Goal: Task Accomplishment & Management: Use online tool/utility

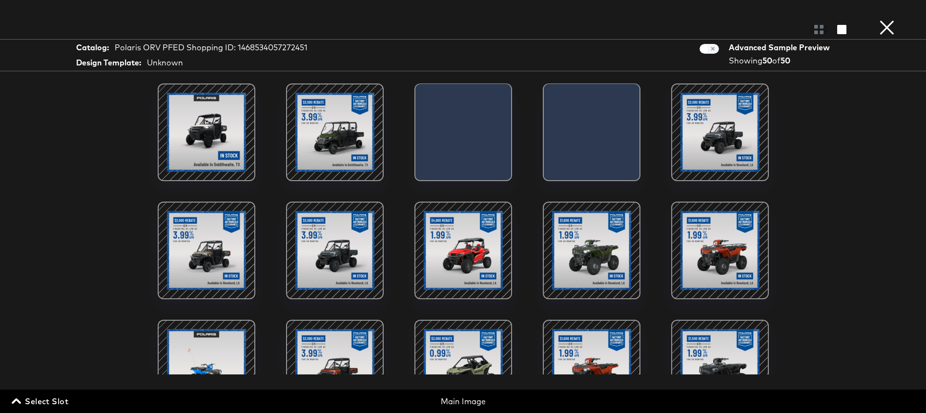
scroll to position [870, 0]
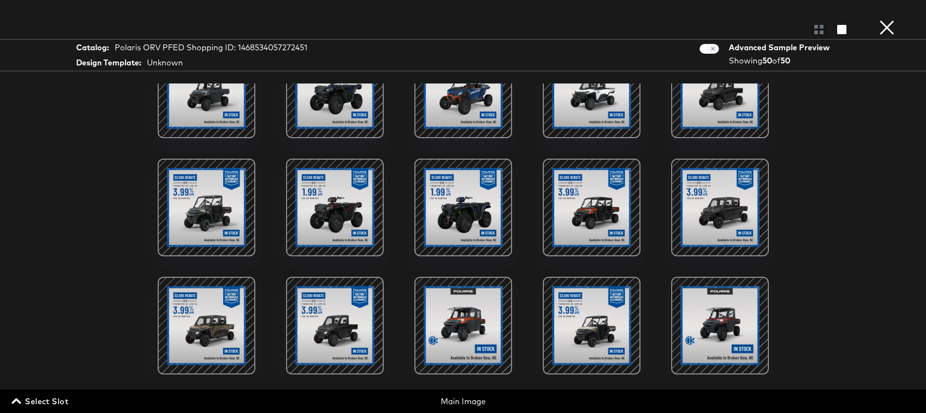
click at [888, 20] on button "×" at bounding box center [888, 10] width 20 height 20
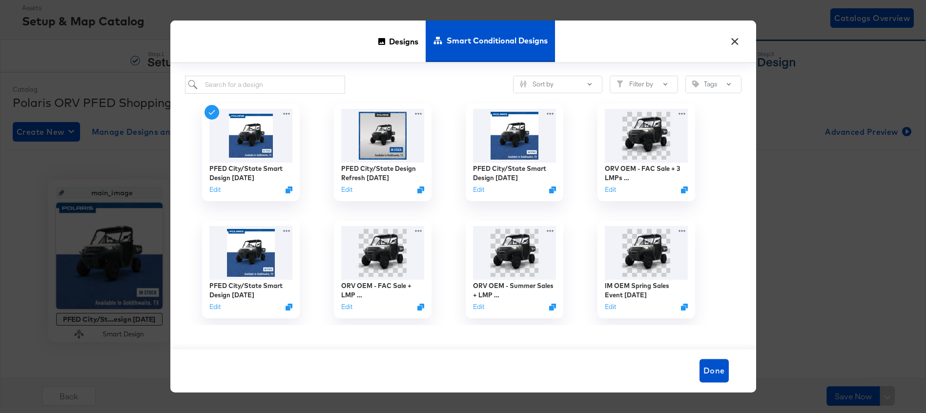
click at [735, 40] on button "×" at bounding box center [736, 39] width 18 height 18
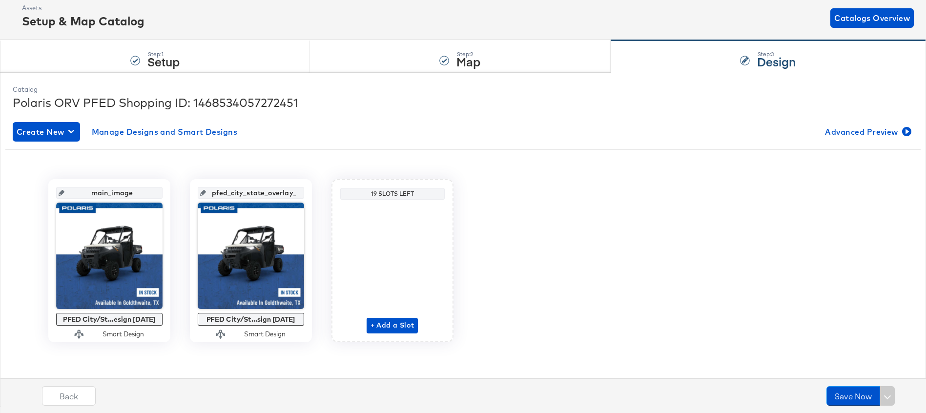
scroll to position [0, 0]
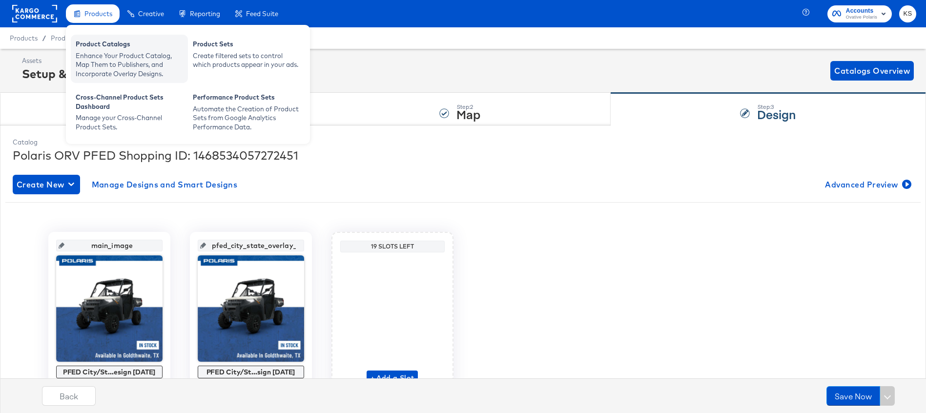
click at [101, 56] on div "Enhance Your Product Catalog, Map Them to Publishers, and Incorporate Overlay D…" at bounding box center [129, 64] width 107 height 27
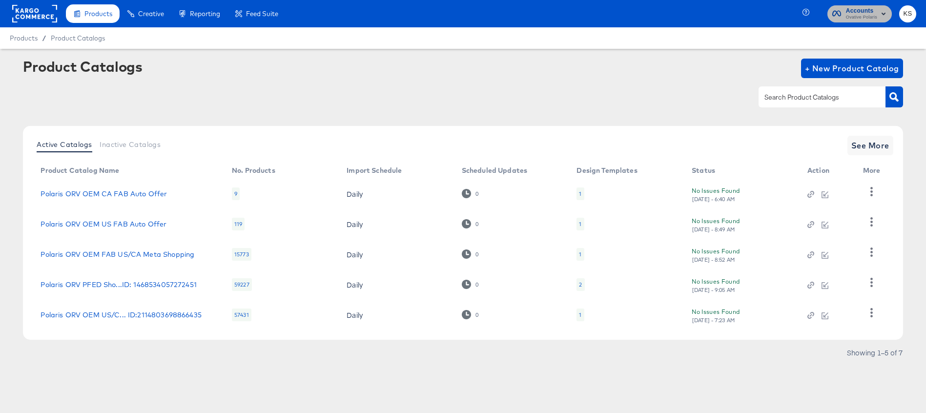
click at [864, 15] on span "Ovative Polaris" at bounding box center [861, 18] width 31 height 8
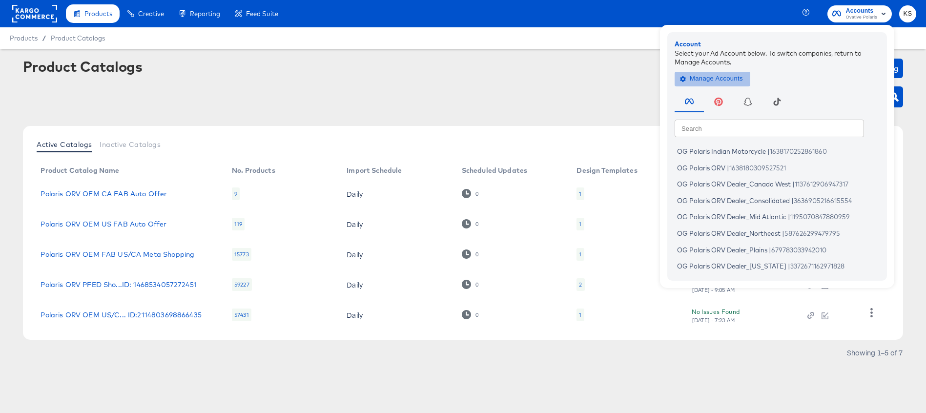
click at [732, 76] on span "Manage Accounts" at bounding box center [712, 78] width 61 height 11
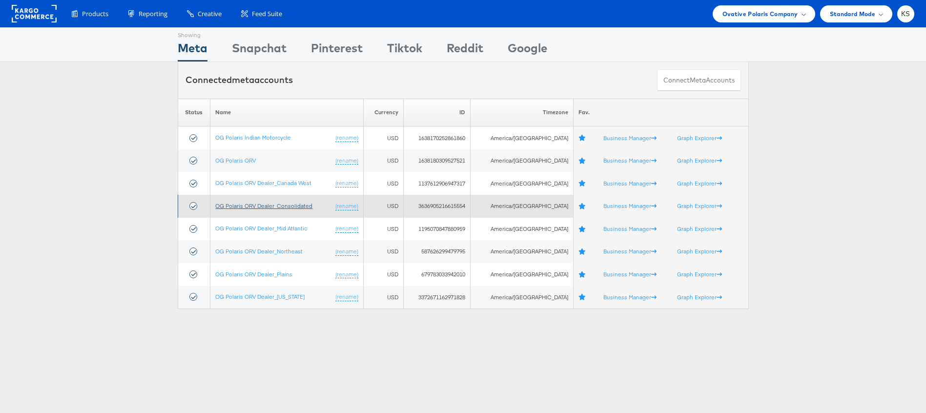
click at [268, 206] on link "OG Polaris ORV Dealer_Consolidated" at bounding box center [263, 205] width 97 height 7
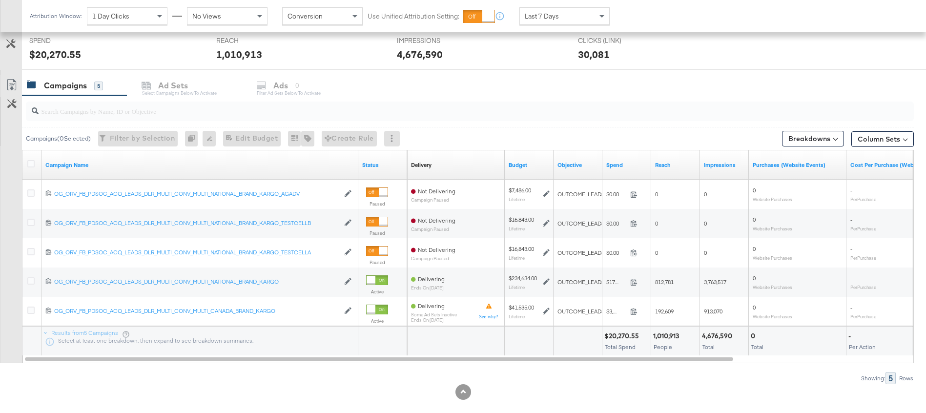
scroll to position [386, 0]
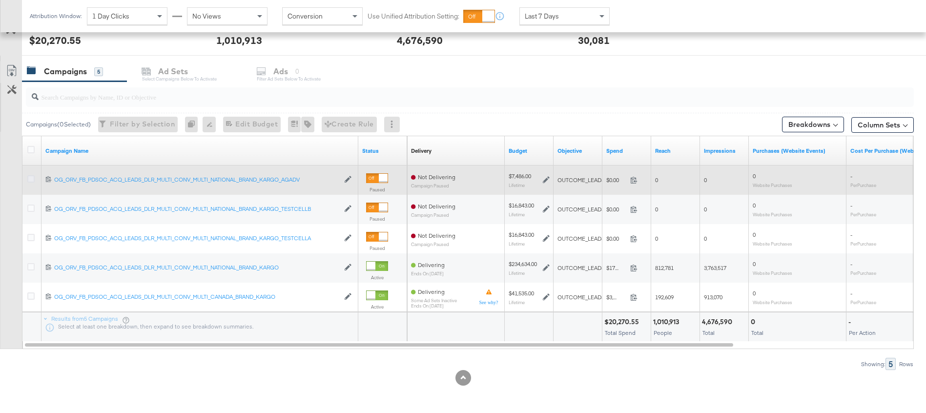
click at [30, 180] on icon at bounding box center [30, 178] width 7 height 7
click at [0, 0] on input "checkbox" at bounding box center [0, 0] width 0 height 0
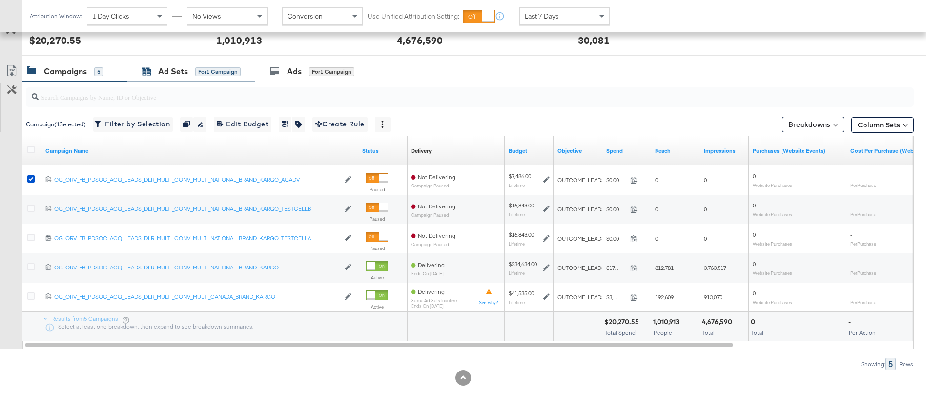
click at [201, 72] on div "for 1 Campaign" at bounding box center [217, 71] width 45 height 9
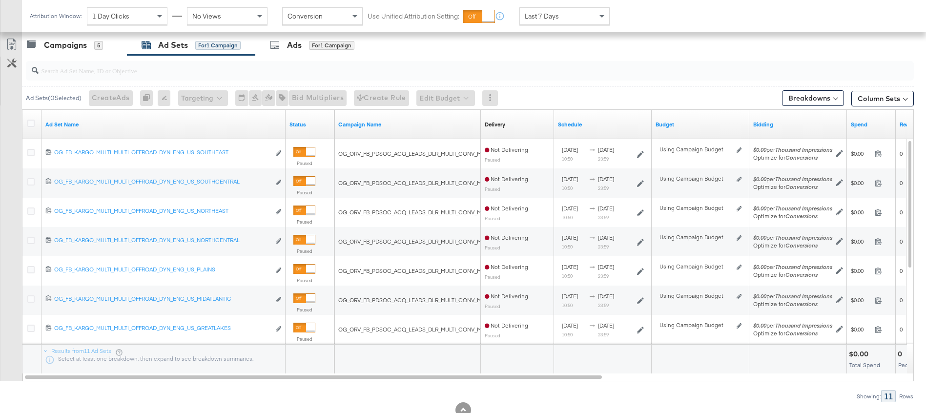
scroll to position [301, 0]
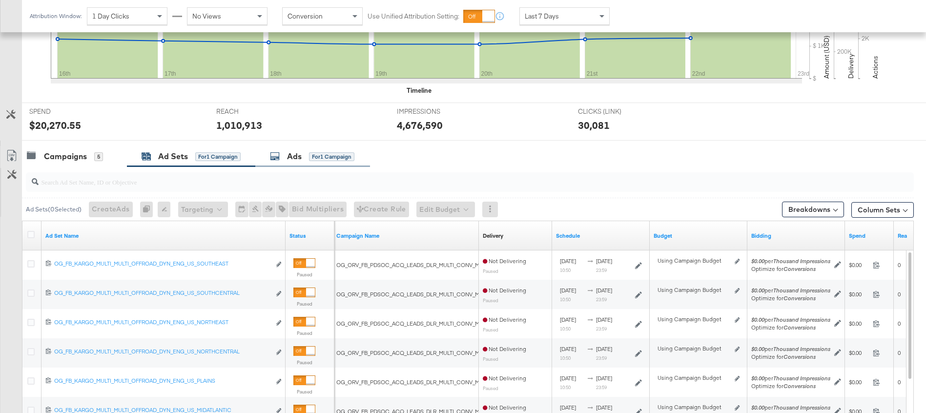
click at [295, 155] on div "Ads" at bounding box center [294, 156] width 15 height 11
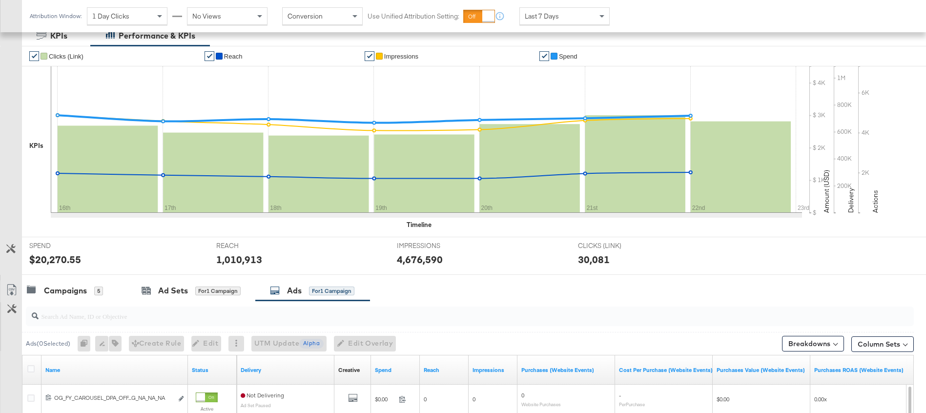
scroll to position [190, 0]
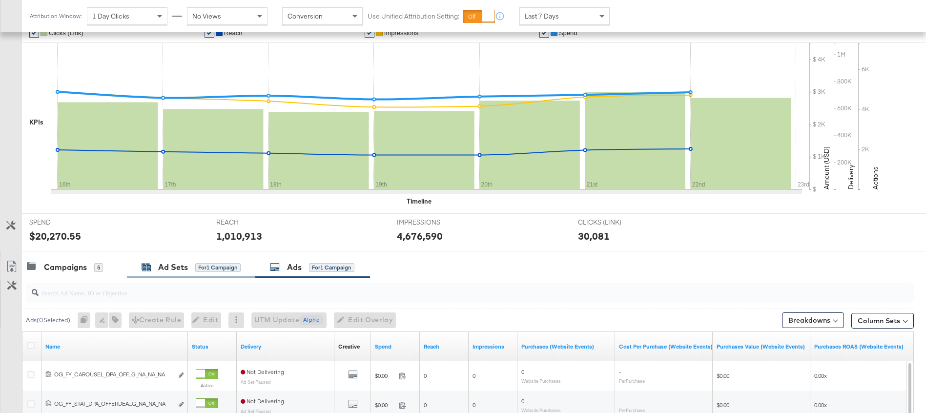
click at [156, 264] on div "Ad Sets for 1 Campaign" at bounding box center [191, 267] width 99 height 11
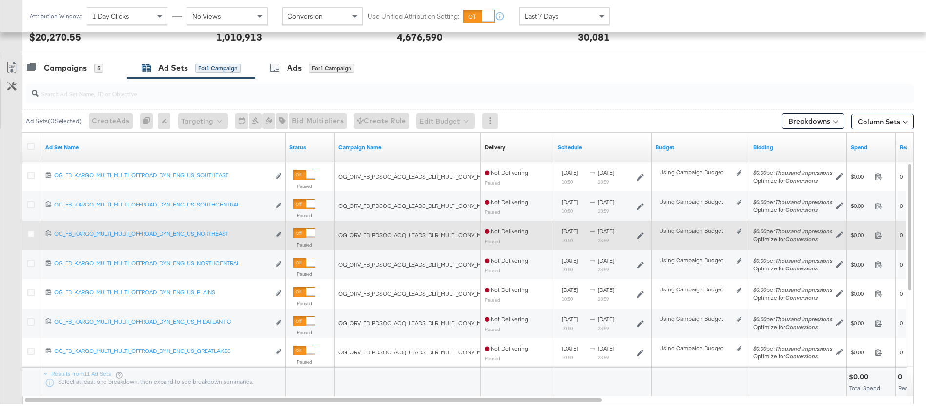
scroll to position [380, 0]
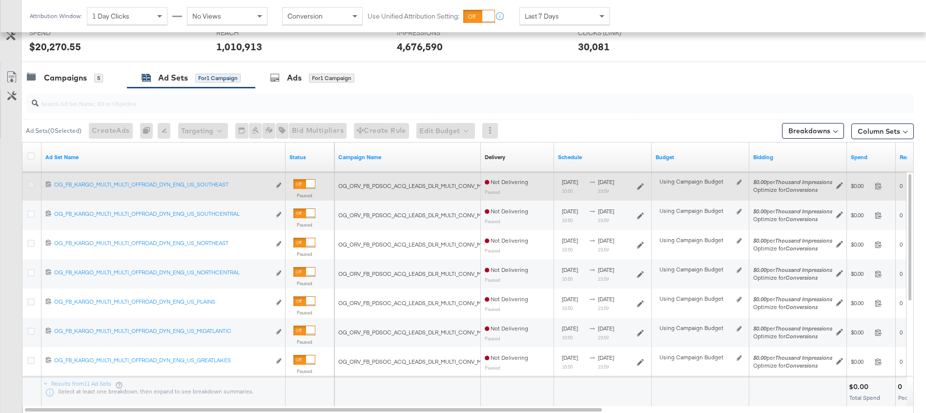
click at [31, 186] on icon at bounding box center [30, 184] width 7 height 7
click at [0, 0] on input "checkbox" at bounding box center [0, 0] width 0 height 0
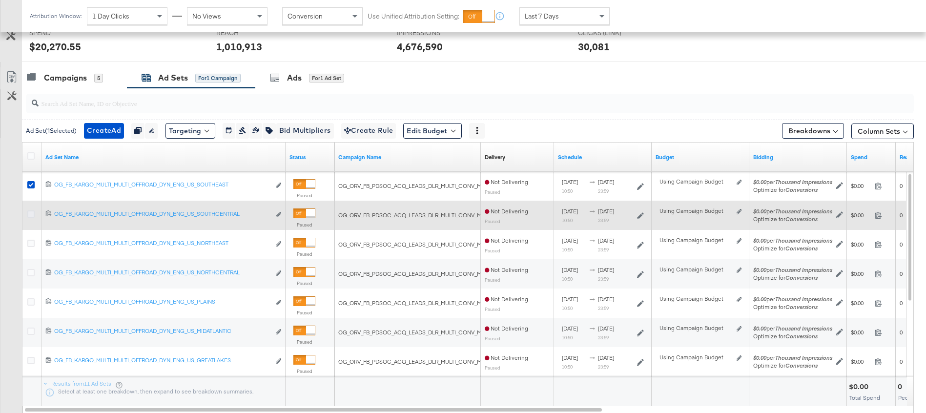
click at [31, 216] on icon at bounding box center [30, 213] width 7 height 7
click at [0, 0] on input "checkbox" at bounding box center [0, 0] width 0 height 0
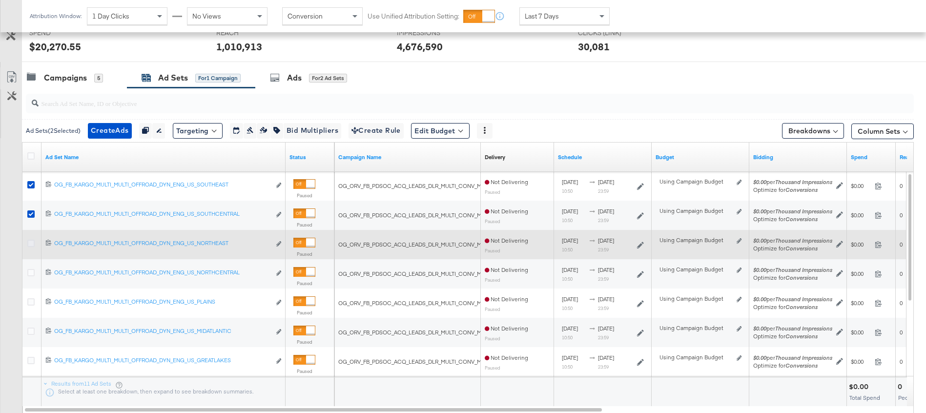
click at [31, 243] on icon at bounding box center [30, 243] width 7 height 7
click at [0, 0] on input "checkbox" at bounding box center [0, 0] width 0 height 0
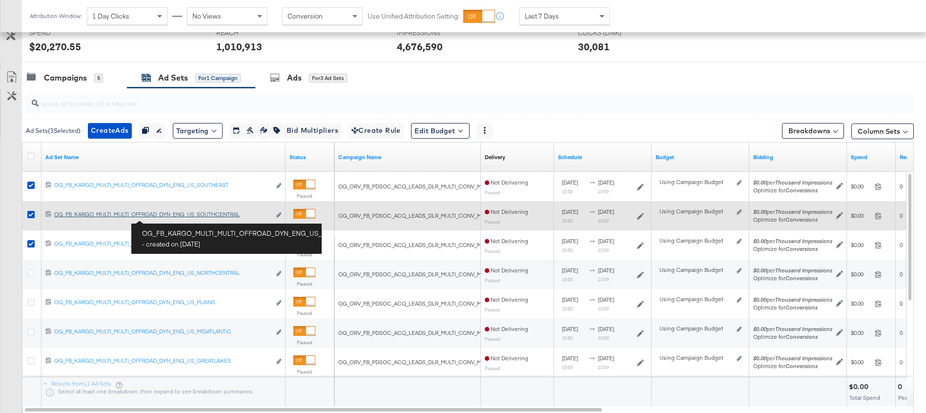
scroll to position [379, 0]
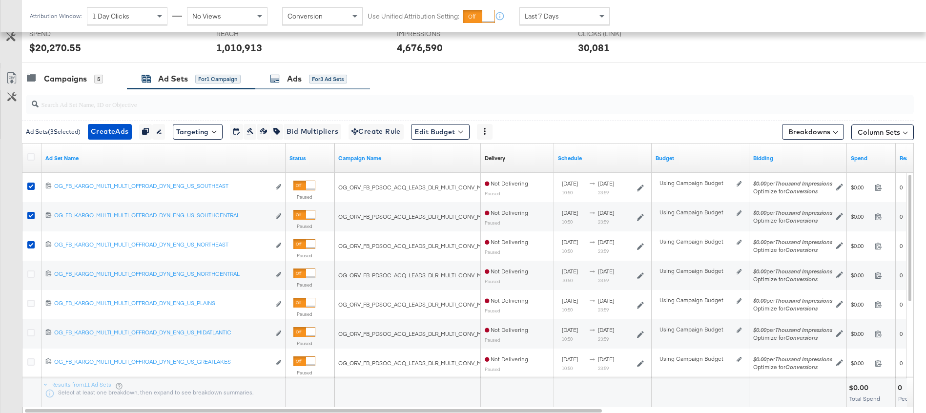
click at [296, 80] on div "Ads" at bounding box center [294, 78] width 15 height 11
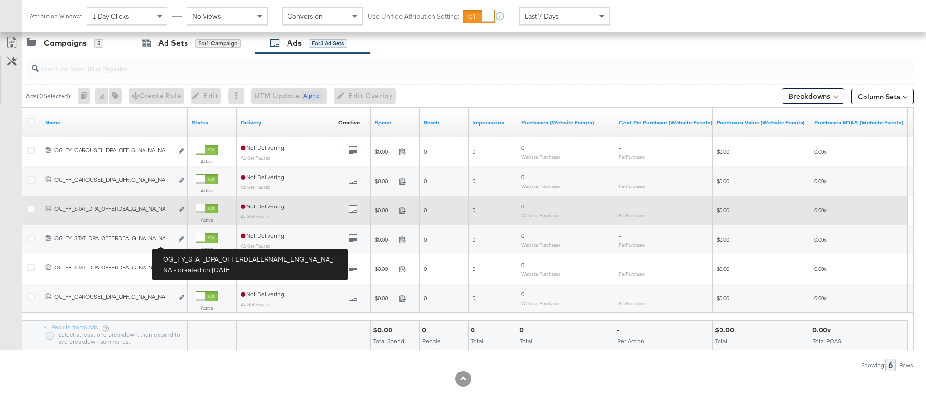
scroll to position [416, 0]
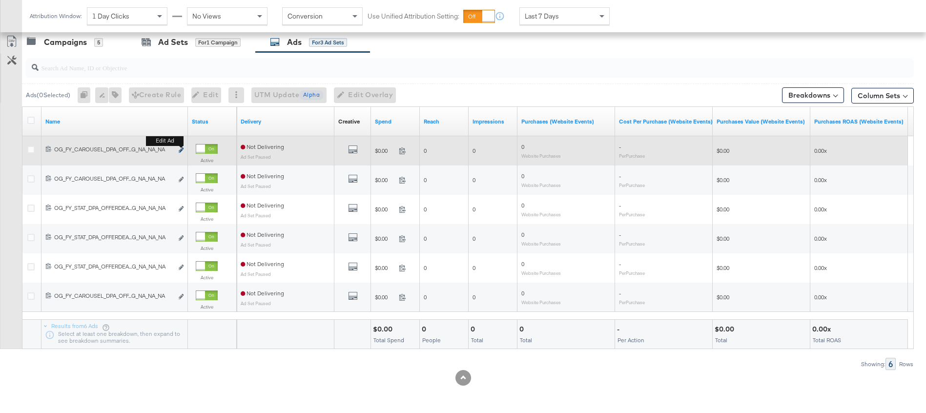
click at [180, 148] on icon "link" at bounding box center [181, 149] width 5 height 5
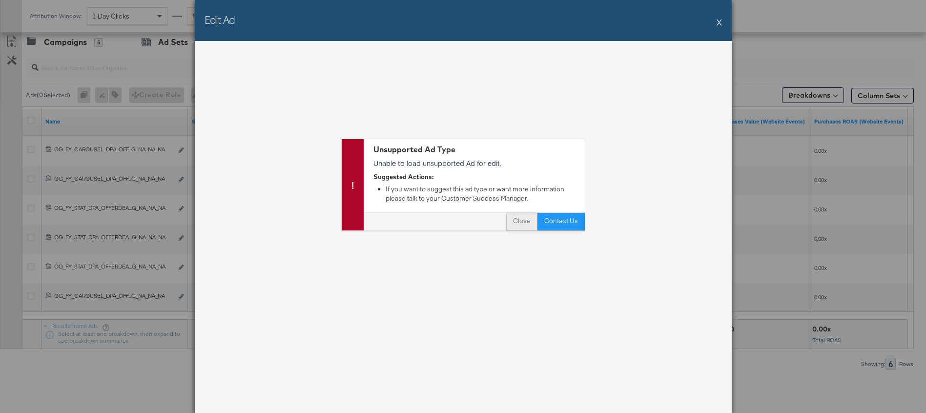
click at [511, 217] on button "Close" at bounding box center [521, 222] width 31 height 18
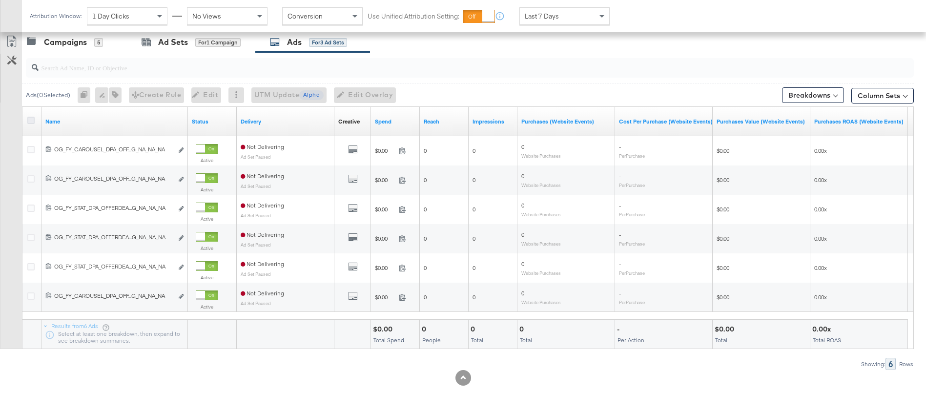
click at [28, 120] on icon at bounding box center [30, 120] width 7 height 7
click at [0, 0] on input "checkbox" at bounding box center [0, 0] width 0 height 0
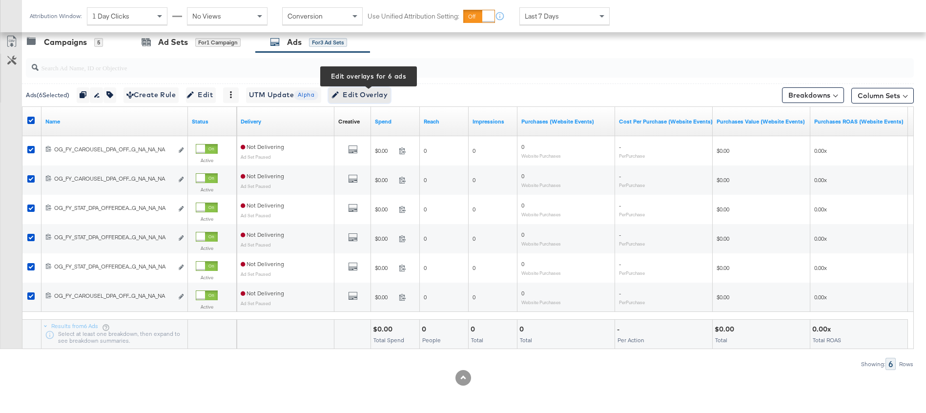
click at [382, 94] on span "Edit Overlay Edit overlays for 6 ads" at bounding box center [360, 95] width 56 height 12
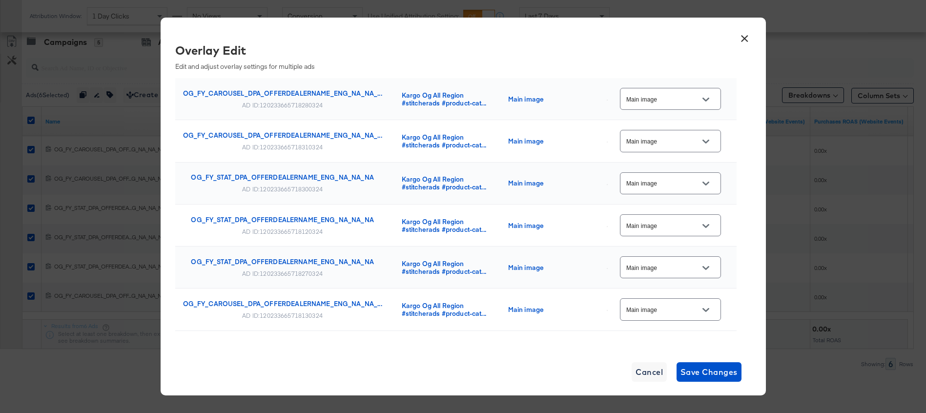
scroll to position [62, 0]
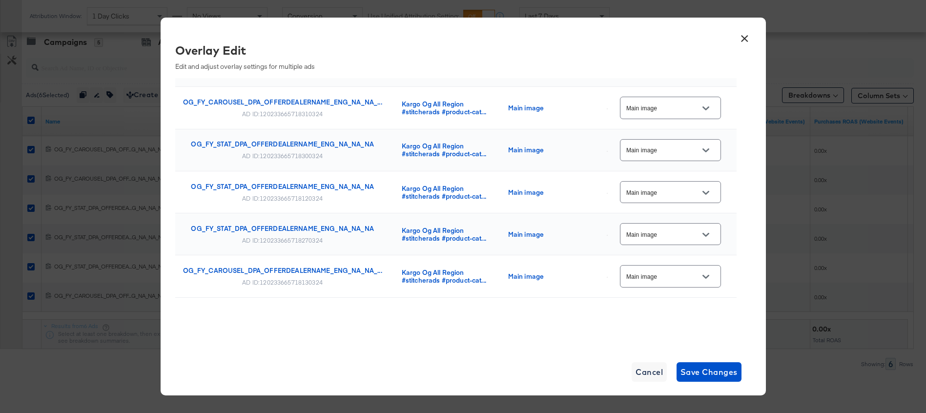
click at [742, 39] on button "×" at bounding box center [745, 36] width 18 height 18
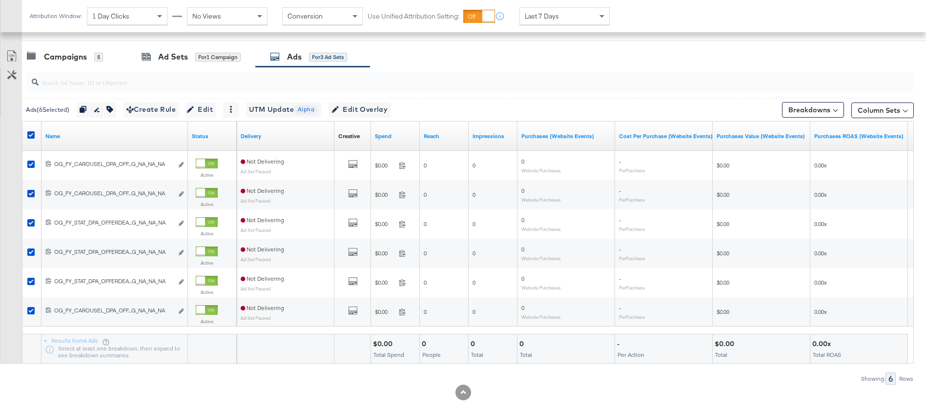
scroll to position [397, 0]
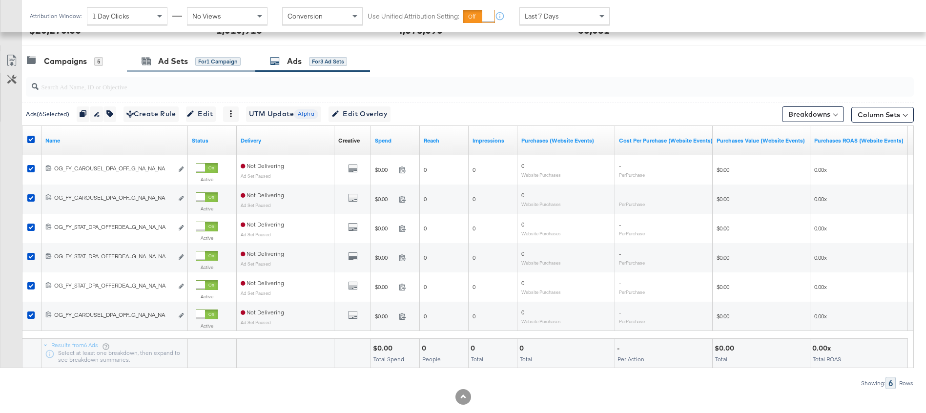
click at [153, 69] on div "Ad Sets for 1 Campaign" at bounding box center [191, 61] width 128 height 21
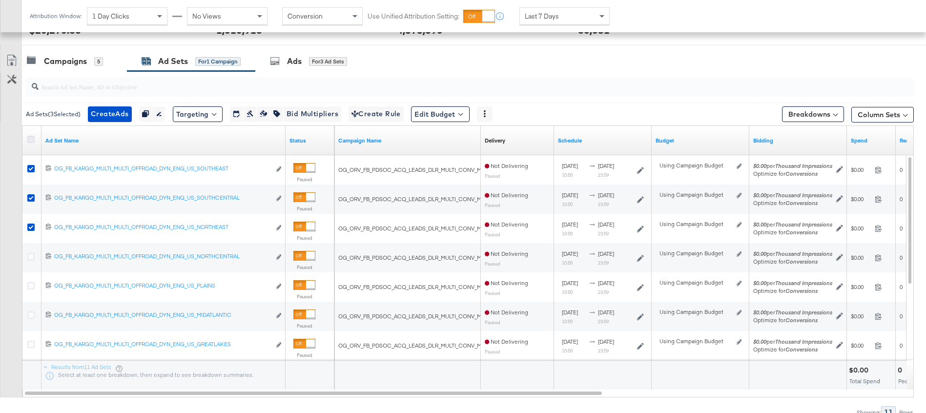
click at [31, 137] on icon at bounding box center [30, 139] width 7 height 7
click at [0, 0] on input "checkbox" at bounding box center [0, 0] width 0 height 0
click at [31, 138] on icon at bounding box center [30, 139] width 7 height 7
click at [0, 0] on input "checkbox" at bounding box center [0, 0] width 0 height 0
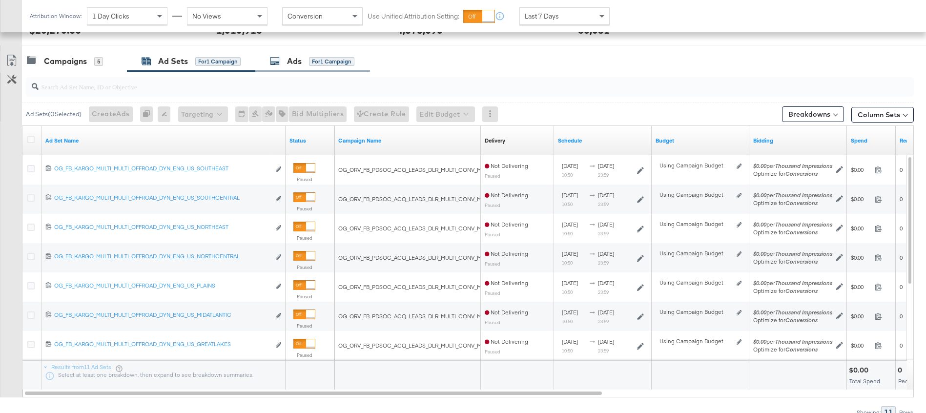
click at [298, 64] on div "Ads" at bounding box center [294, 61] width 15 height 11
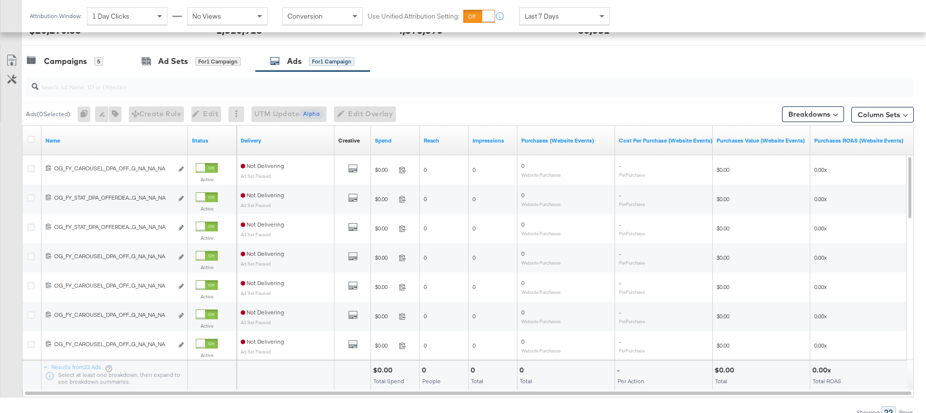
scroll to position [389, 0]
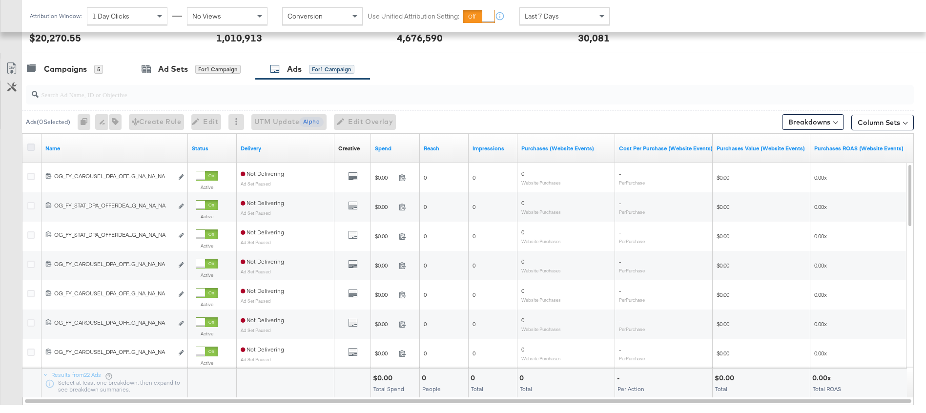
click at [30, 146] on icon at bounding box center [30, 147] width 7 height 7
click at [0, 0] on input "checkbox" at bounding box center [0, 0] width 0 height 0
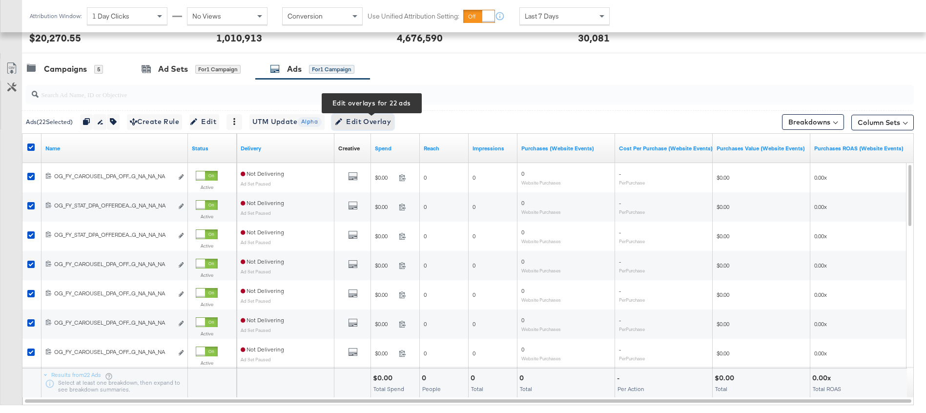
click at [365, 124] on span "Edit Overlay Edit overlays for 22 ads" at bounding box center [363, 122] width 56 height 12
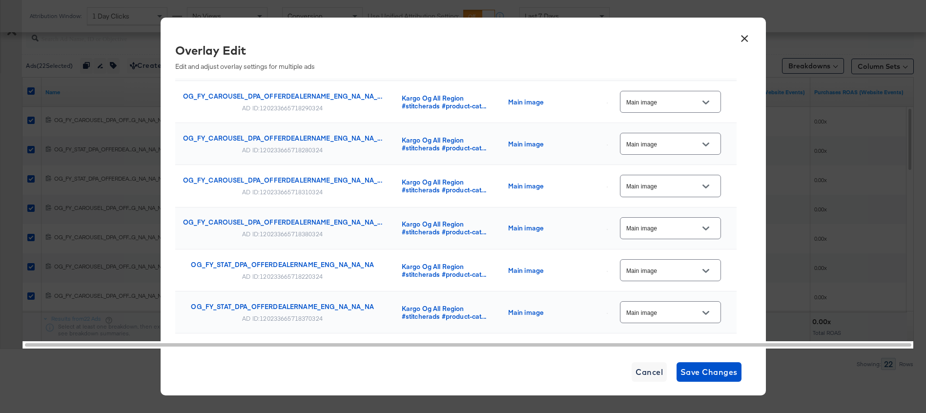
scroll to position [0, 0]
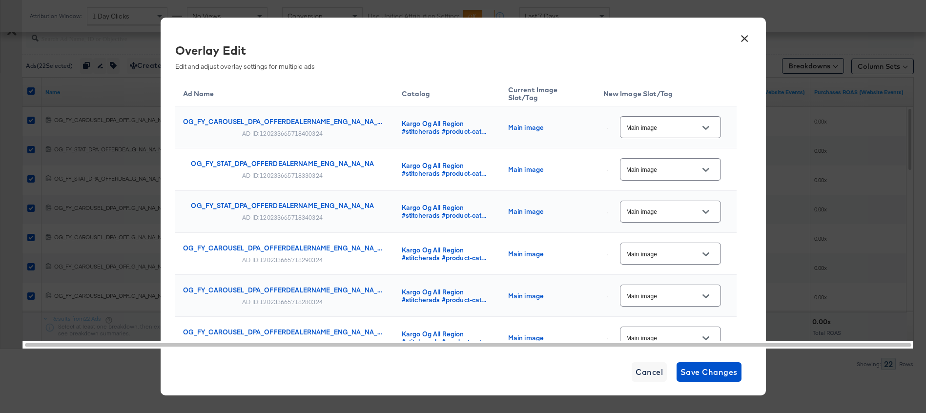
click at [744, 38] on button "×" at bounding box center [745, 36] width 18 height 18
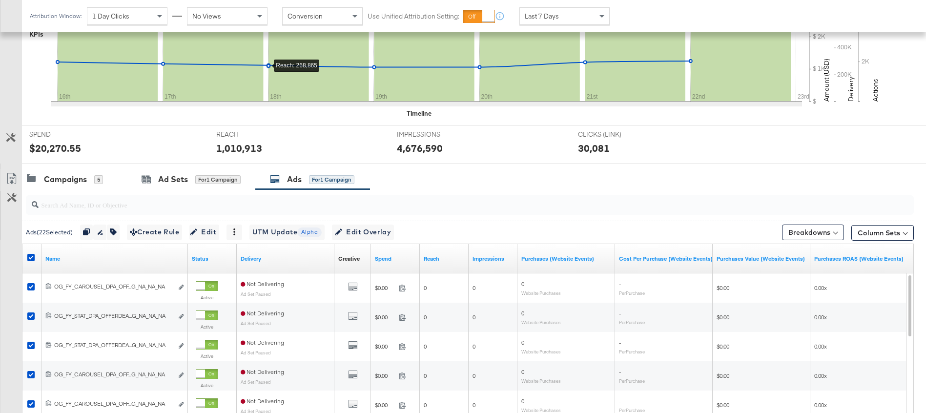
scroll to position [231, 0]
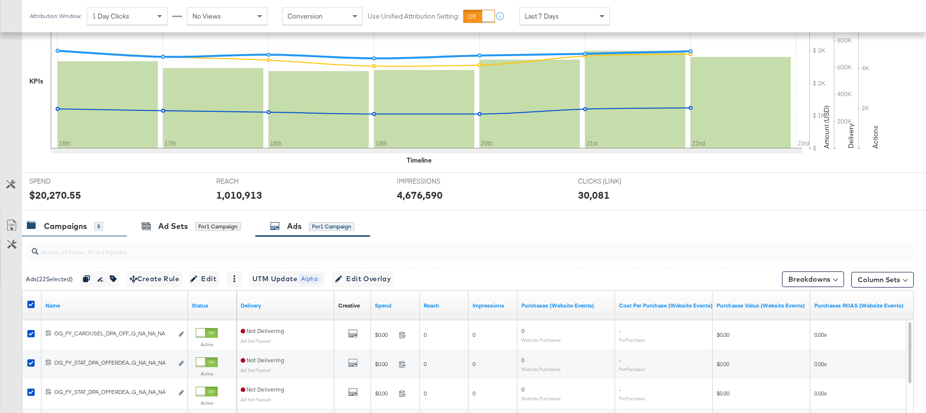
click at [60, 225] on div "Campaigns" at bounding box center [65, 226] width 43 height 11
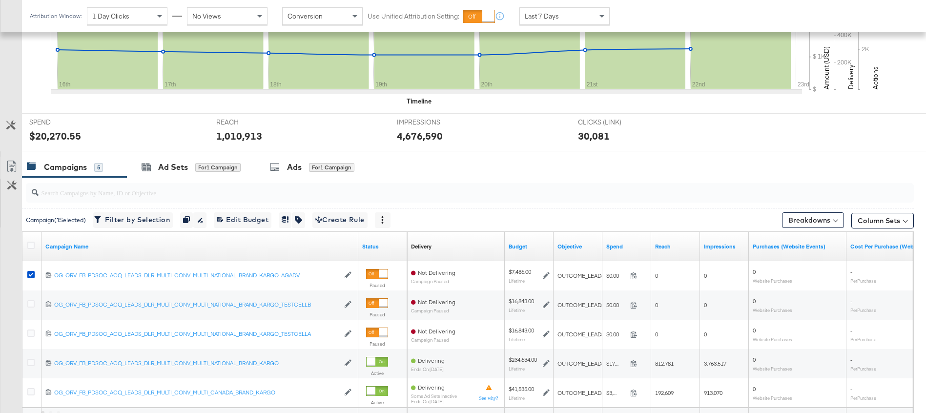
scroll to position [386, 0]
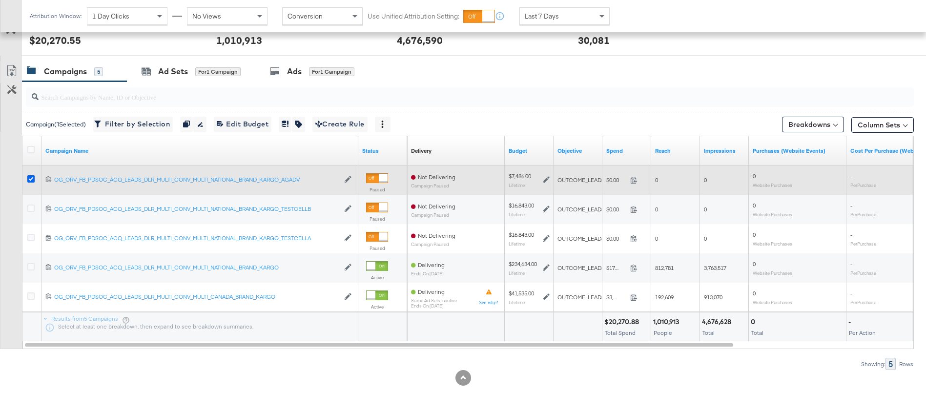
click at [32, 180] on icon at bounding box center [30, 178] width 7 height 7
click at [0, 0] on input "checkbox" at bounding box center [0, 0] width 0 height 0
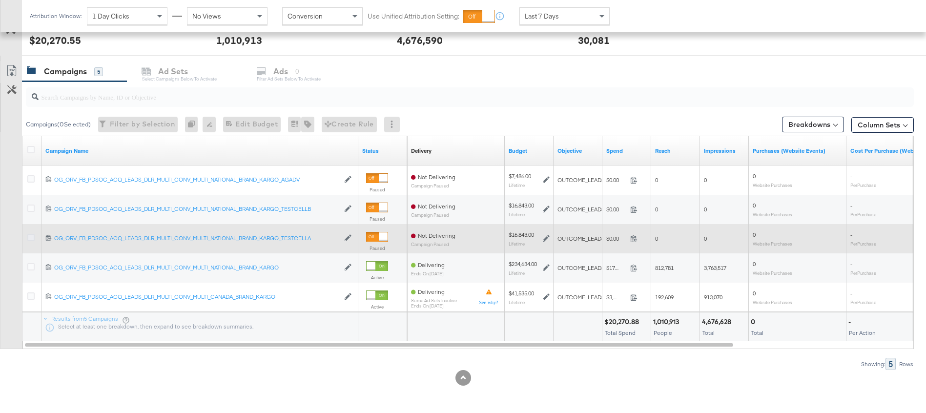
click at [30, 236] on icon at bounding box center [30, 237] width 7 height 7
click at [0, 0] on input "checkbox" at bounding box center [0, 0] width 0 height 0
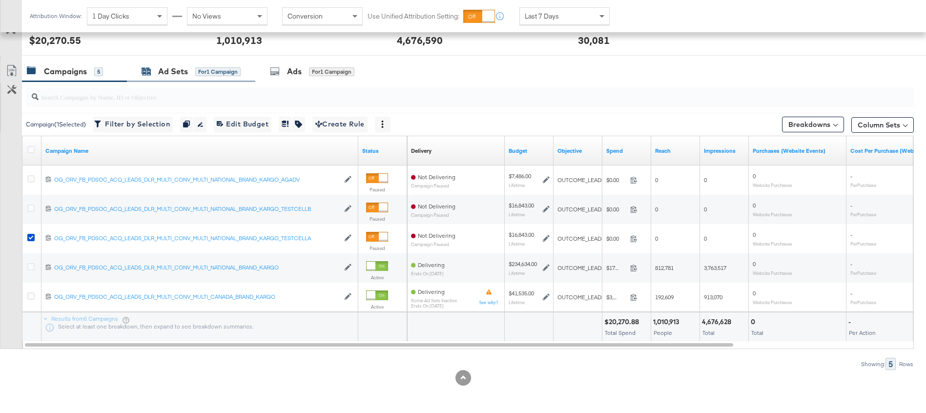
click at [175, 69] on div "Ad Sets" at bounding box center [173, 71] width 30 height 11
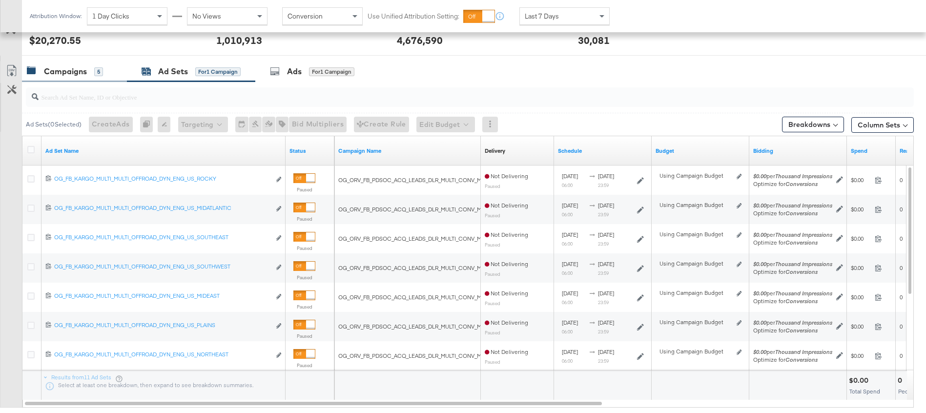
click at [72, 66] on div "Campaigns" at bounding box center [65, 71] width 43 height 11
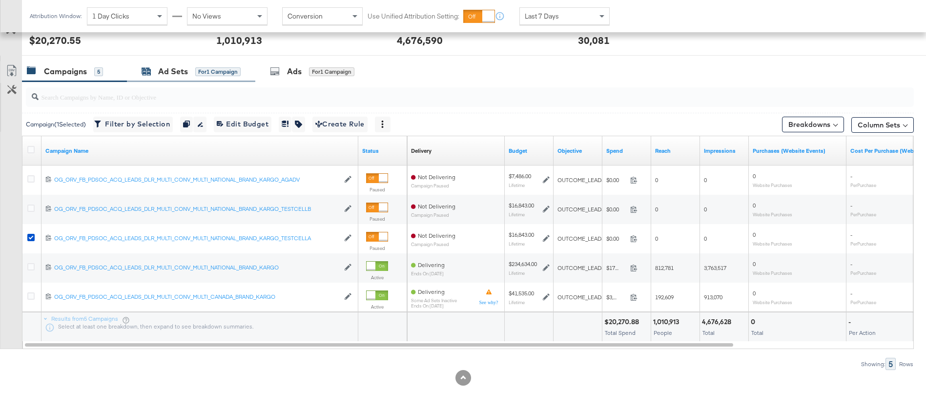
click at [167, 72] on div "Ad Sets" at bounding box center [173, 71] width 30 height 11
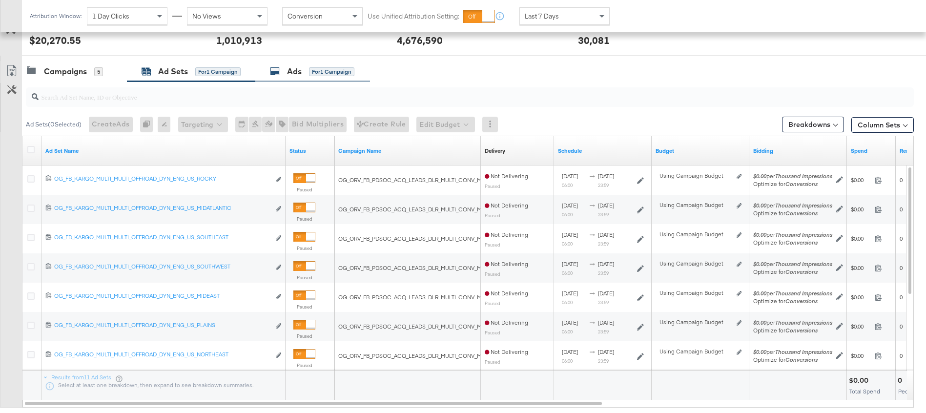
click at [298, 73] on div "Ads" at bounding box center [294, 71] width 15 height 11
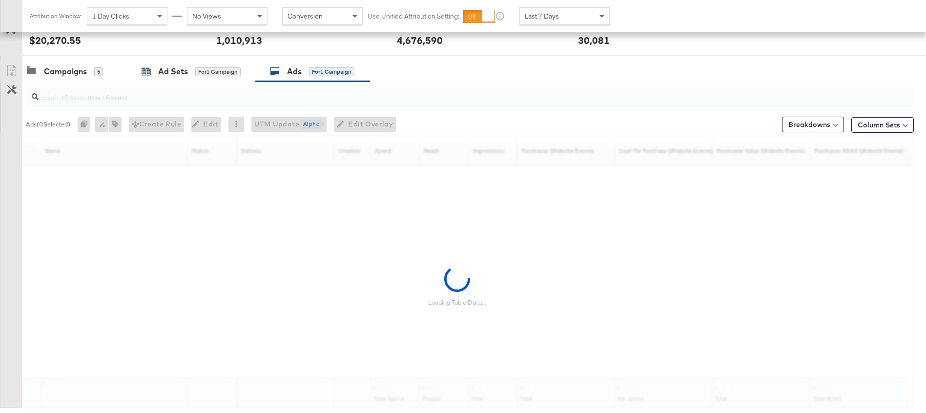
scroll to position [298, 0]
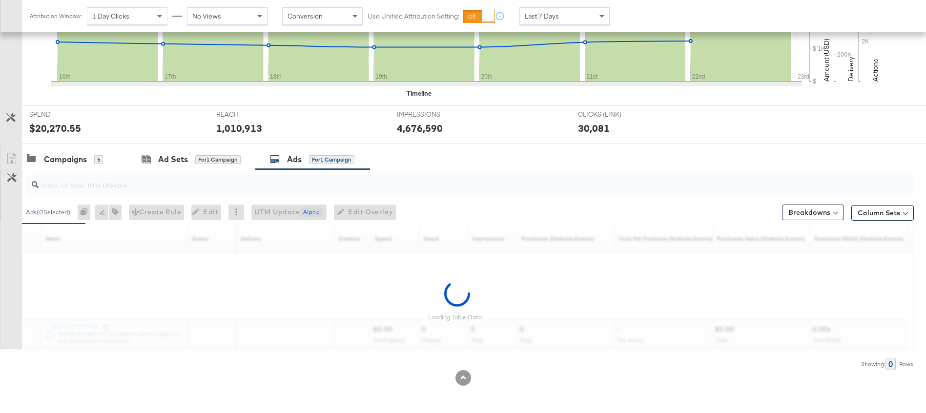
click at [54, 158] on div "KPIs Performance & KPIs Customize KPIs ✔ Clicks (Link) ✔ Reach ✔ Impressions ✔ …" at bounding box center [463, 153] width 926 height 519
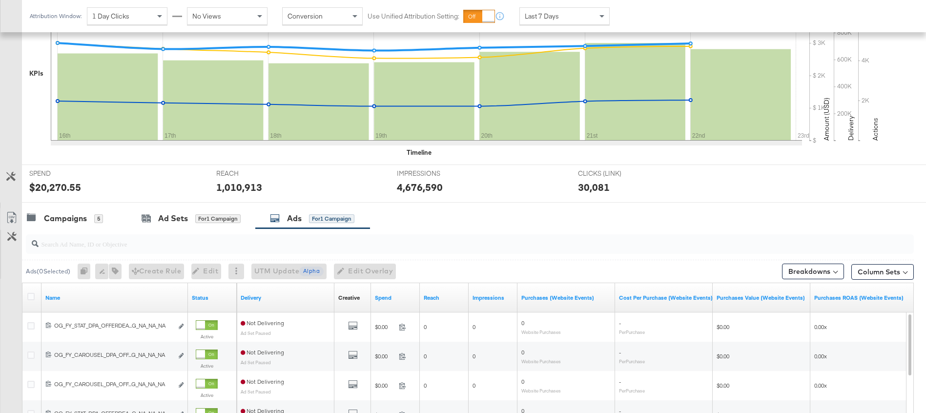
scroll to position [243, 0]
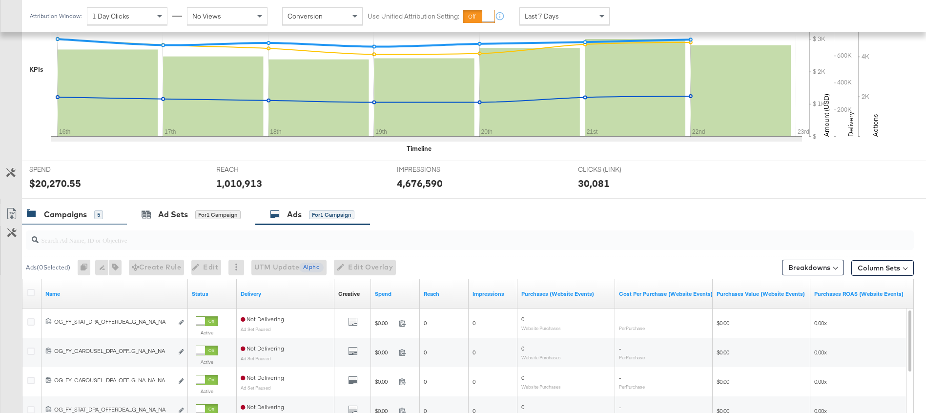
click at [58, 210] on div "Campaigns" at bounding box center [65, 214] width 43 height 11
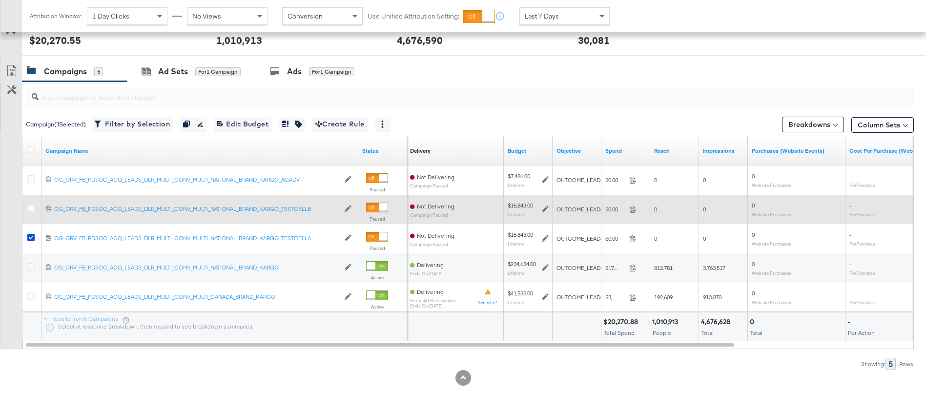
scroll to position [375, 0]
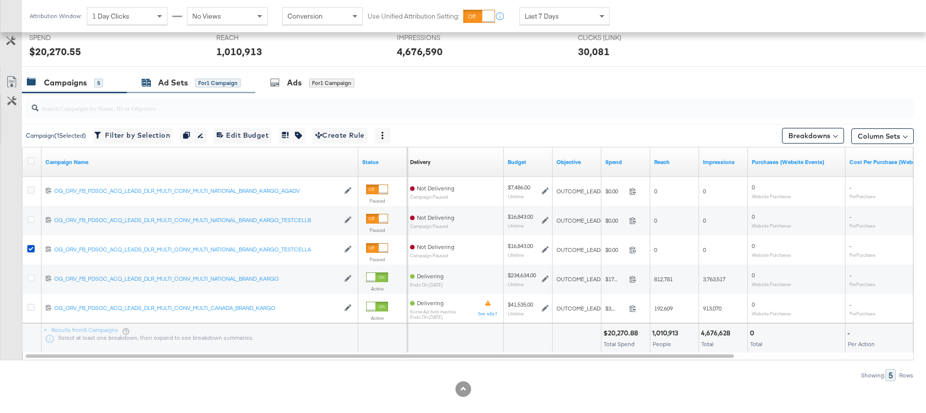
click at [166, 82] on div "Ad Sets" at bounding box center [173, 82] width 30 height 11
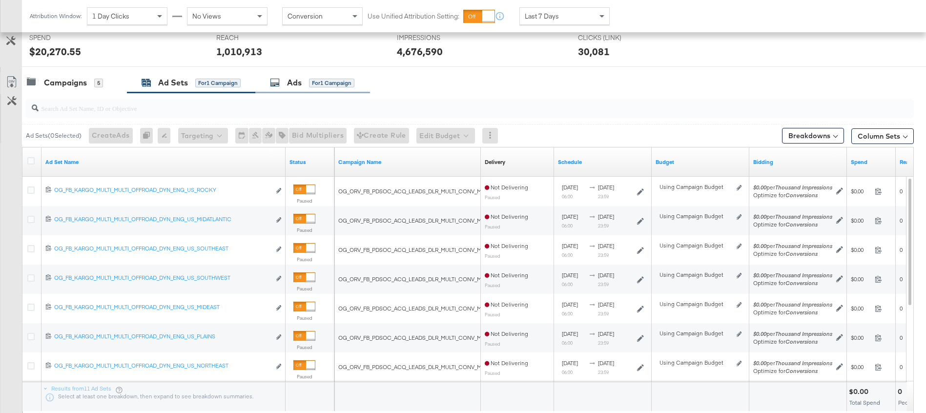
click at [283, 84] on div "Ads for 1 Campaign" at bounding box center [312, 82] width 84 height 11
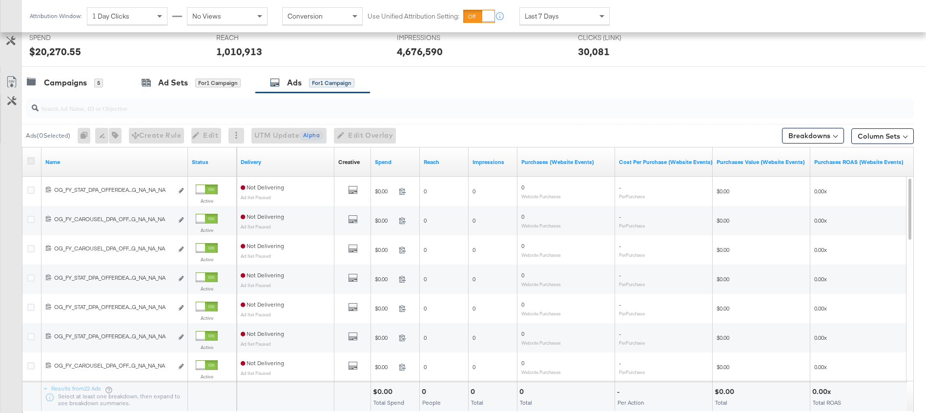
click at [32, 160] on icon at bounding box center [30, 160] width 7 height 7
click at [0, 0] on input "checkbox" at bounding box center [0, 0] width 0 height 0
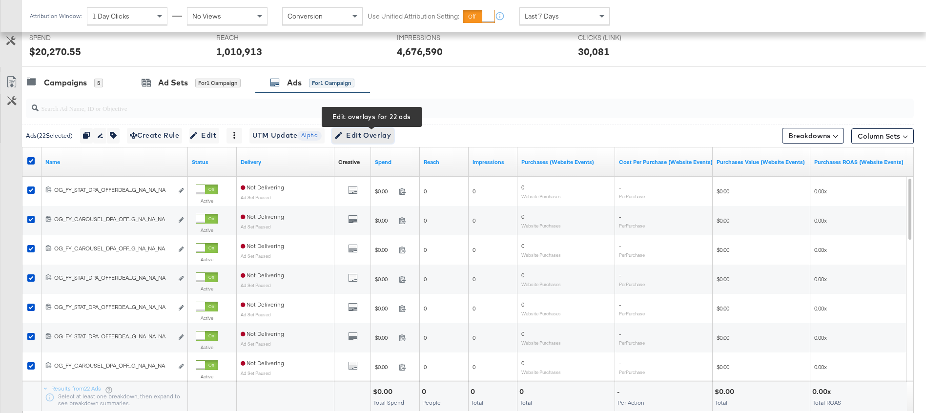
click at [373, 135] on span "Edit Overlay Edit overlays for 22 ads" at bounding box center [363, 135] width 56 height 12
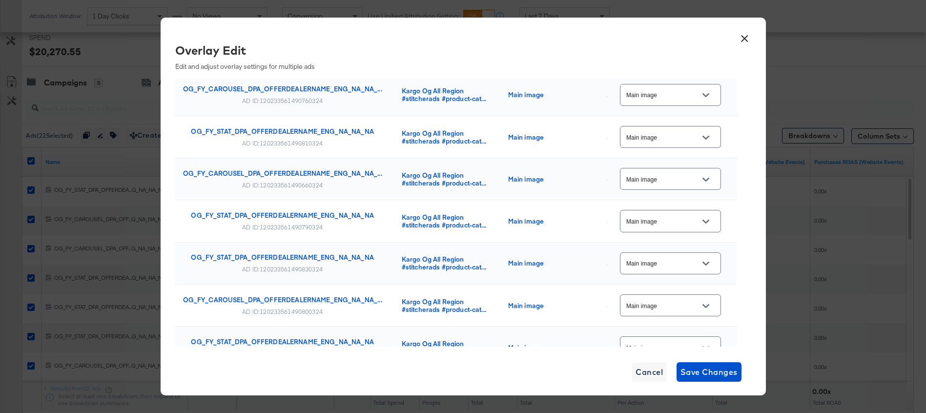
scroll to position [735, 0]
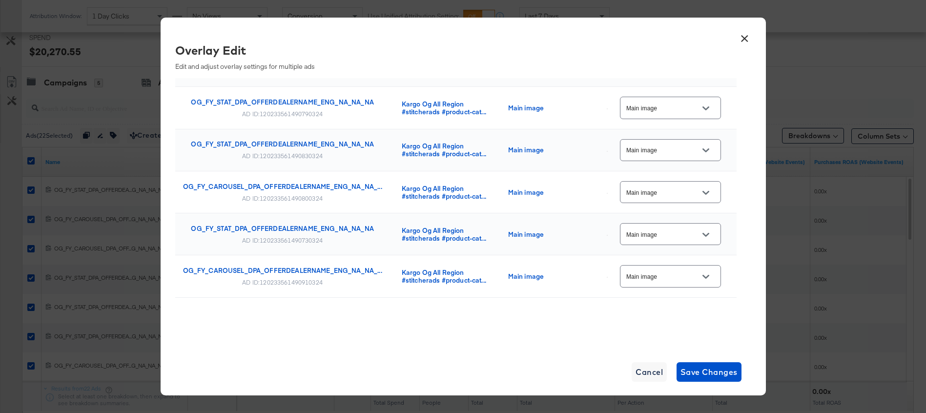
click at [745, 36] on button "×" at bounding box center [745, 36] width 18 height 18
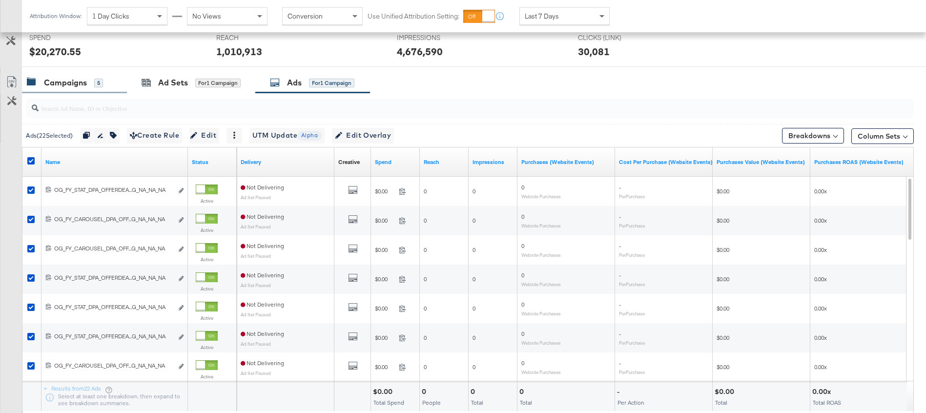
click at [82, 85] on div "Campaigns" at bounding box center [65, 82] width 43 height 11
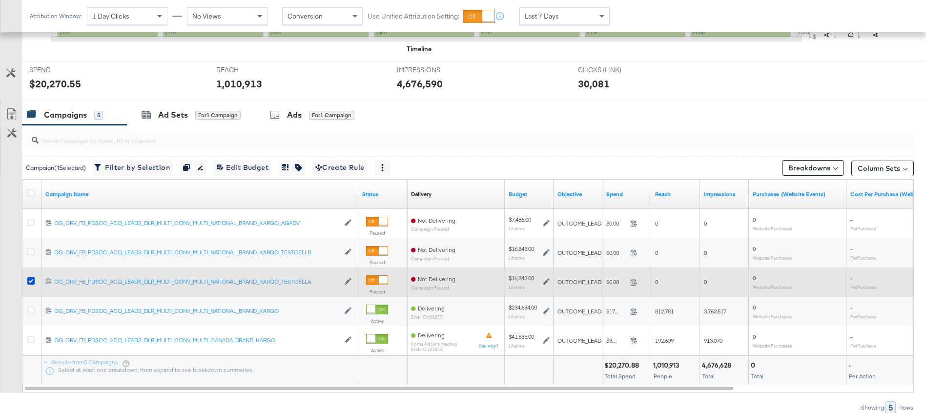
scroll to position [342, 0]
click at [31, 279] on icon at bounding box center [30, 281] width 7 height 7
click at [0, 0] on input "checkbox" at bounding box center [0, 0] width 0 height 0
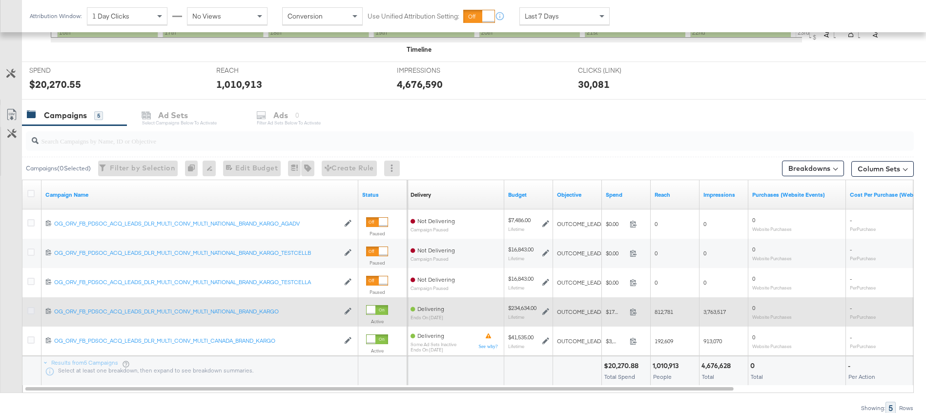
click at [30, 309] on icon at bounding box center [30, 310] width 7 height 7
click at [0, 0] on input "checkbox" at bounding box center [0, 0] width 0 height 0
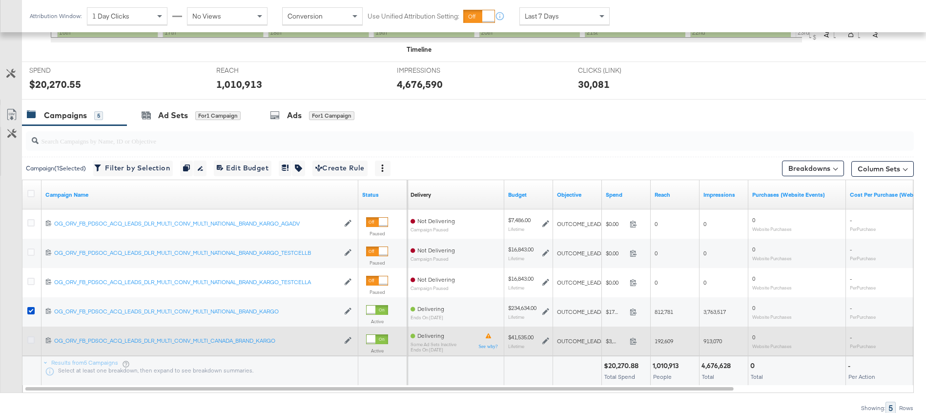
click at [30, 341] on icon at bounding box center [30, 339] width 7 height 7
click at [0, 0] on input "checkbox" at bounding box center [0, 0] width 0 height 0
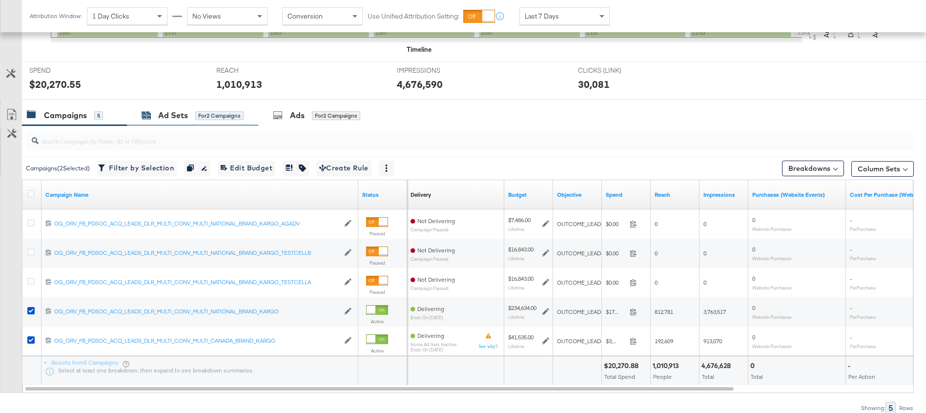
click at [182, 118] on div "Ad Sets" at bounding box center [173, 115] width 30 height 11
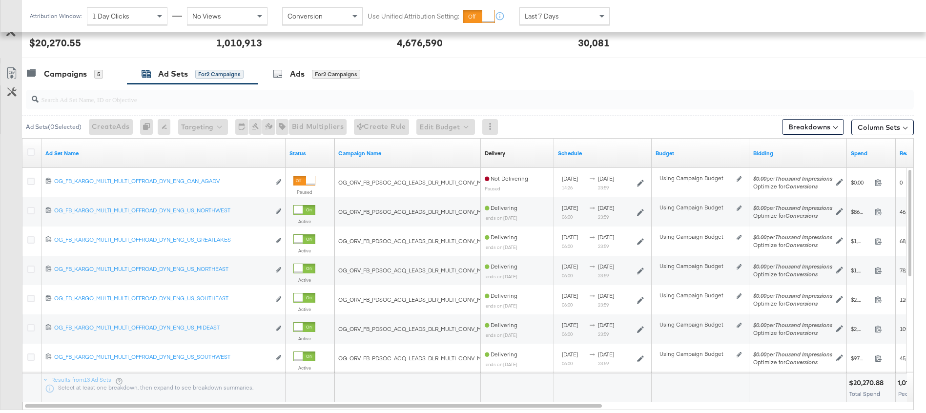
scroll to position [385, 0]
click at [31, 149] on icon at bounding box center [30, 150] width 7 height 7
click at [0, 0] on input "checkbox" at bounding box center [0, 0] width 0 height 0
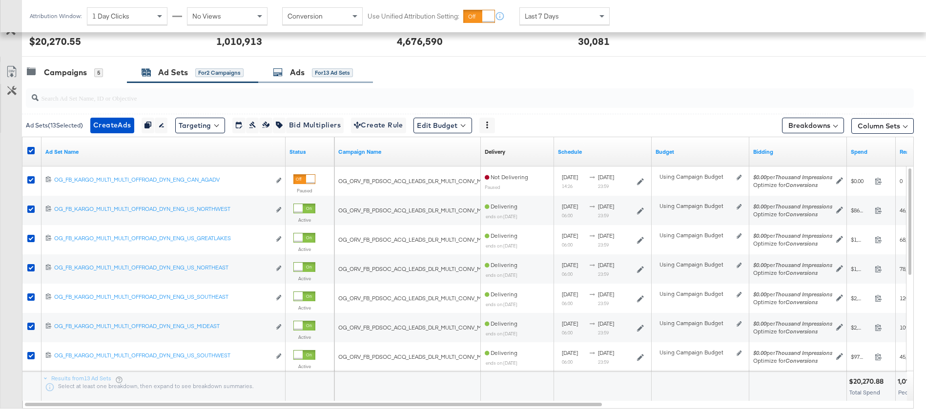
click at [291, 80] on div "Ads for 13 Ad Sets" at bounding box center [315, 72] width 115 height 21
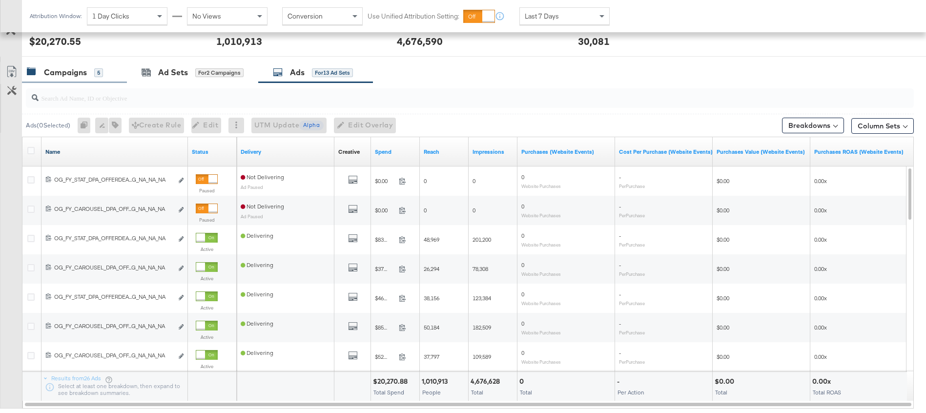
click at [47, 69] on div "Campaigns" at bounding box center [65, 72] width 43 height 11
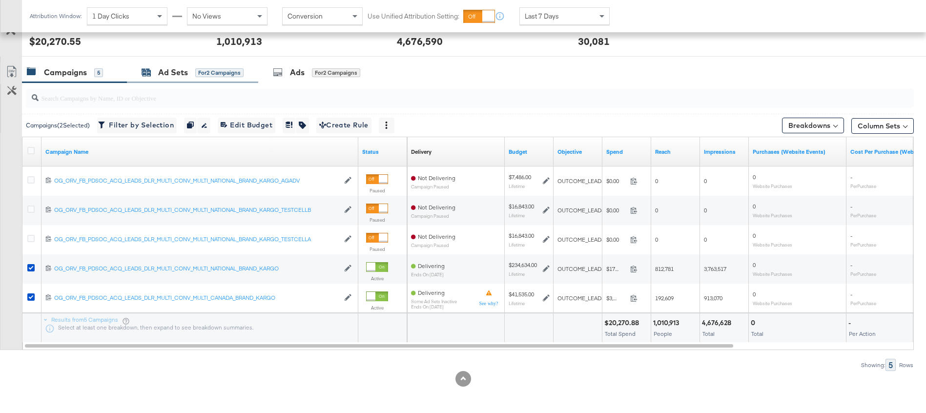
click at [175, 73] on div "Ad Sets" at bounding box center [173, 72] width 30 height 11
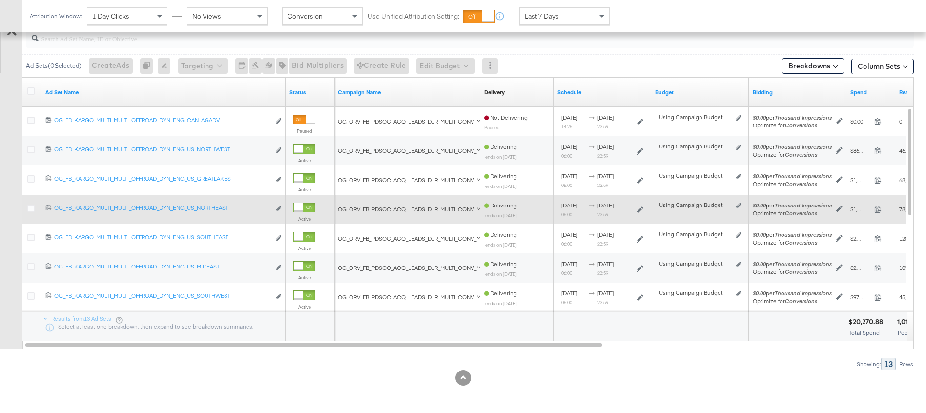
scroll to position [365, 0]
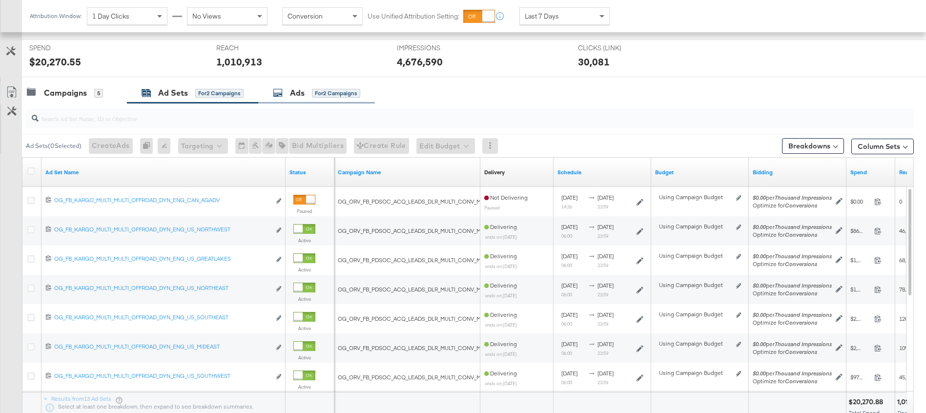
click at [296, 93] on div "Ads" at bounding box center [297, 92] width 15 height 11
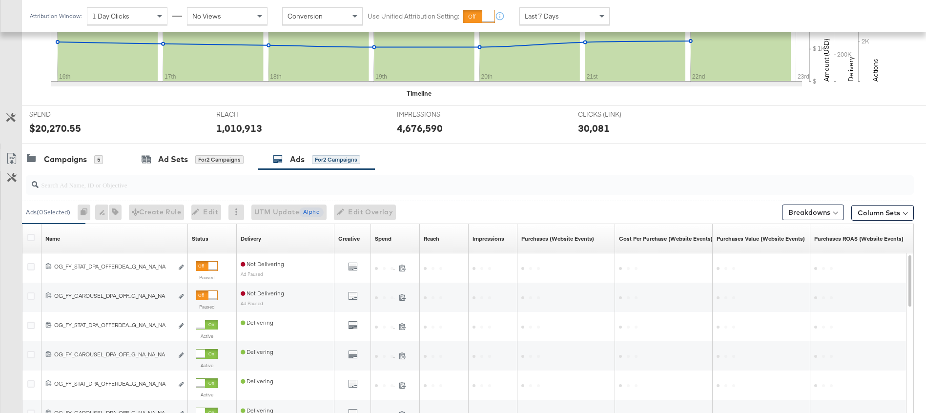
scroll to position [367, 0]
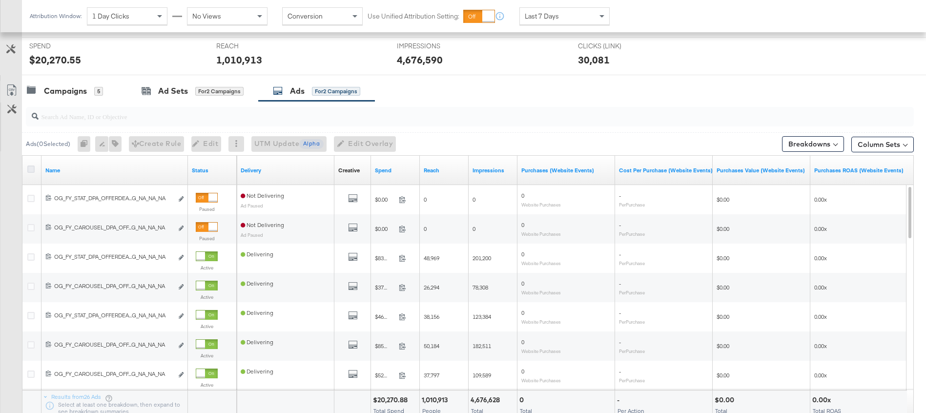
click at [29, 167] on icon at bounding box center [30, 169] width 7 height 7
click at [0, 0] on input "checkbox" at bounding box center [0, 0] width 0 height 0
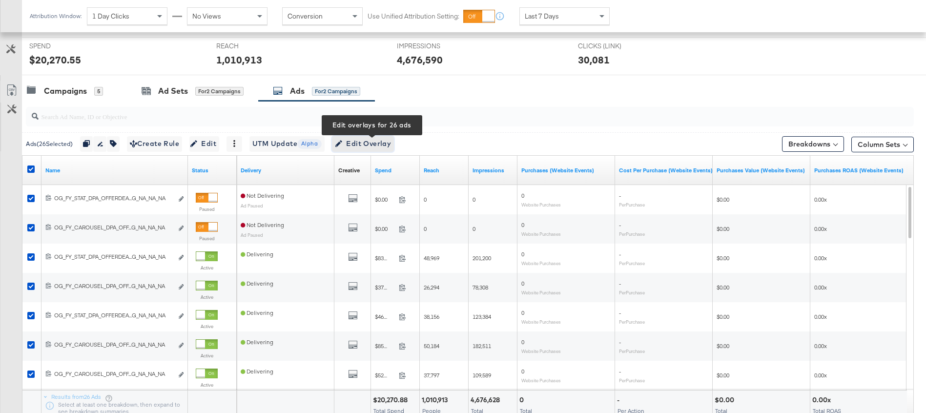
click at [371, 145] on span "Edit Overlay Edit overlays for 26 ads" at bounding box center [363, 144] width 56 height 12
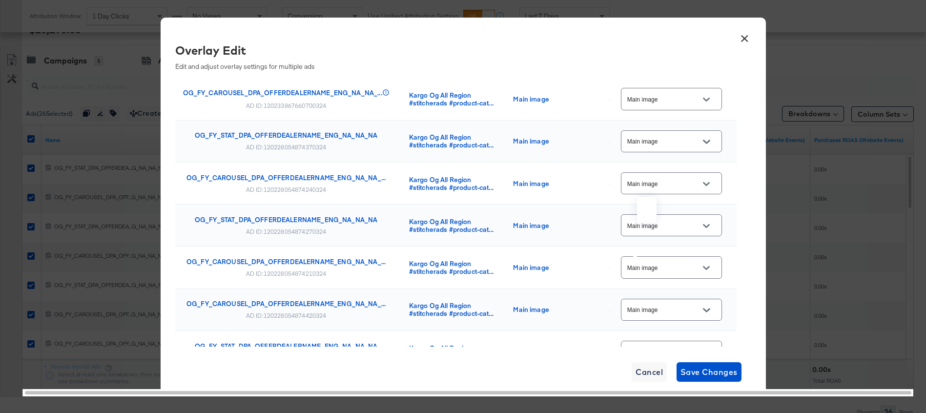
scroll to position [0, 0]
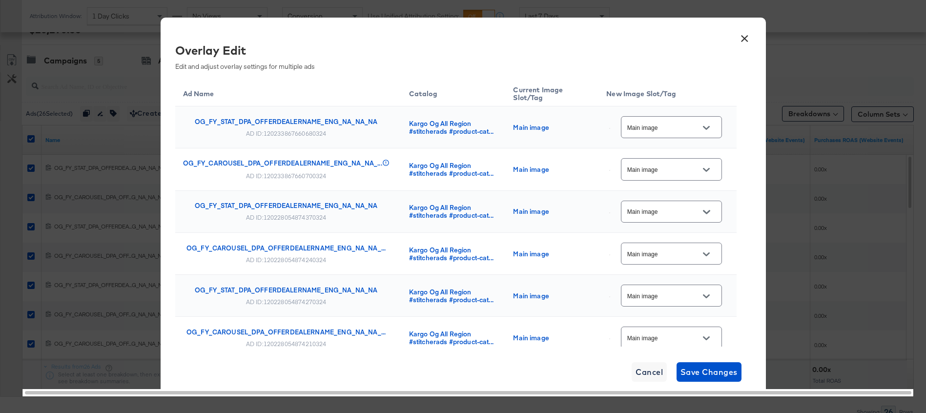
click at [741, 41] on button "×" at bounding box center [745, 36] width 18 height 18
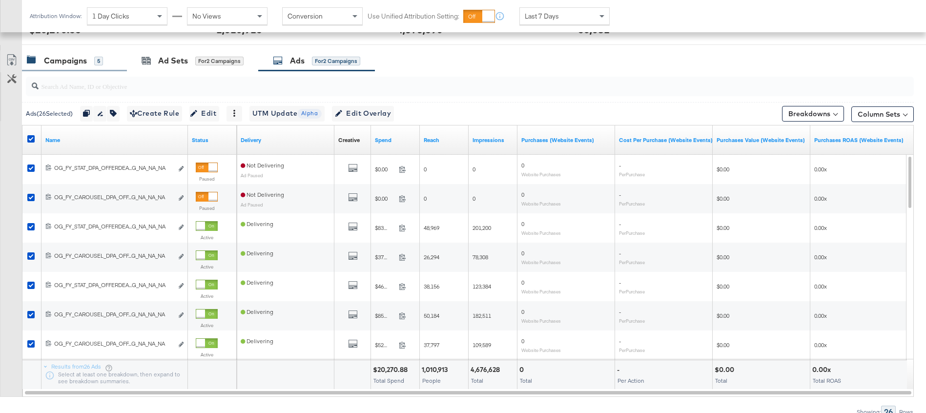
click at [59, 62] on div "Campaigns" at bounding box center [65, 60] width 43 height 11
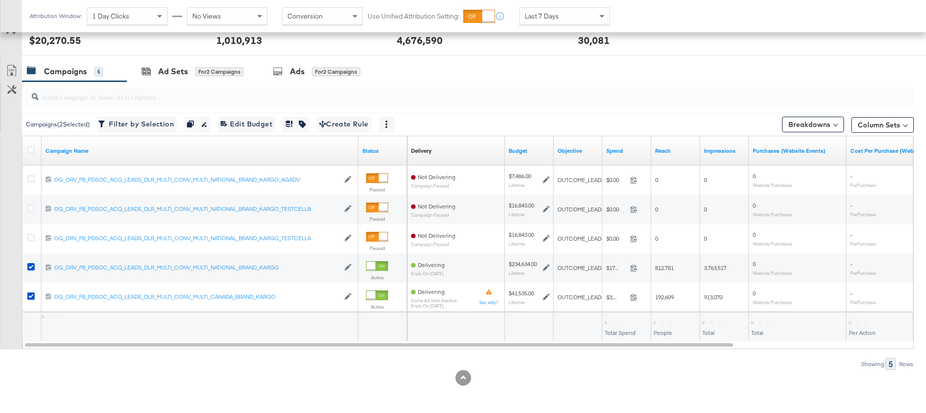
scroll to position [386, 0]
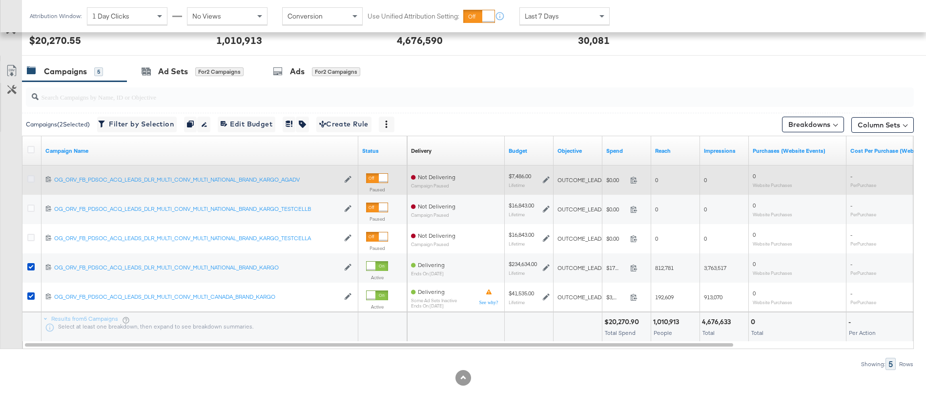
click at [31, 180] on icon at bounding box center [30, 178] width 7 height 7
click at [0, 0] on input "checkbox" at bounding box center [0, 0] width 0 height 0
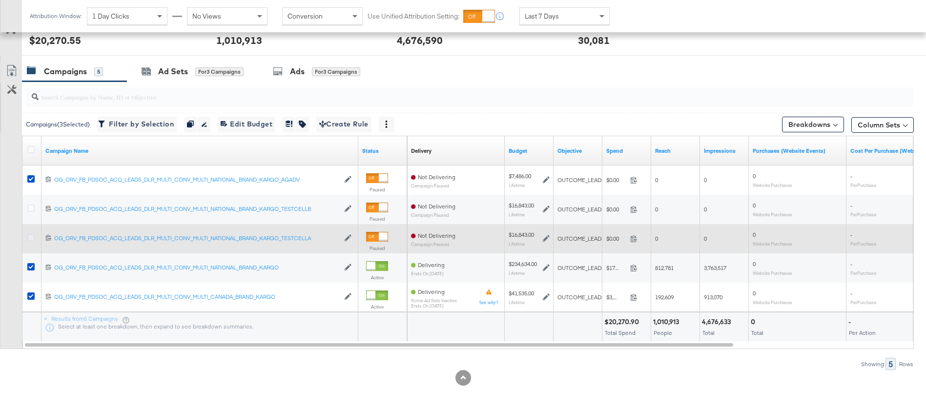
click at [29, 239] on icon at bounding box center [30, 237] width 7 height 7
click at [0, 0] on input "checkbox" at bounding box center [0, 0] width 0 height 0
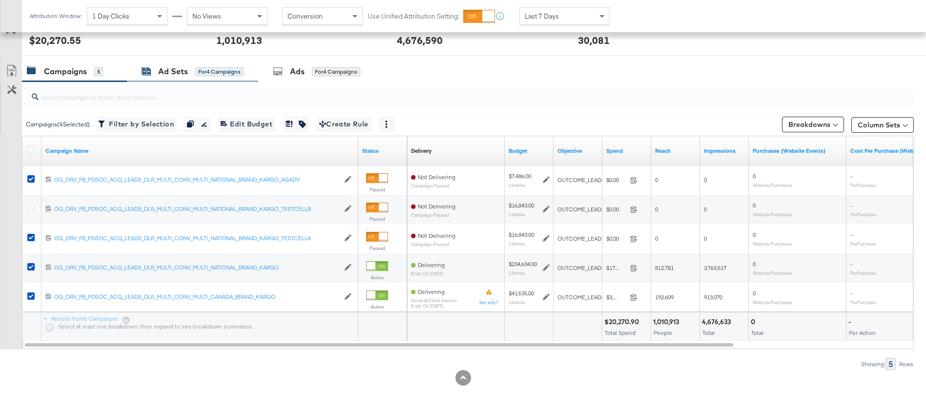
click at [174, 72] on div "Ad Sets" at bounding box center [173, 71] width 30 height 11
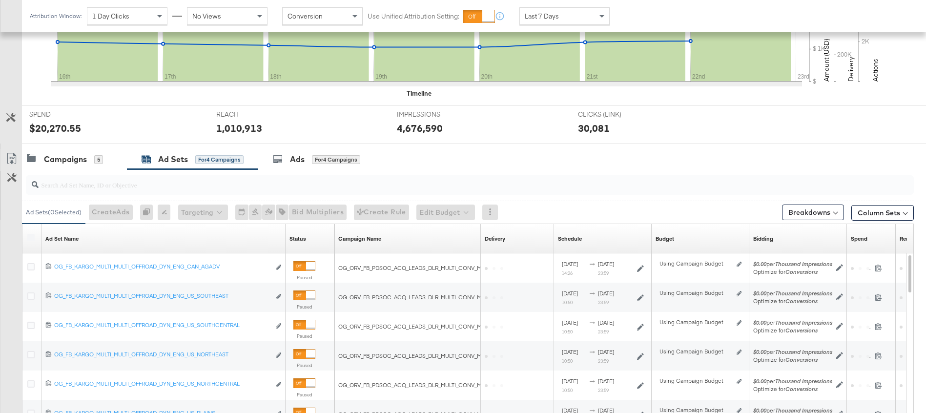
scroll to position [397, 0]
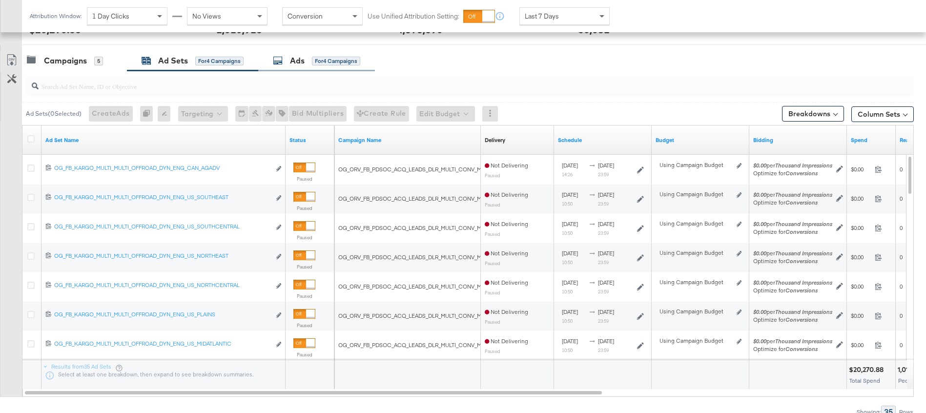
click at [298, 59] on div "Ads" at bounding box center [297, 60] width 15 height 11
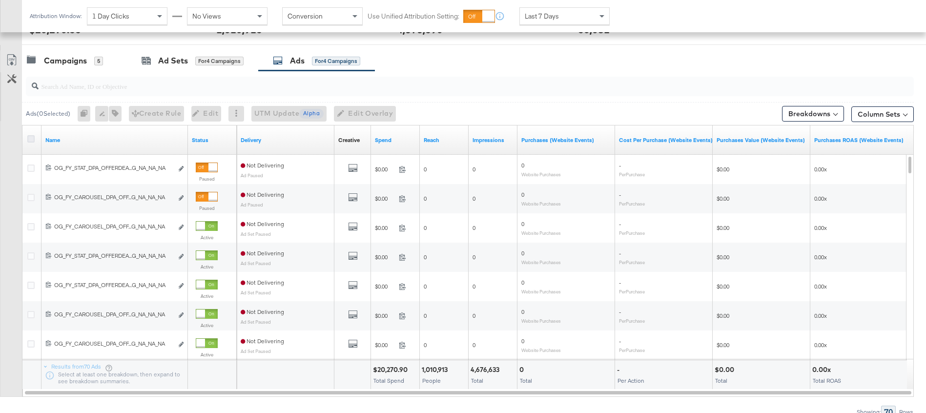
click at [31, 137] on icon at bounding box center [30, 138] width 7 height 7
click at [0, 0] on input "checkbox" at bounding box center [0, 0] width 0 height 0
click at [30, 138] on icon at bounding box center [30, 138] width 7 height 7
click at [0, 0] on input "checkbox" at bounding box center [0, 0] width 0 height 0
click at [49, 59] on div "Campaigns" at bounding box center [65, 60] width 43 height 11
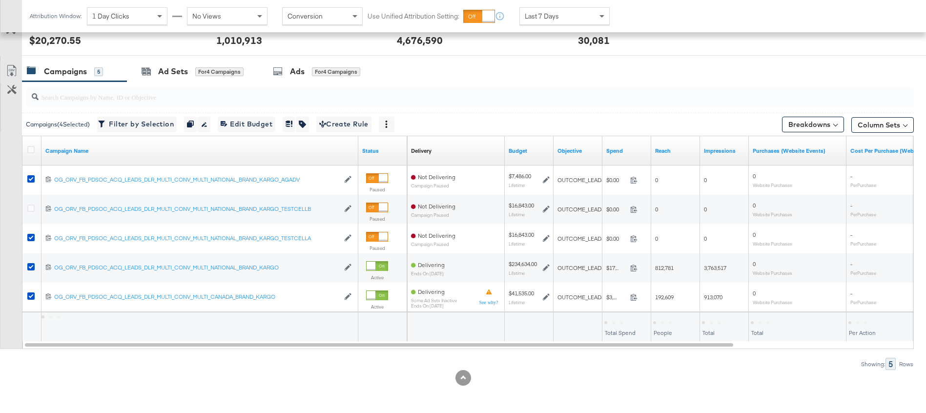
scroll to position [386, 0]
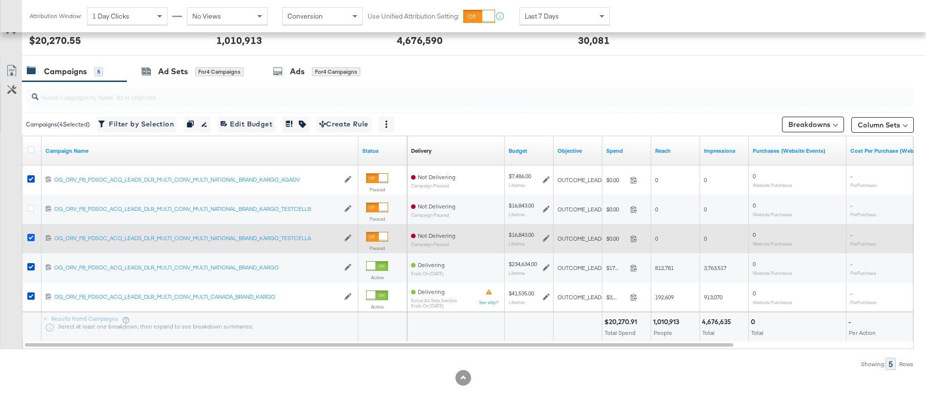
click at [30, 237] on icon at bounding box center [30, 237] width 7 height 7
click at [0, 0] on input "checkbox" at bounding box center [0, 0] width 0 height 0
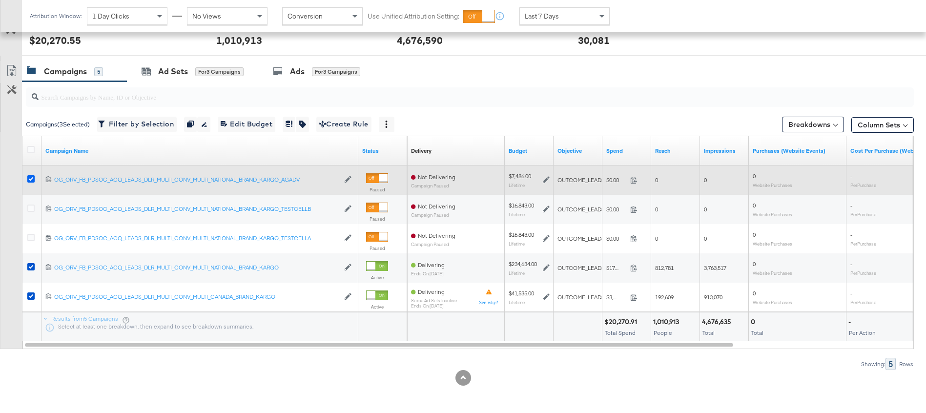
click at [32, 178] on icon at bounding box center [30, 178] width 7 height 7
click at [0, 0] on input "checkbox" at bounding box center [0, 0] width 0 height 0
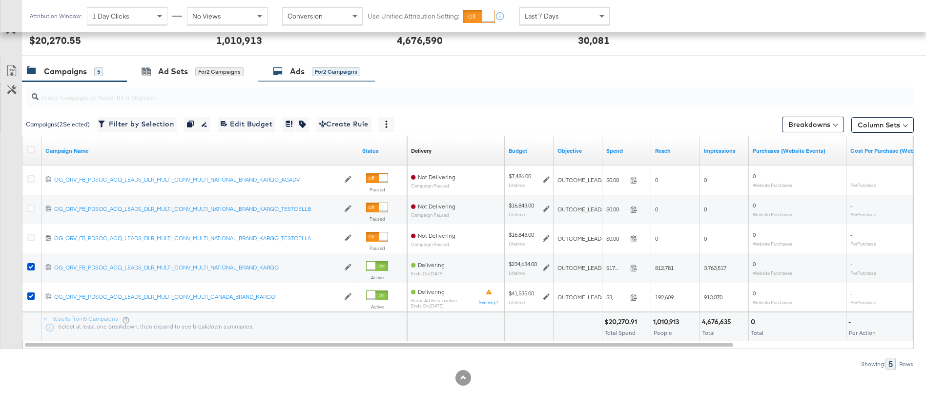
click at [297, 66] on div "Ads" at bounding box center [297, 71] width 15 height 11
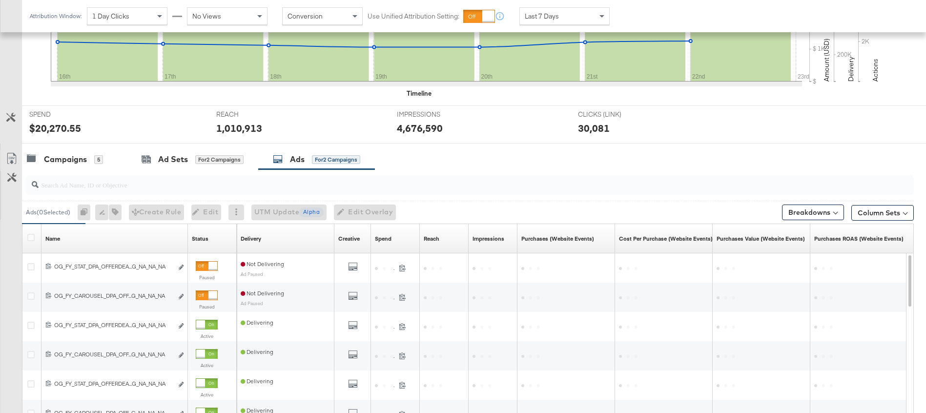
scroll to position [407, 0]
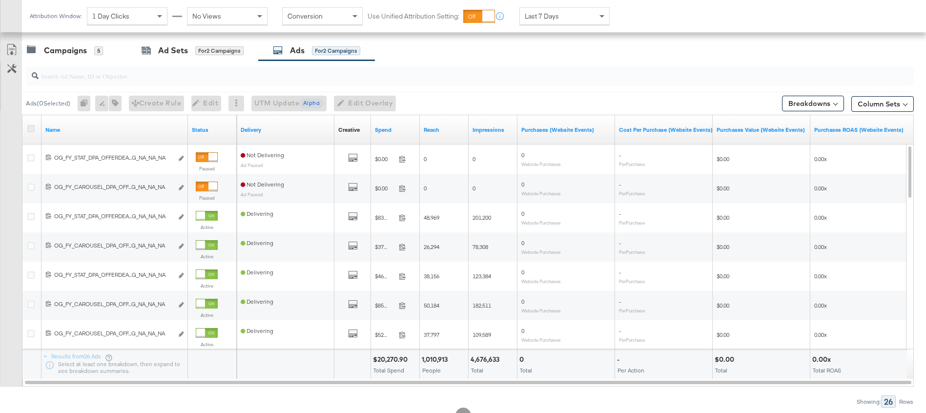
click at [30, 129] on icon at bounding box center [30, 128] width 7 height 7
click at [0, 0] on input "checkbox" at bounding box center [0, 0] width 0 height 0
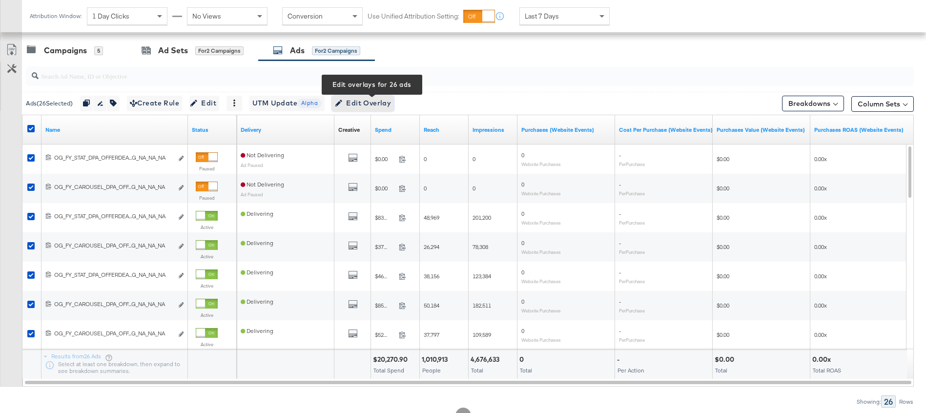
click at [363, 103] on span "Edit Overlay Edit overlays for 26 ads" at bounding box center [363, 103] width 56 height 12
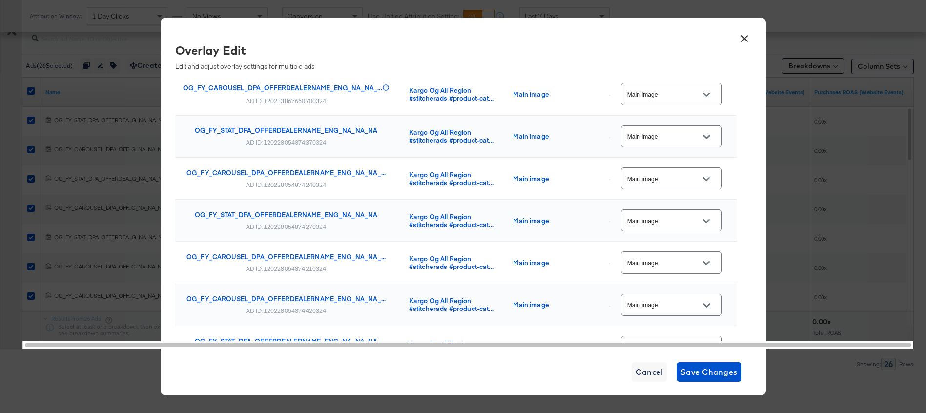
scroll to position [0, 0]
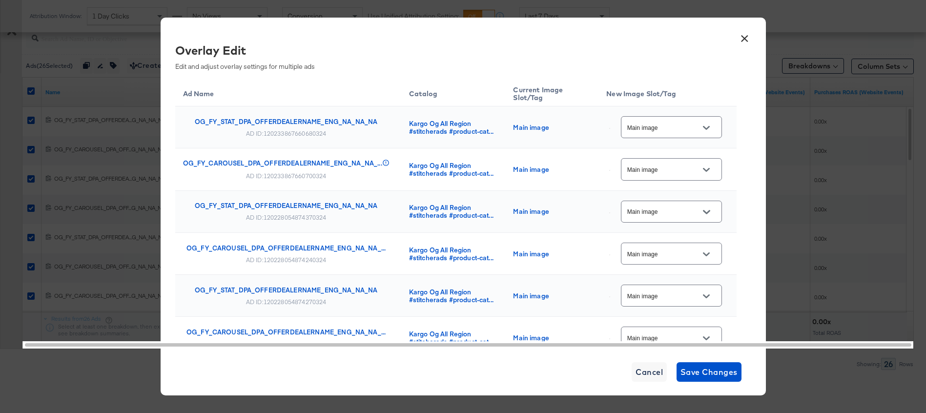
click at [744, 35] on button "×" at bounding box center [745, 36] width 18 height 18
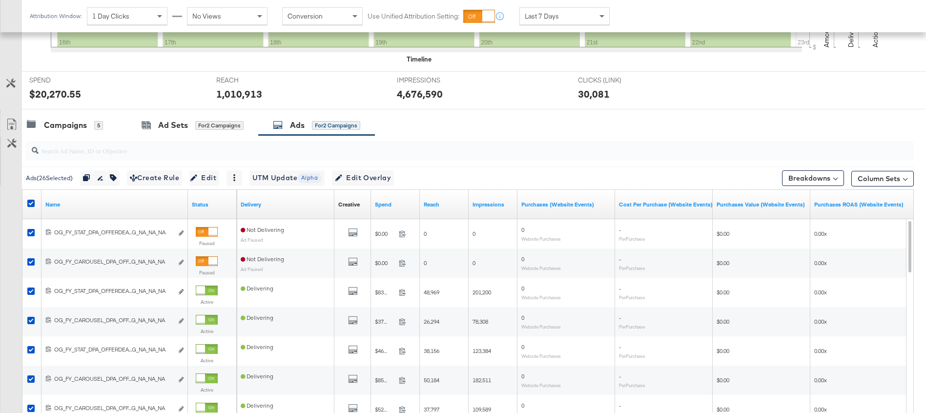
scroll to position [328, 0]
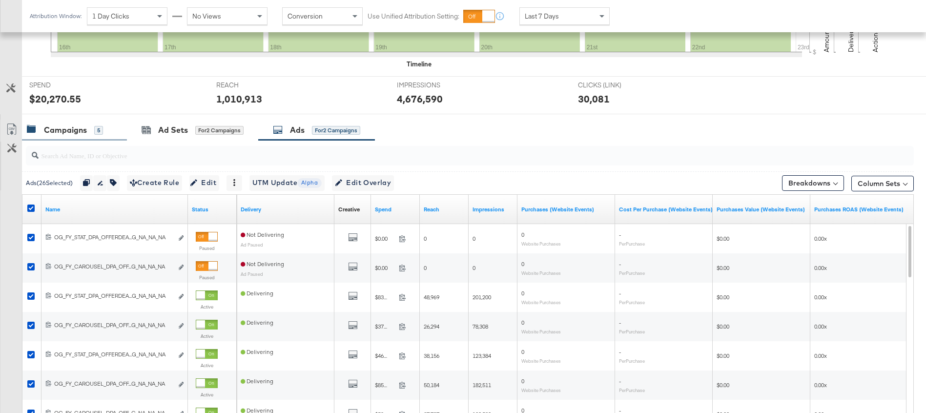
click at [59, 131] on div "Campaigns" at bounding box center [65, 130] width 43 height 11
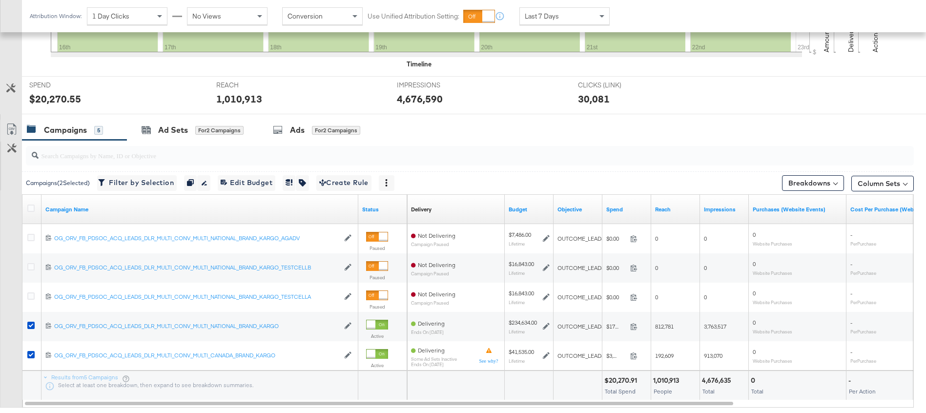
scroll to position [335, 0]
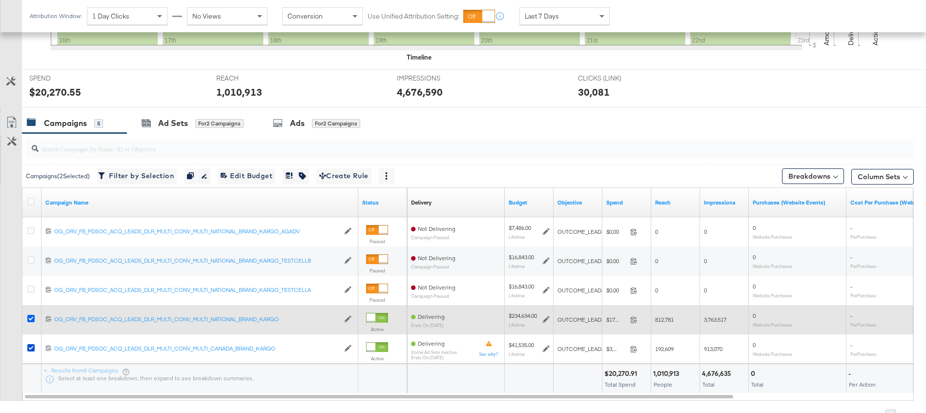
click at [31, 318] on icon at bounding box center [30, 318] width 7 height 7
click at [0, 0] on input "checkbox" at bounding box center [0, 0] width 0 height 0
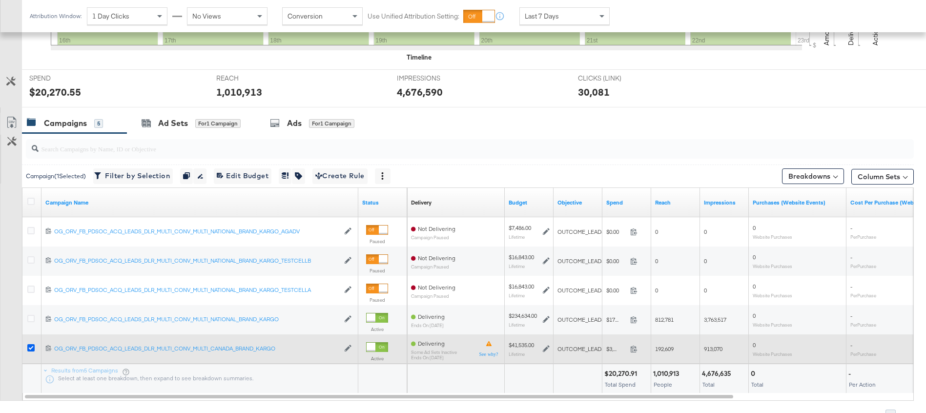
click at [29, 344] on icon at bounding box center [30, 347] width 7 height 7
click at [0, 0] on input "checkbox" at bounding box center [0, 0] width 0 height 0
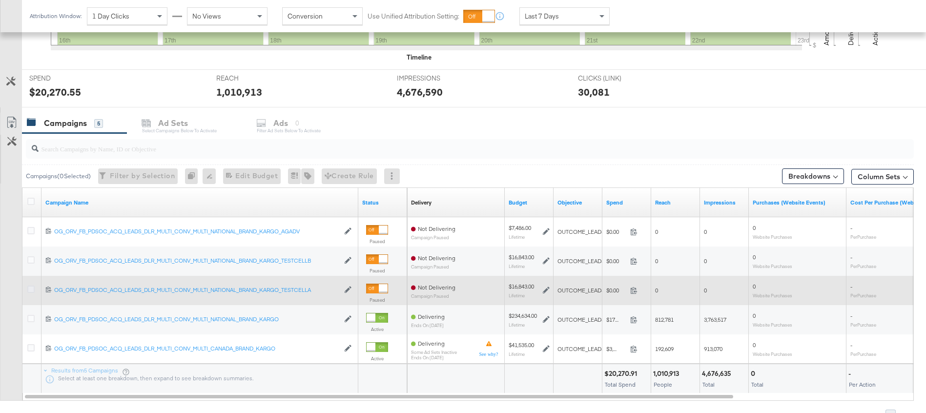
click at [29, 288] on icon at bounding box center [30, 289] width 7 height 7
click at [0, 0] on input "checkbox" at bounding box center [0, 0] width 0 height 0
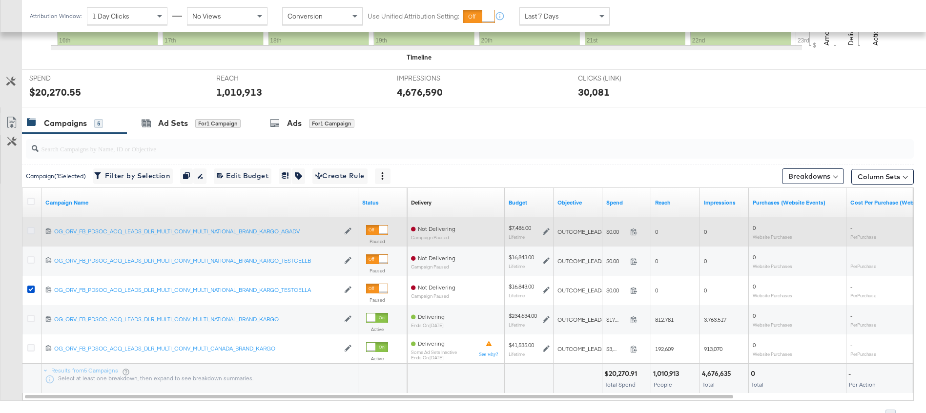
click at [32, 227] on icon at bounding box center [30, 230] width 7 height 7
click at [0, 0] on input "checkbox" at bounding box center [0, 0] width 0 height 0
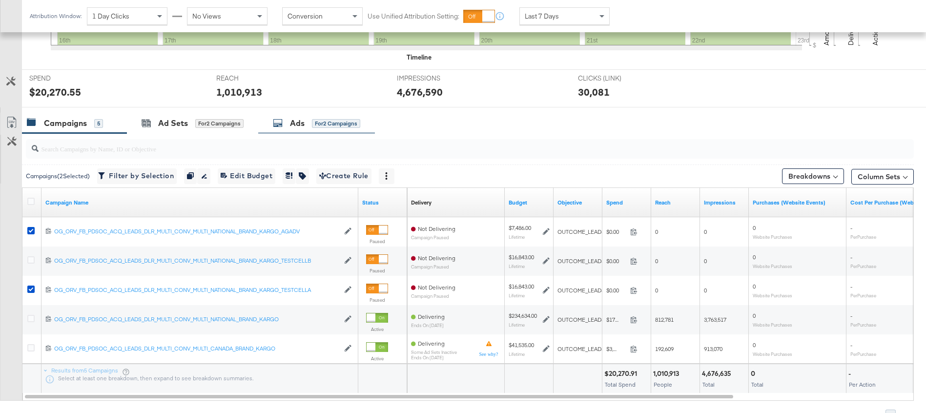
click at [283, 125] on icon at bounding box center [278, 123] width 10 height 10
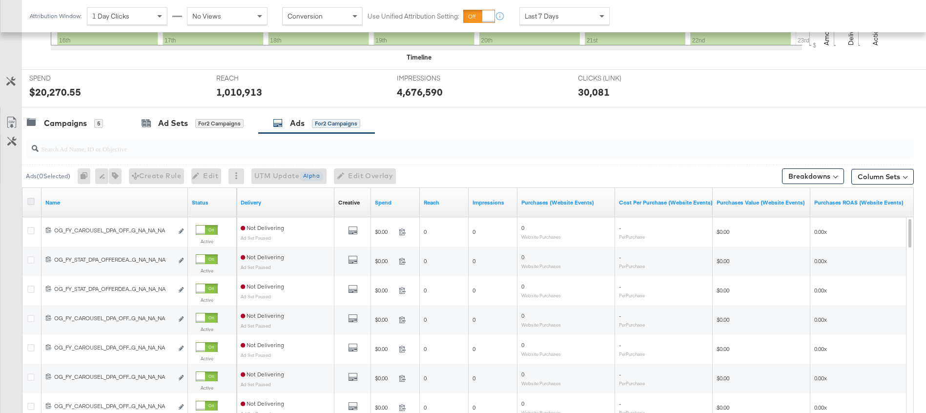
click at [30, 199] on icon at bounding box center [30, 201] width 7 height 7
click at [0, 0] on input "checkbox" at bounding box center [0, 0] width 0 height 0
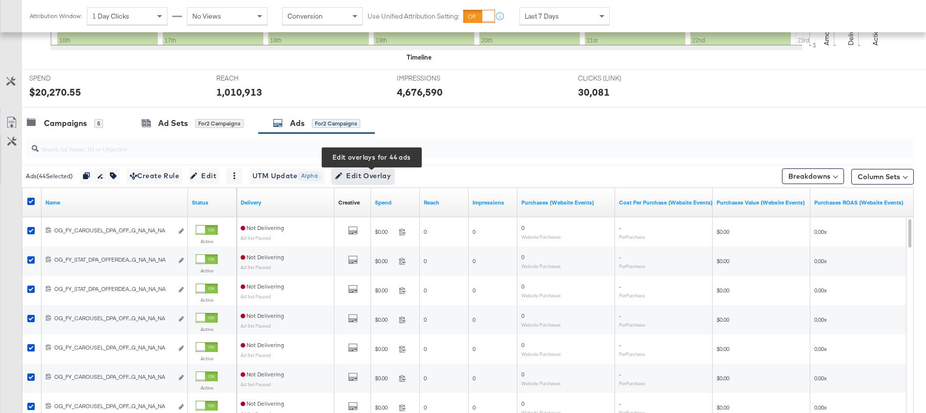
click at [372, 173] on span "Edit Overlay Edit overlays for 44 ads" at bounding box center [363, 176] width 56 height 12
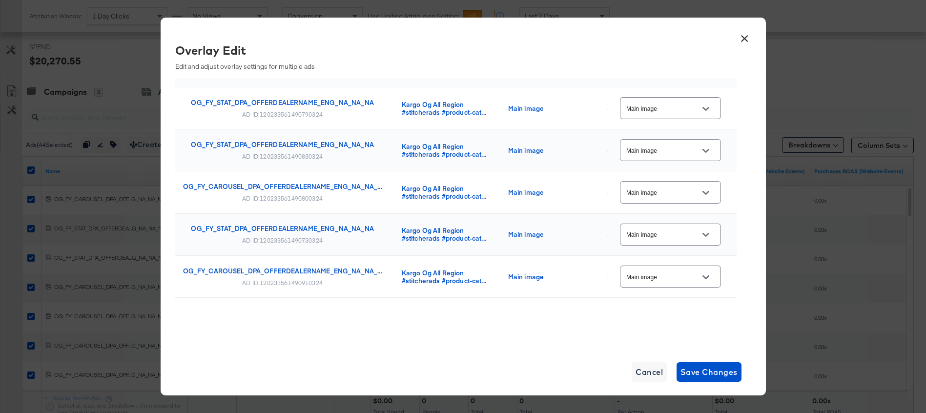
scroll to position [367, 0]
click at [740, 39] on button "×" at bounding box center [745, 36] width 18 height 18
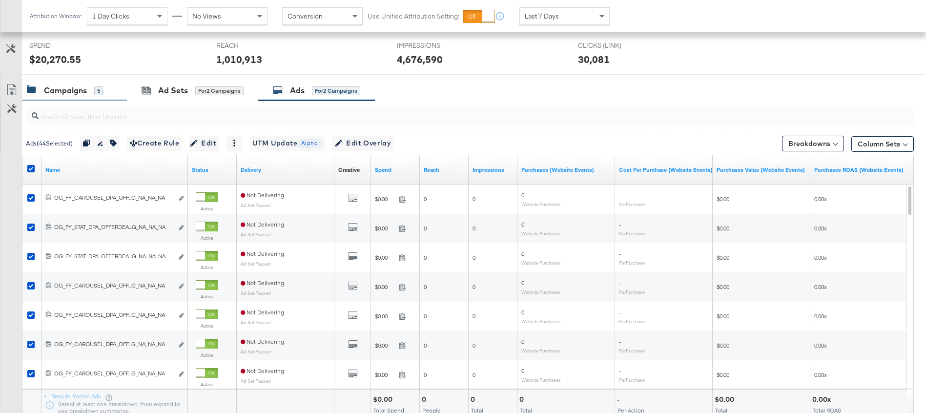
click at [51, 86] on div "Campaigns" at bounding box center [65, 90] width 43 height 11
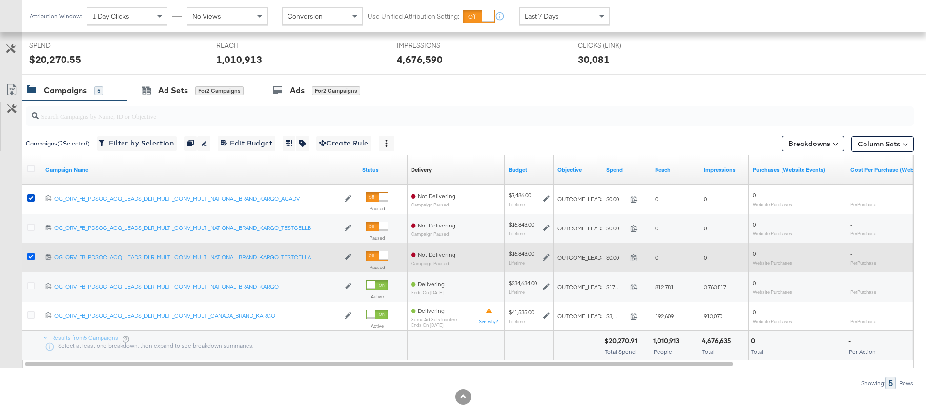
click at [32, 255] on icon at bounding box center [30, 256] width 7 height 7
click at [0, 0] on input "checkbox" at bounding box center [0, 0] width 0 height 0
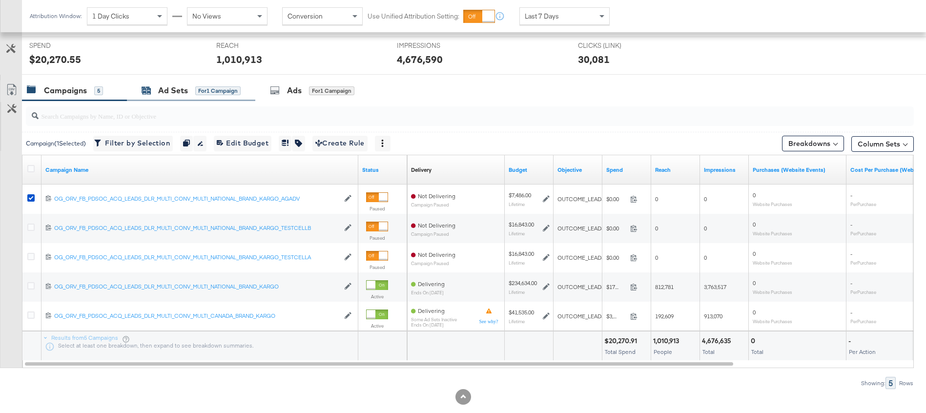
click at [172, 89] on div "Ad Sets" at bounding box center [173, 90] width 30 height 11
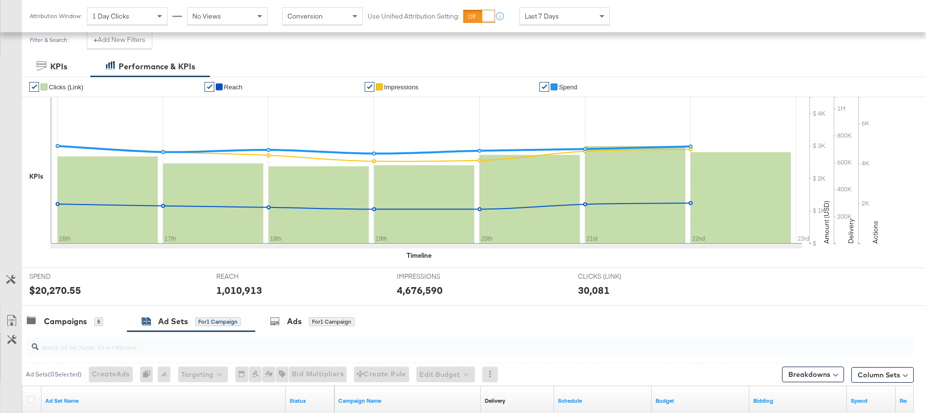
scroll to position [329, 0]
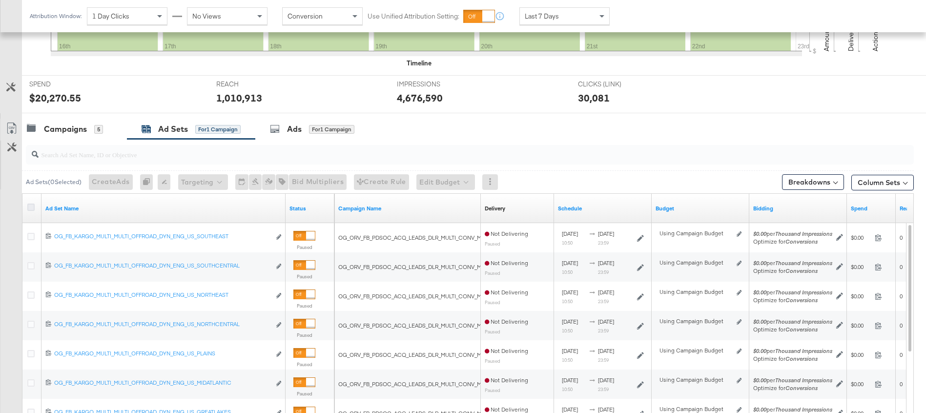
click at [32, 207] on icon at bounding box center [30, 207] width 7 height 7
click at [0, 0] on input "checkbox" at bounding box center [0, 0] width 0 height 0
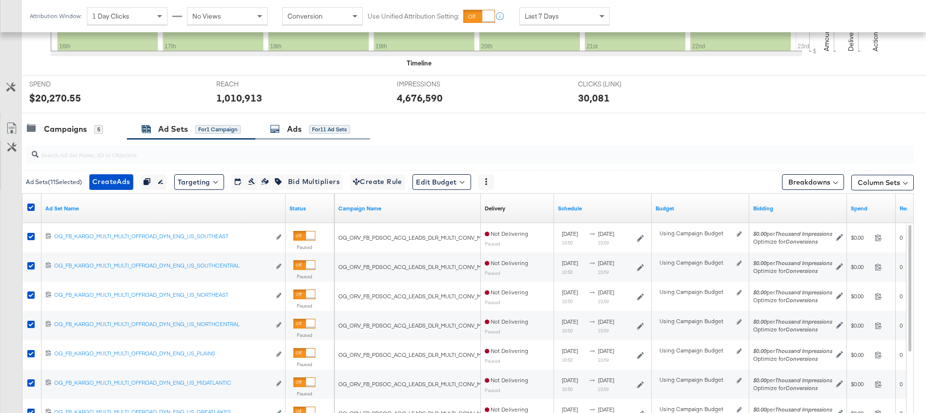
click at [294, 132] on div "Ads" at bounding box center [294, 129] width 15 height 11
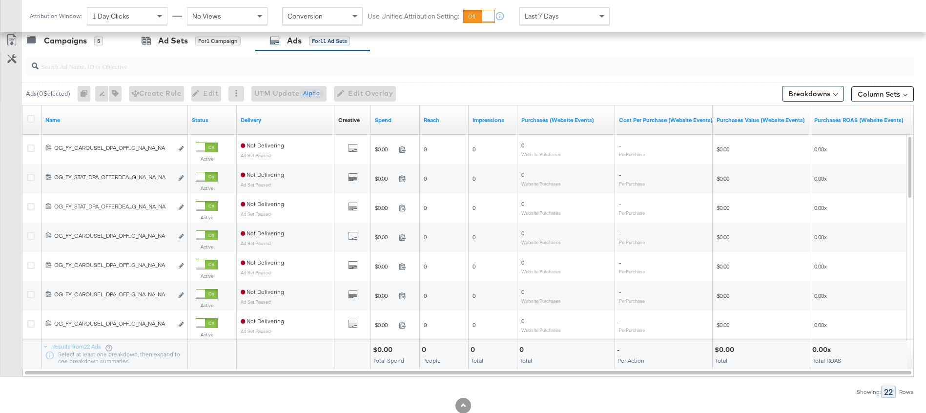
scroll to position [445, 0]
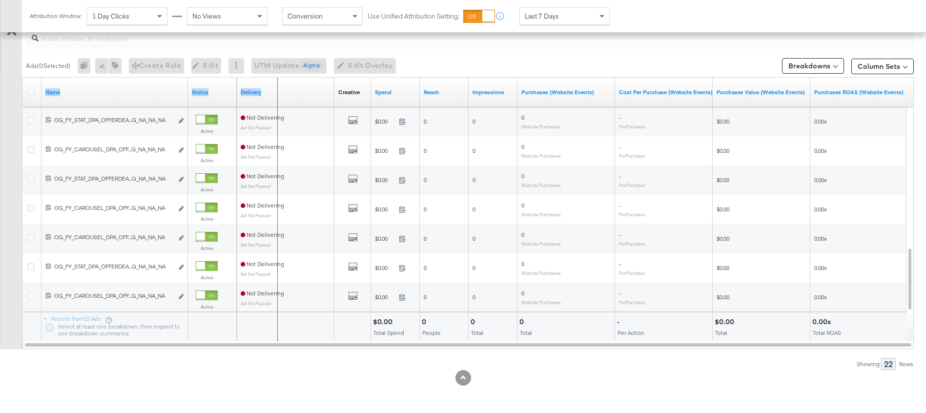
drag, startPoint x: 186, startPoint y: 103, endPoint x: 275, endPoint y: 100, distance: 89.9
click at [22, 78] on div "Name Status Delivery Creative Sorting Unavailable Spend Reach Impressions Purch…" at bounding box center [22, 78] width 0 height 0
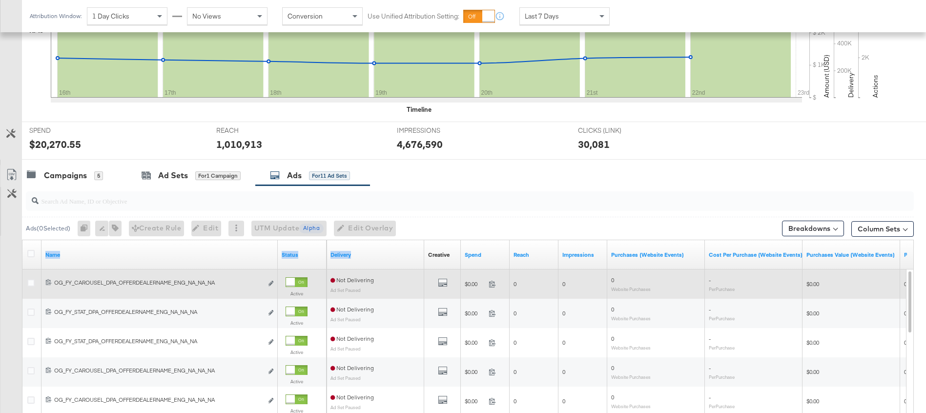
scroll to position [292, 0]
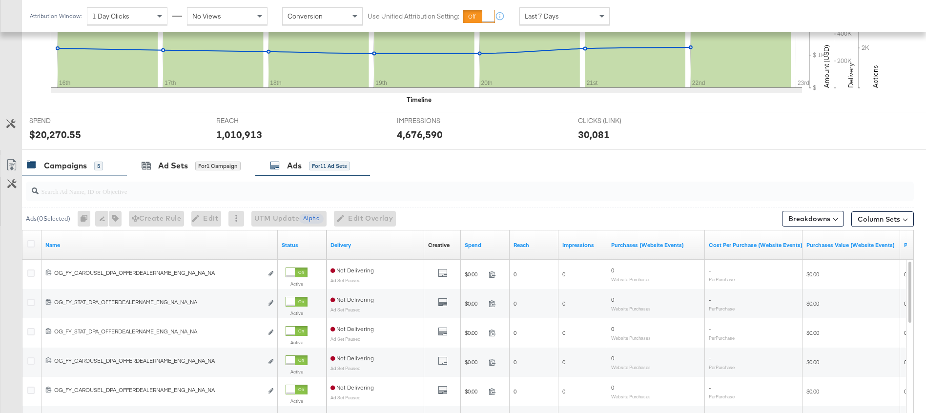
click at [54, 161] on div "Campaigns" at bounding box center [65, 165] width 43 height 11
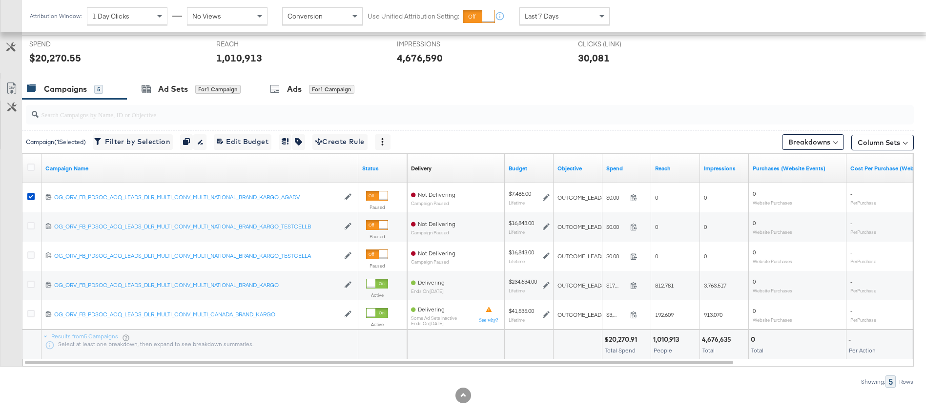
scroll to position [386, 0]
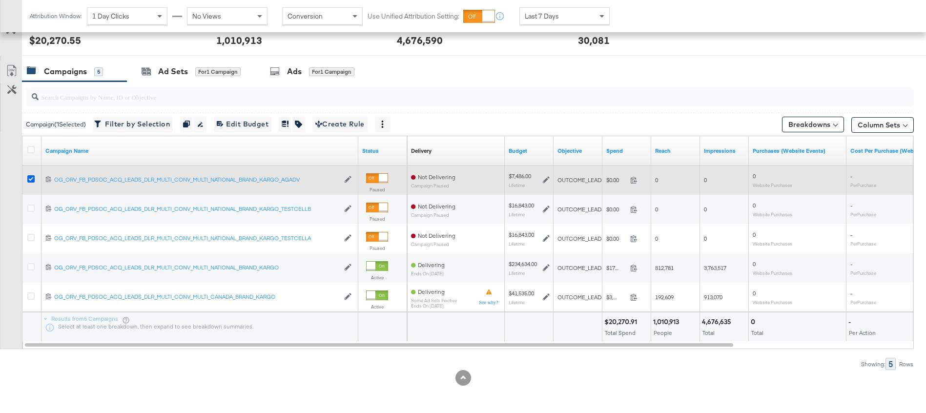
click at [29, 178] on icon at bounding box center [30, 178] width 7 height 7
click at [0, 0] on input "checkbox" at bounding box center [0, 0] width 0 height 0
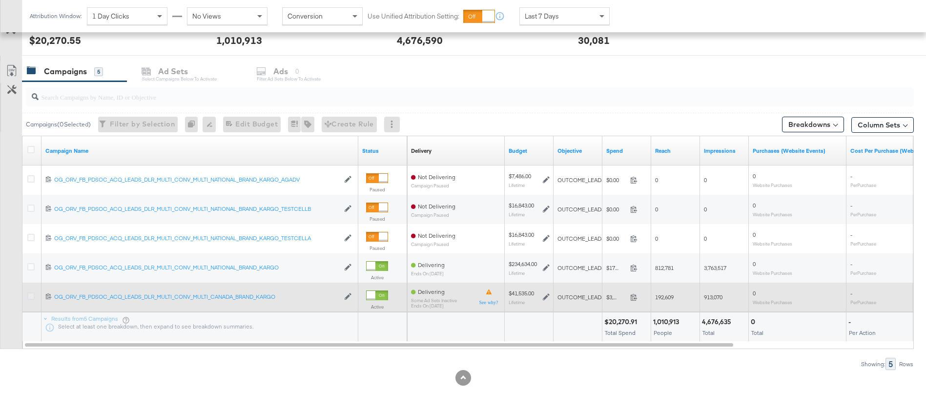
click at [32, 293] on icon at bounding box center [30, 296] width 7 height 7
click at [0, 0] on input "checkbox" at bounding box center [0, 0] width 0 height 0
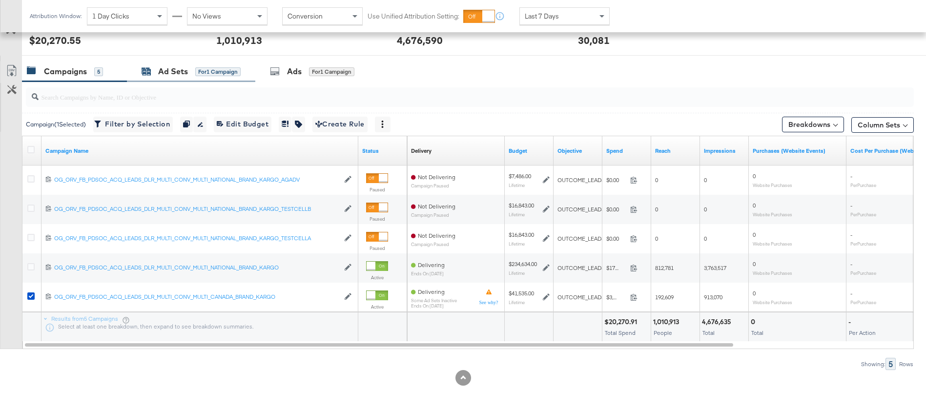
click at [162, 70] on div "Ad Sets" at bounding box center [173, 71] width 30 height 11
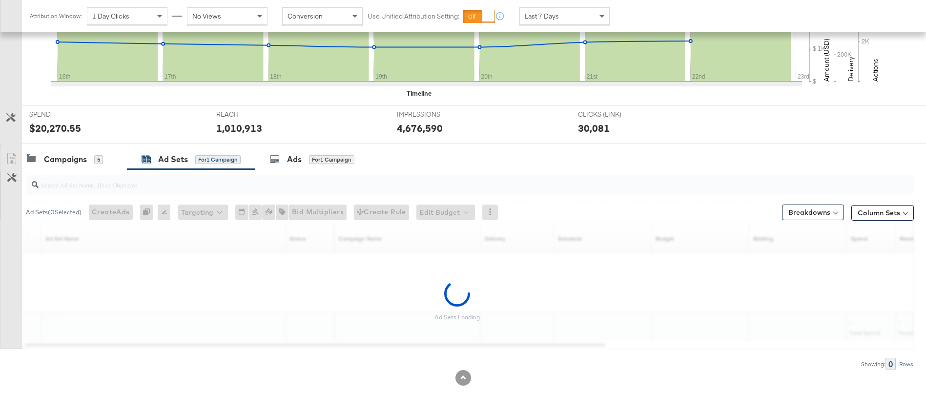
scroll to position [298, 0]
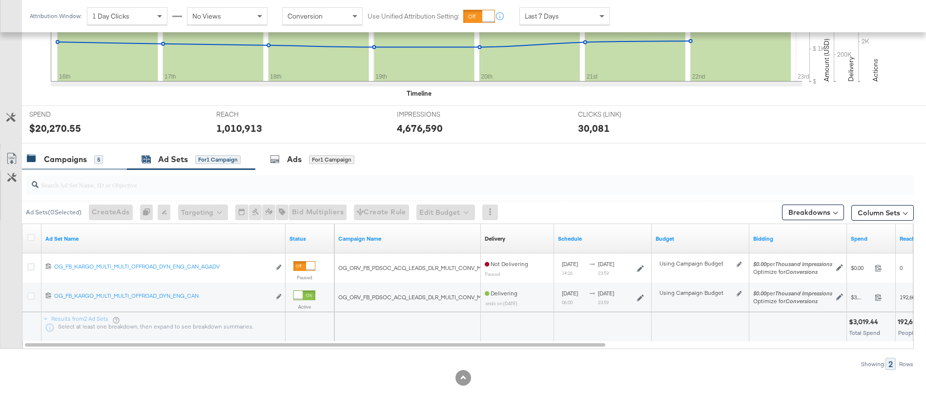
click at [65, 156] on div "Campaigns" at bounding box center [65, 159] width 43 height 11
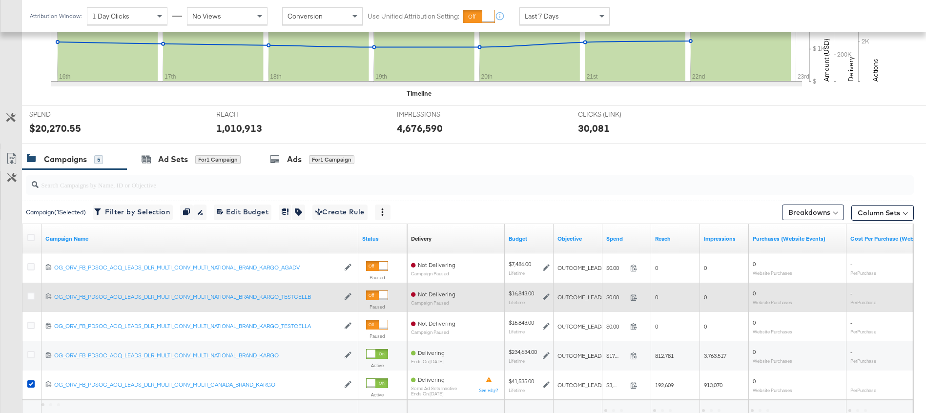
scroll to position [386, 0]
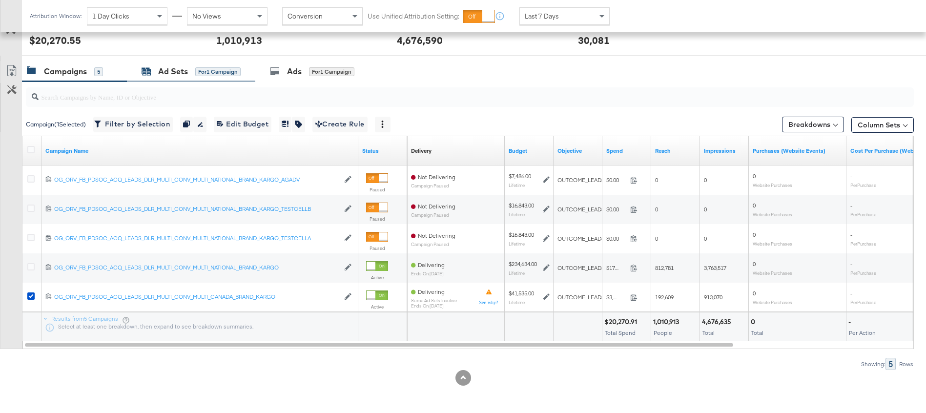
click at [182, 77] on div "Ad Sets" at bounding box center [173, 71] width 30 height 11
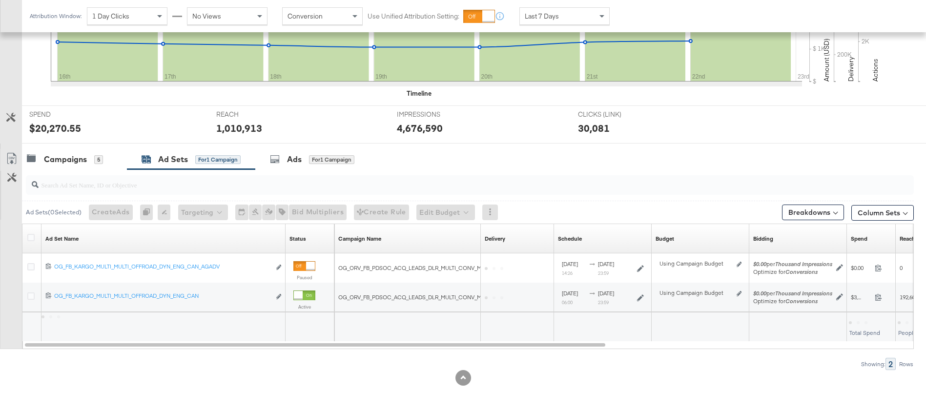
scroll to position [298, 0]
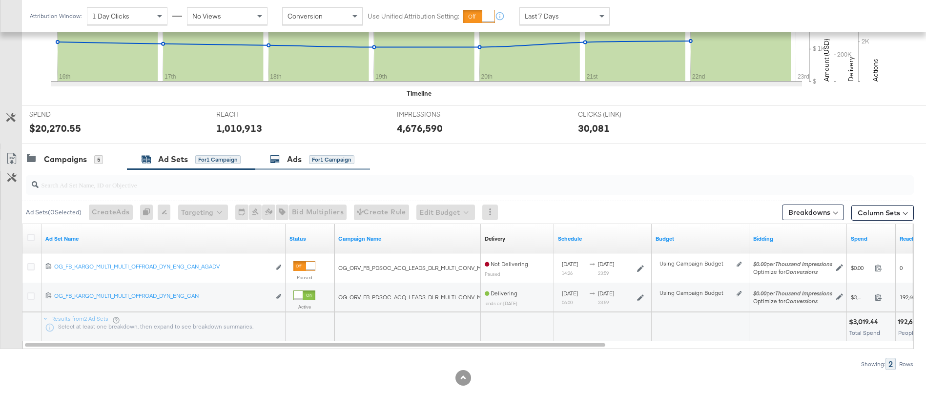
click at [290, 161] on div "Ads" at bounding box center [294, 159] width 15 height 11
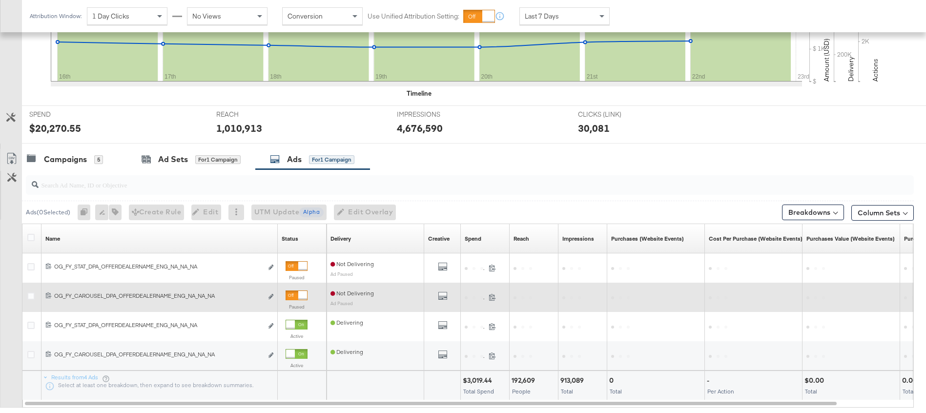
scroll to position [357, 0]
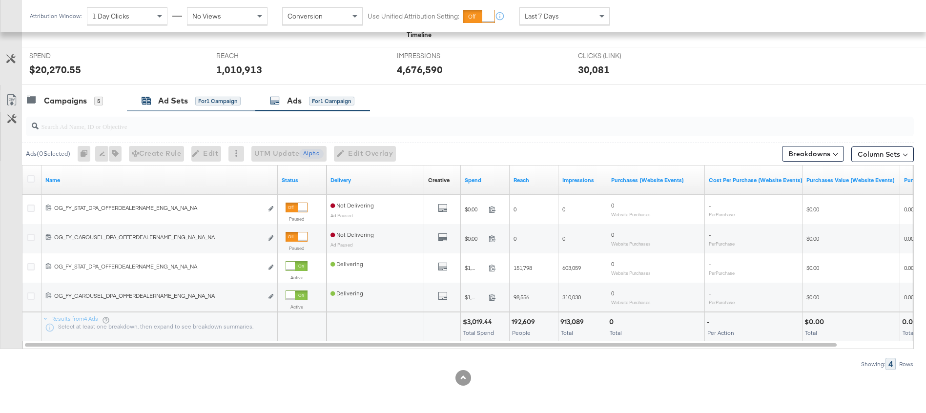
click at [185, 105] on div "Ad Sets" at bounding box center [173, 100] width 30 height 11
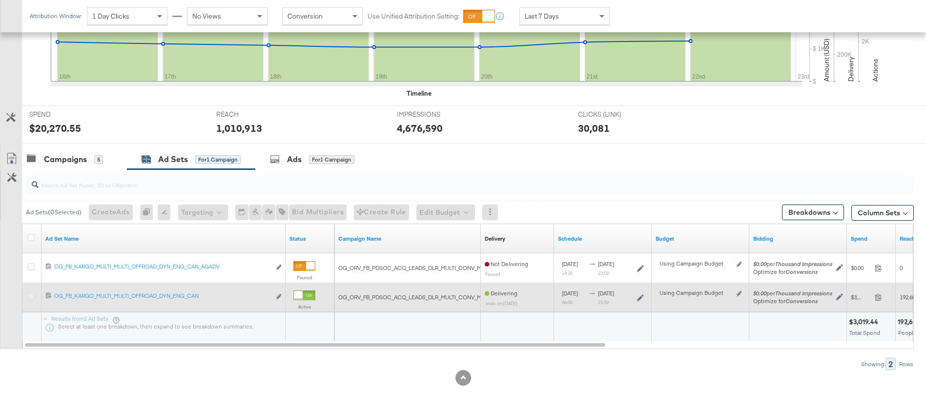
click at [33, 294] on icon at bounding box center [30, 296] width 7 height 7
click at [0, 0] on input "checkbox" at bounding box center [0, 0] width 0 height 0
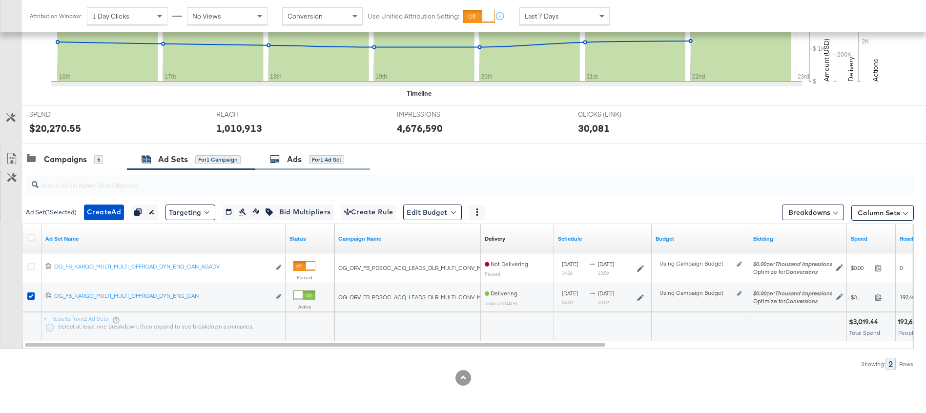
click at [287, 163] on div "Ads for 1 Ad Set" at bounding box center [307, 159] width 74 height 11
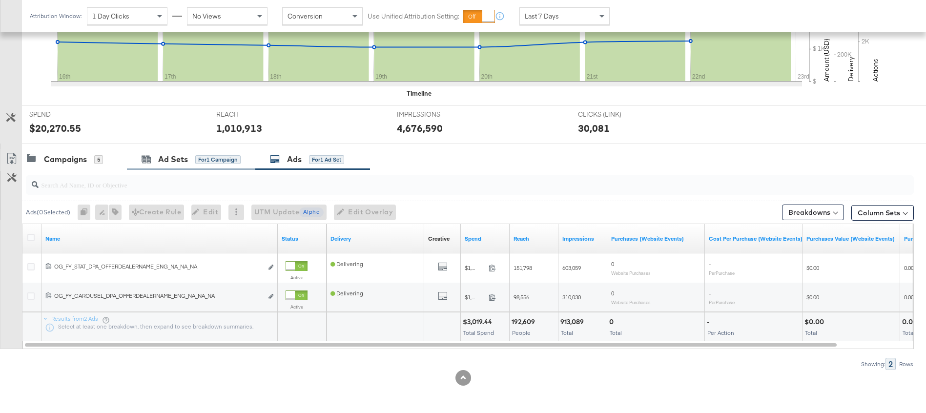
click at [152, 168] on div "Ad Sets for 1 Campaign" at bounding box center [191, 159] width 128 height 21
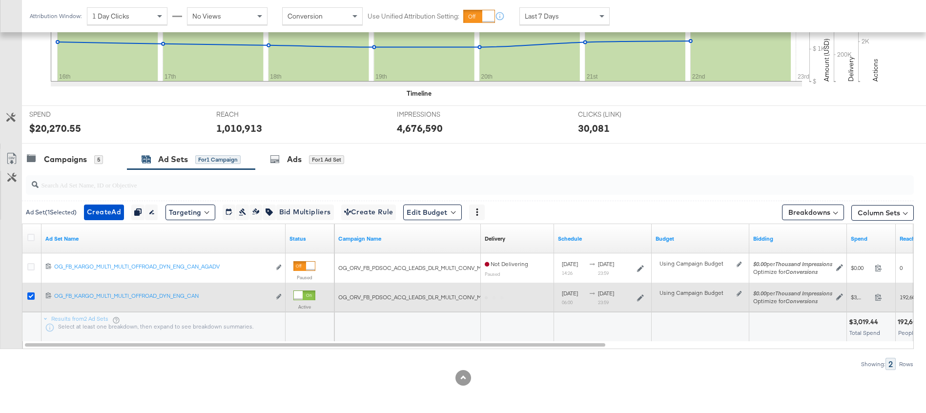
click at [33, 297] on icon at bounding box center [30, 296] width 7 height 7
click at [0, 0] on input "checkbox" at bounding box center [0, 0] width 0 height 0
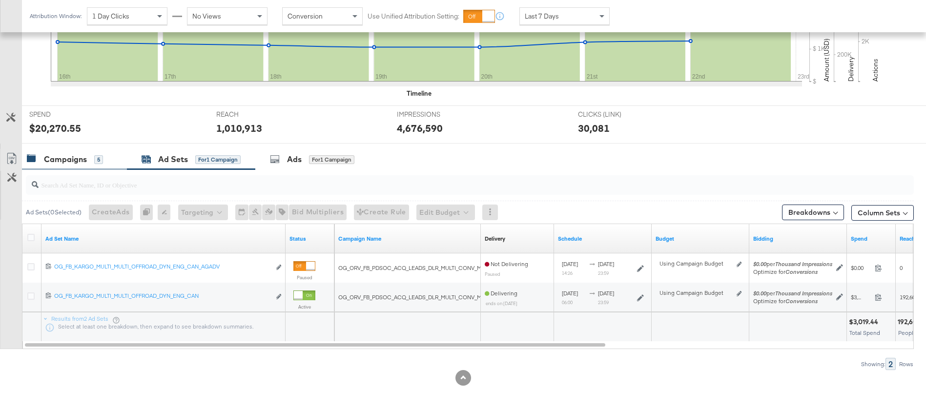
click at [44, 158] on div "Campaigns" at bounding box center [65, 159] width 43 height 11
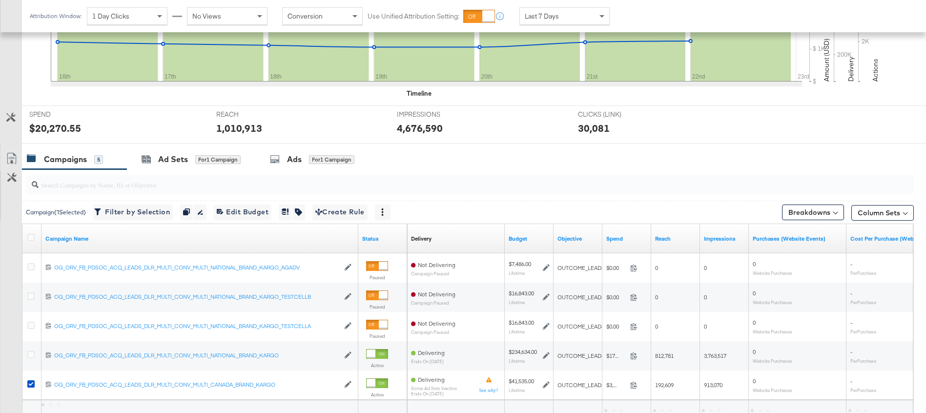
scroll to position [386, 0]
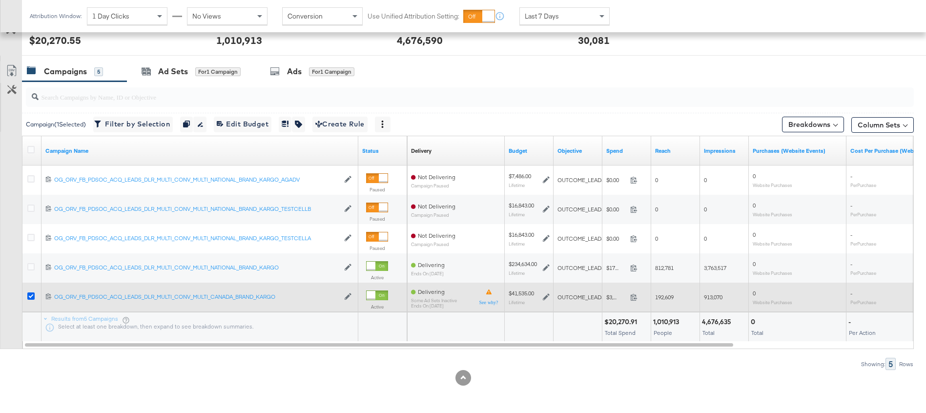
click at [32, 297] on icon at bounding box center [30, 296] width 7 height 7
click at [0, 0] on input "checkbox" at bounding box center [0, 0] width 0 height 0
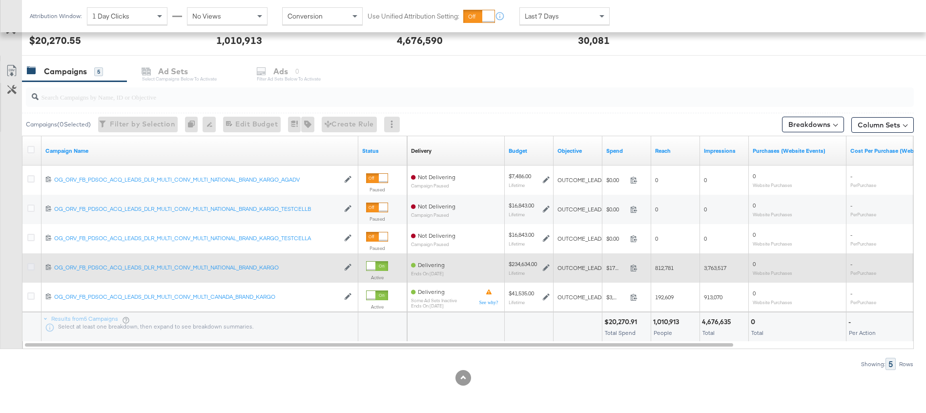
click at [32, 267] on icon at bounding box center [30, 266] width 7 height 7
click at [0, 0] on input "checkbox" at bounding box center [0, 0] width 0 height 0
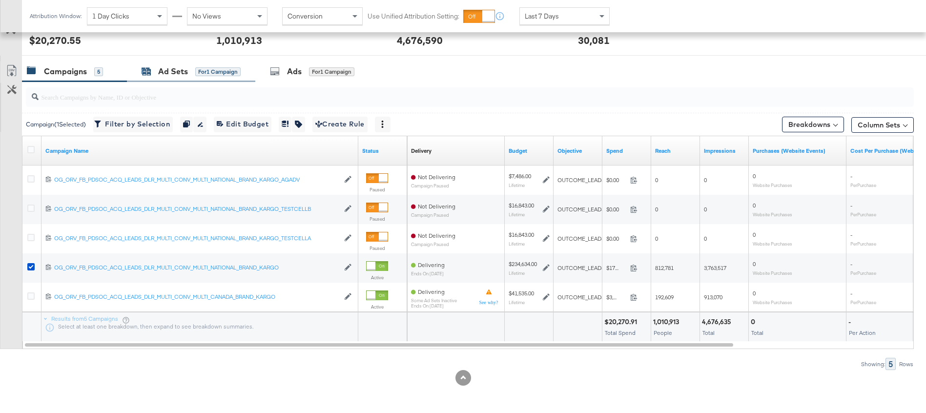
click at [176, 66] on div "Ad Sets" at bounding box center [173, 71] width 30 height 11
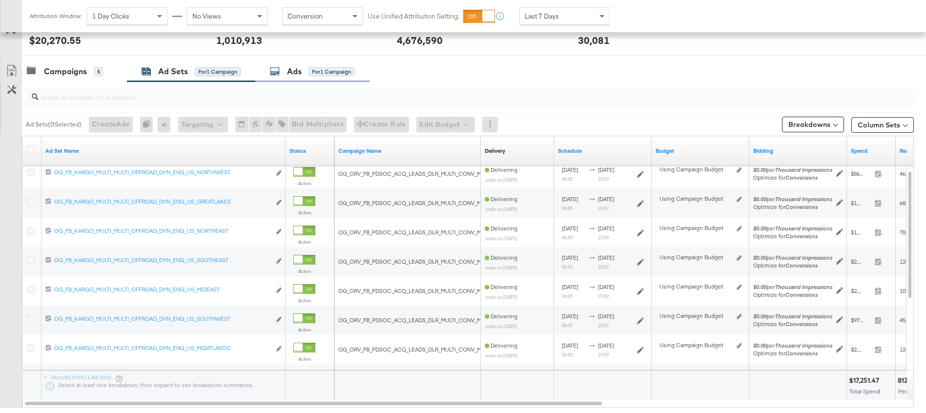
click at [306, 72] on div "Ads for 1 Campaign" at bounding box center [312, 71] width 84 height 11
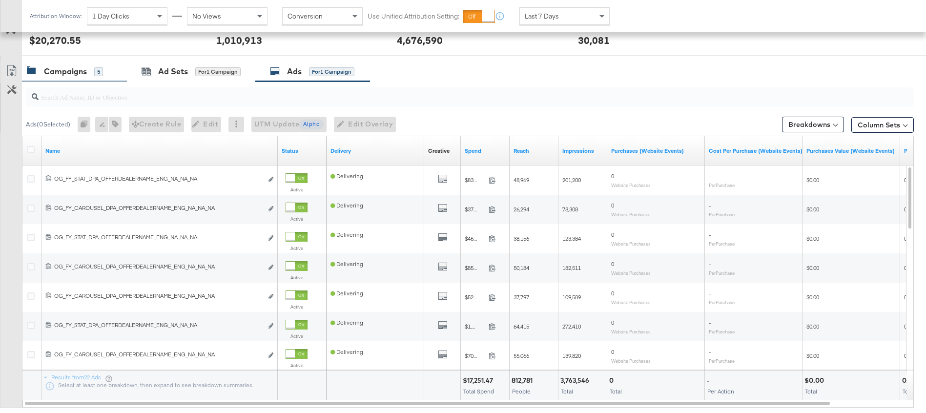
click at [72, 72] on div "Campaigns" at bounding box center [65, 71] width 43 height 11
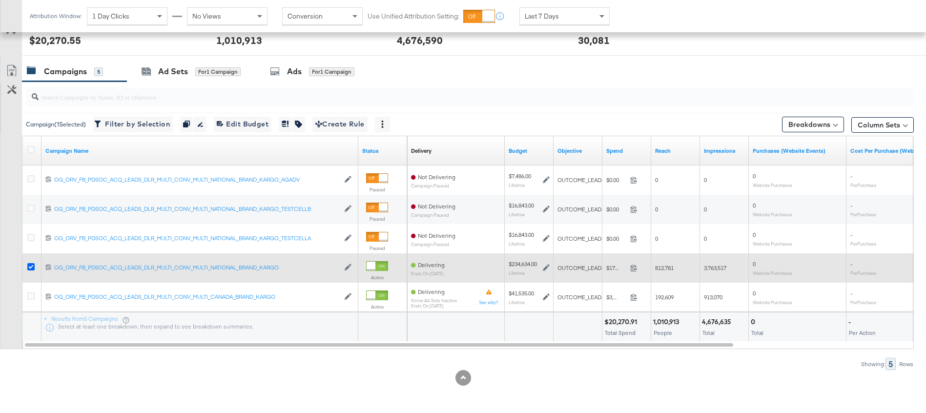
click at [30, 267] on icon at bounding box center [30, 266] width 7 height 7
click at [0, 0] on input "checkbox" at bounding box center [0, 0] width 0 height 0
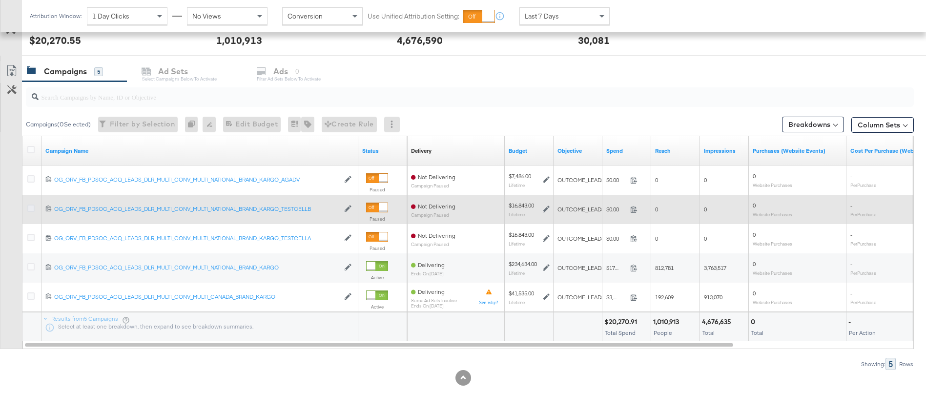
click at [33, 209] on icon at bounding box center [30, 208] width 7 height 7
click at [0, 0] on input "checkbox" at bounding box center [0, 0] width 0 height 0
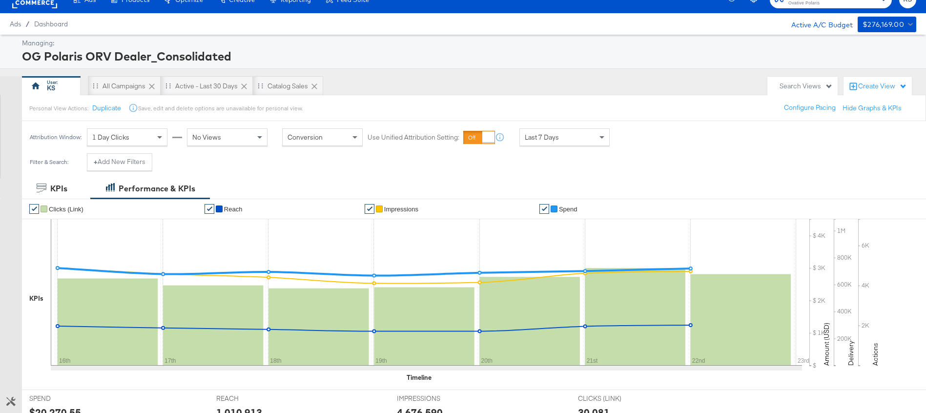
scroll to position [0, 0]
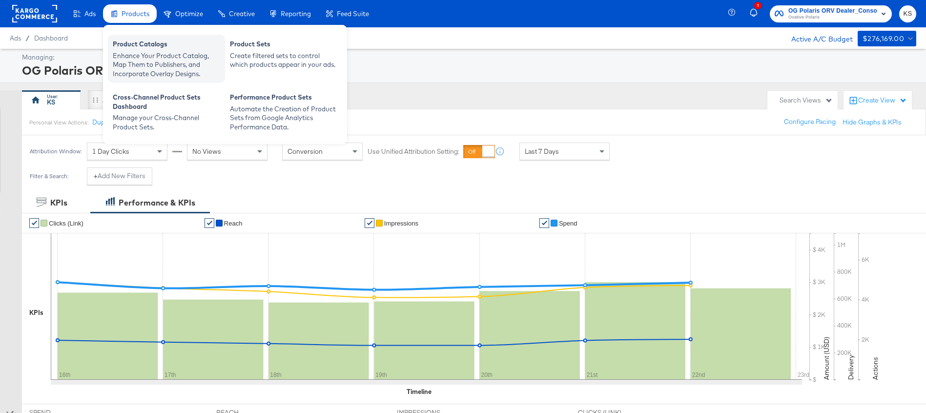
click at [140, 50] on div "Product Catalogs" at bounding box center [166, 46] width 107 height 12
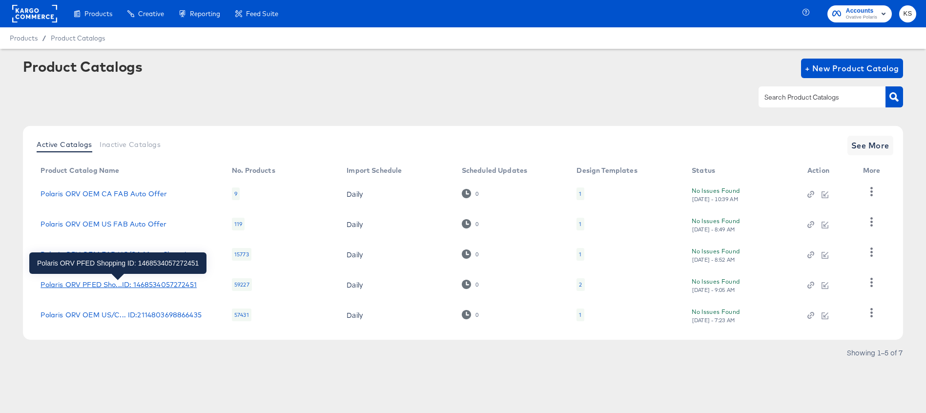
click at [135, 287] on div "Polaris ORV PFED Sho...ID: 1468534057272451" at bounding box center [119, 285] width 156 height 8
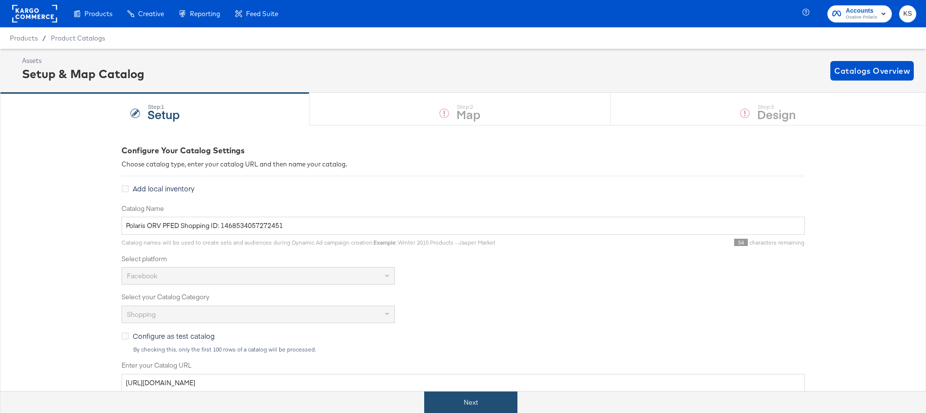
click at [473, 400] on button "Next" at bounding box center [470, 403] width 93 height 22
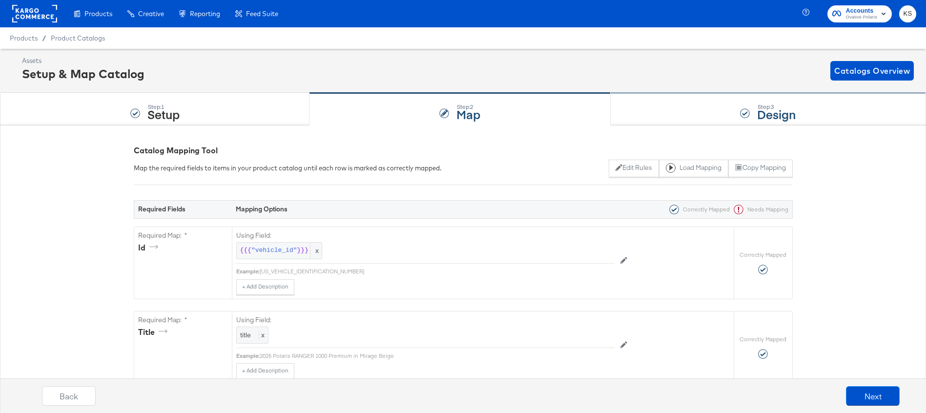
click at [674, 110] on div "Step: 3 Design" at bounding box center [768, 109] width 315 height 32
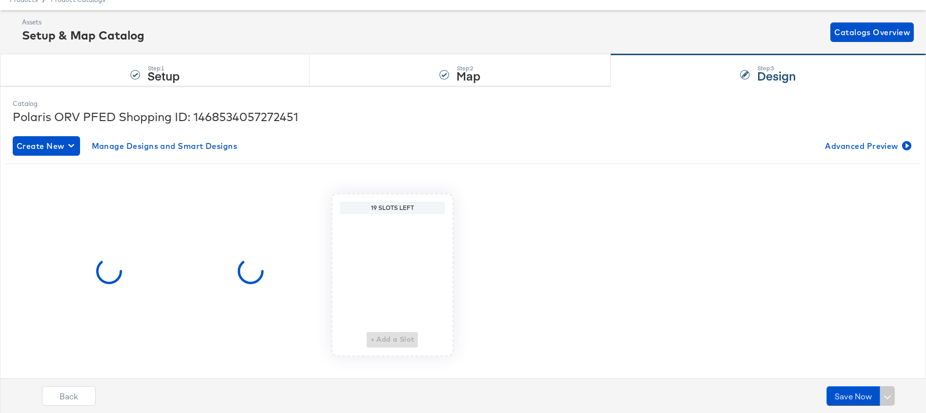
scroll to position [53, 0]
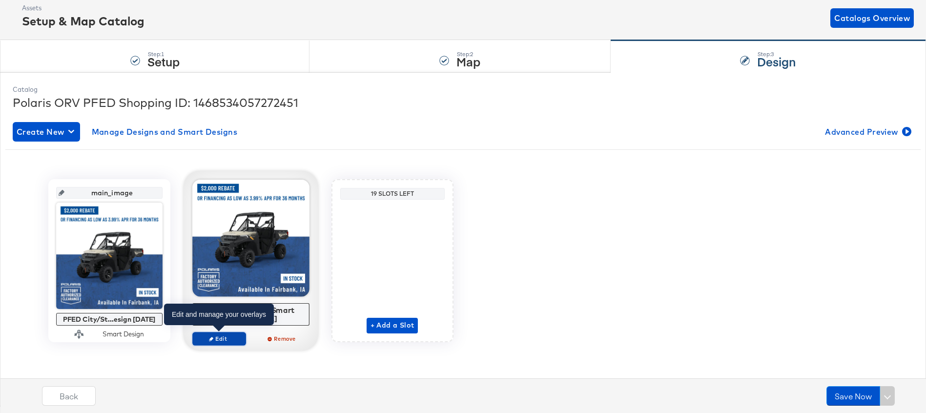
click at [215, 338] on span "Edit" at bounding box center [218, 338] width 45 height 7
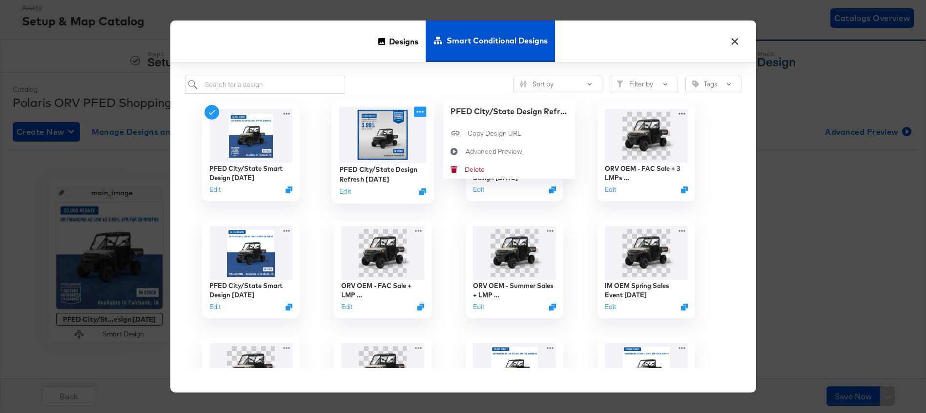
click at [417, 109] on icon at bounding box center [420, 111] width 12 height 10
click at [465, 151] on div "Advanced Preview Advanced Preview" at bounding box center [465, 151] width 0 height 0
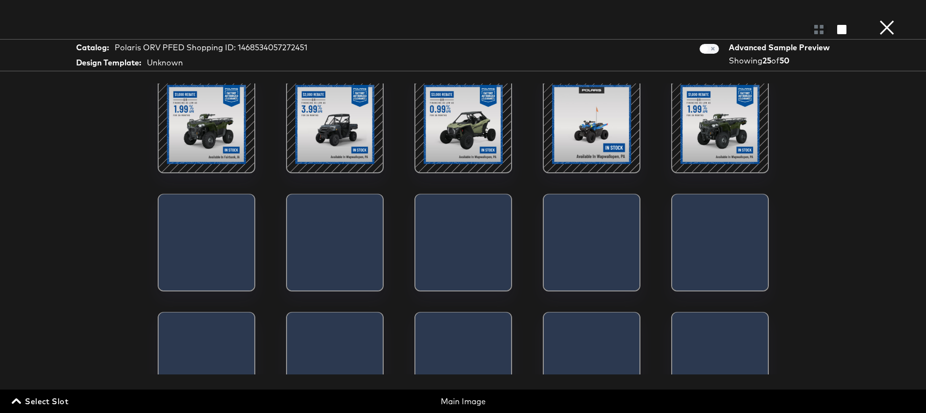
scroll to position [319, 0]
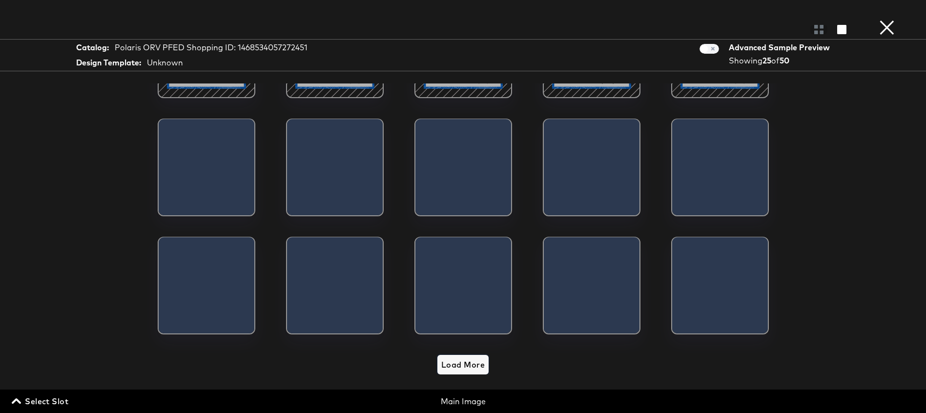
click at [473, 365] on span "Load More" at bounding box center [462, 365] width 43 height 14
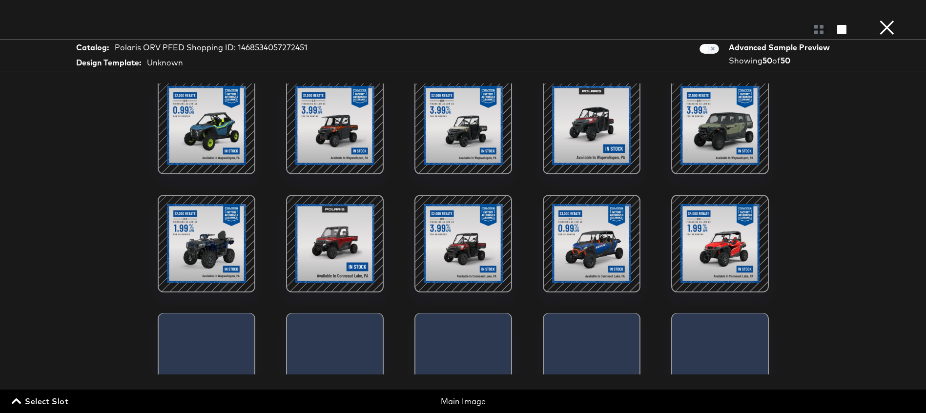
scroll to position [0, 0]
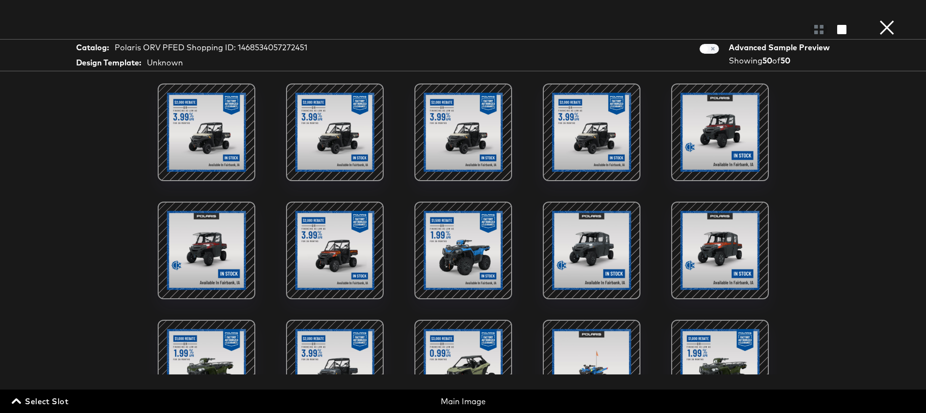
click at [889, 20] on button "×" at bounding box center [888, 10] width 20 height 20
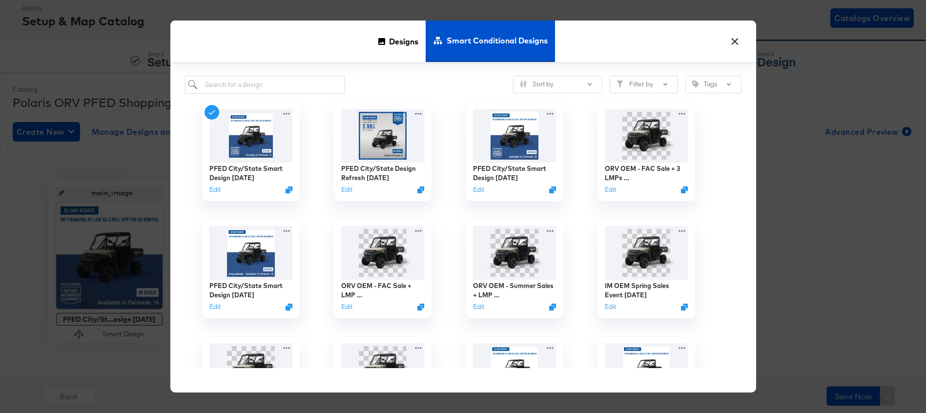
click at [732, 38] on button "×" at bounding box center [736, 39] width 18 height 18
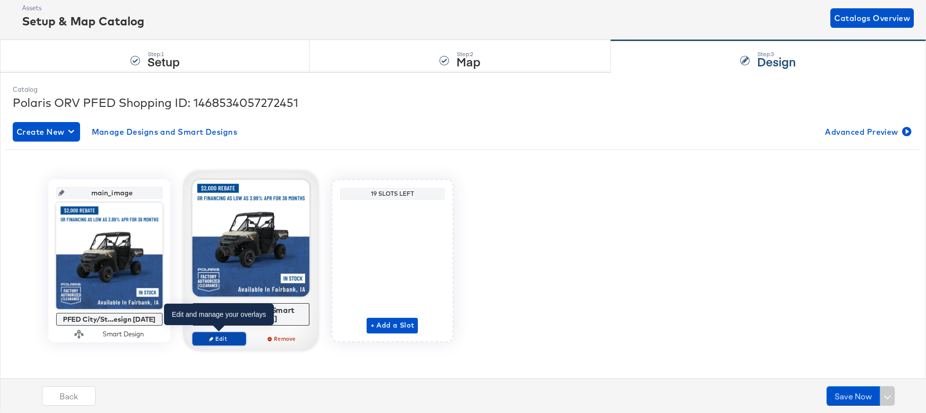
click at [224, 337] on span "Edit" at bounding box center [218, 338] width 45 height 7
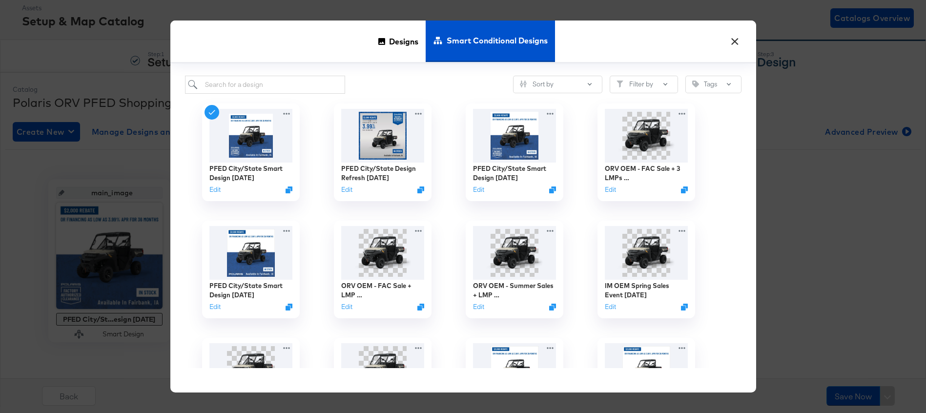
click at [732, 37] on button "×" at bounding box center [736, 39] width 18 height 18
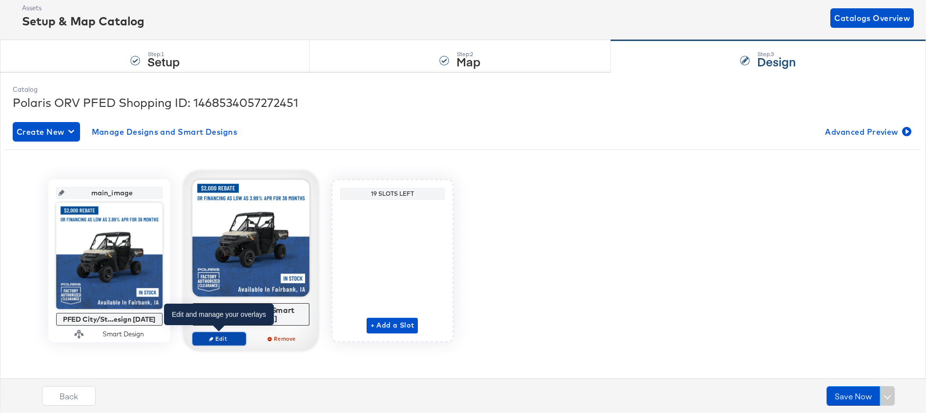
click at [205, 338] on span "Edit" at bounding box center [218, 338] width 45 height 7
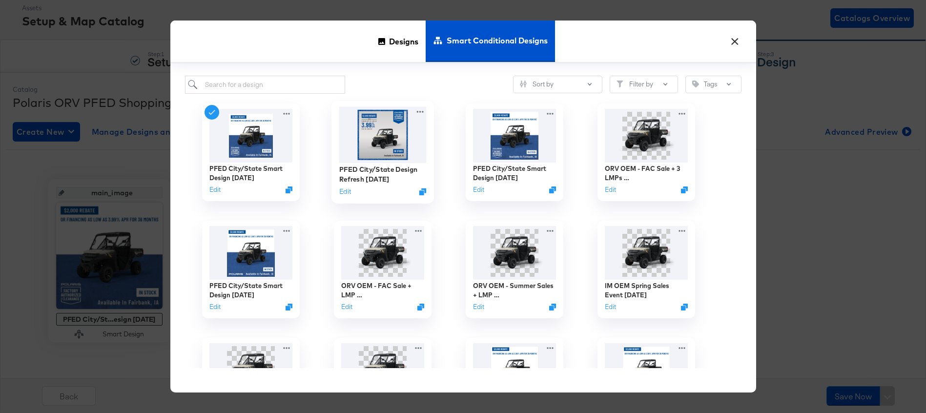
click at [382, 147] on img at bounding box center [382, 134] width 87 height 56
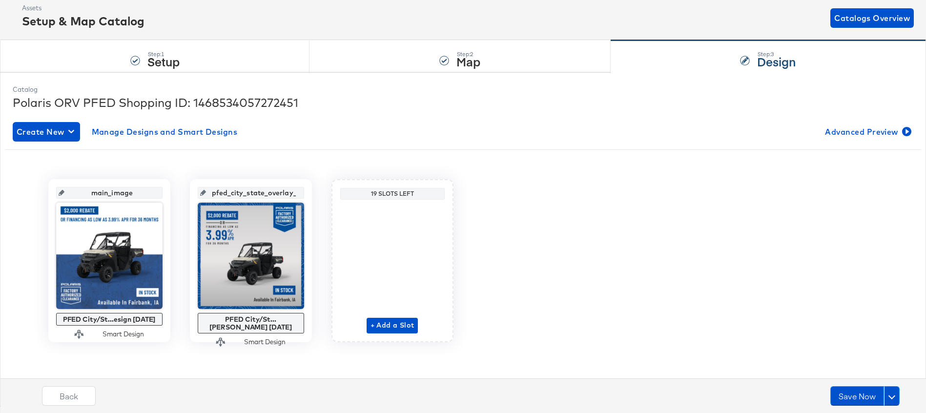
click at [252, 193] on input "pfed_city_state_overlay_1" at bounding box center [254, 189] width 96 height 26
click at [290, 170] on div "main_image PFED City/St...esign 9.4.25 Smart Design pfed_city_state_overlay_1 P…" at bounding box center [463, 257] width 901 height 200
click at [844, 399] on button "Save Now" at bounding box center [858, 396] width 54 height 20
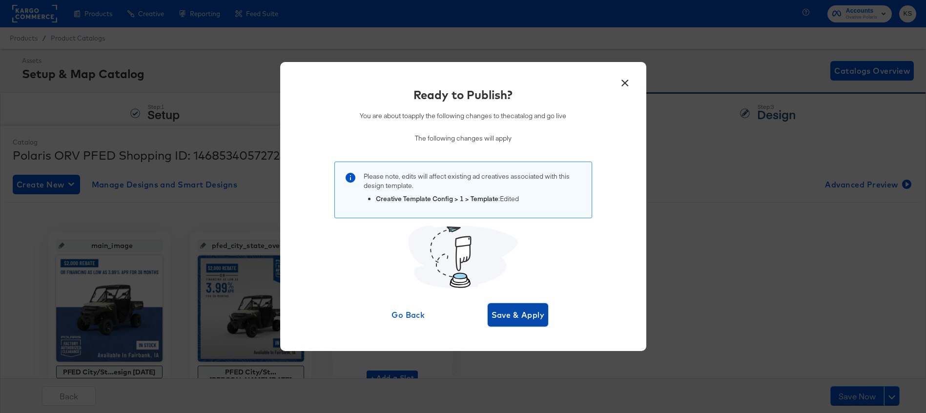
click at [533, 311] on span "Save & Apply" at bounding box center [518, 315] width 53 height 14
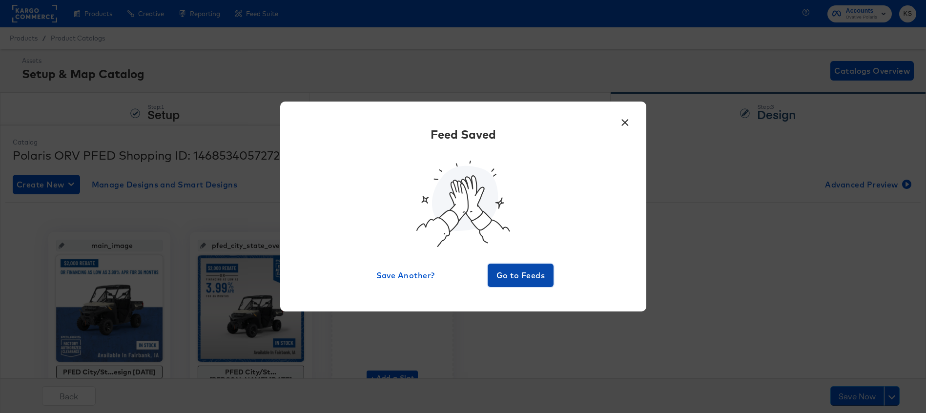
click at [518, 273] on span "Go to Feeds" at bounding box center [521, 276] width 59 height 14
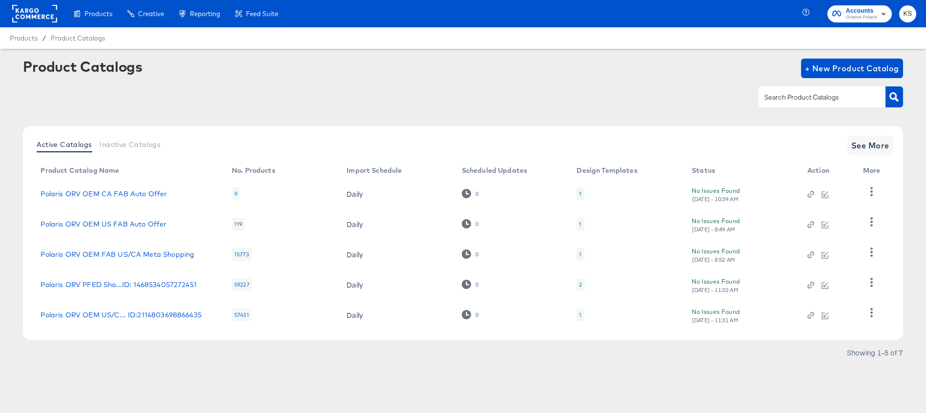
click at [134, 293] on td "Polaris ORV PFED Sho...ID: 1468534057272451" at bounding box center [128, 285] width 191 height 30
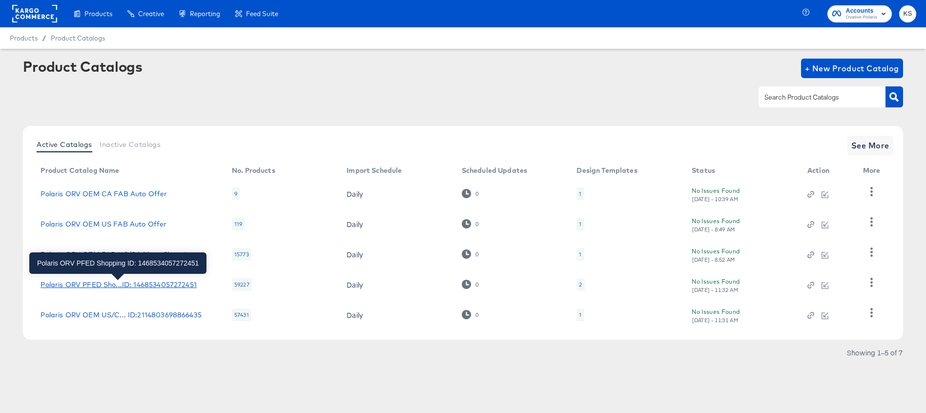
click at [132, 285] on div "Polaris ORV PFED Sho...ID: 1468534057272451" at bounding box center [119, 285] width 156 height 8
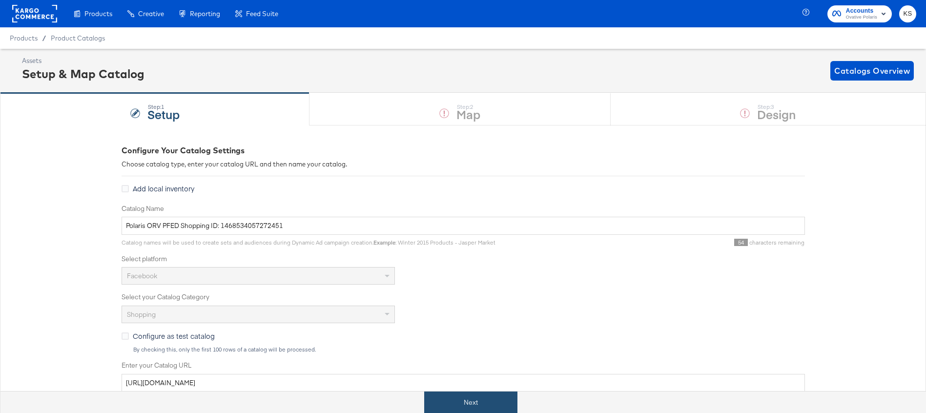
click at [476, 402] on button "Next" at bounding box center [470, 403] width 93 height 22
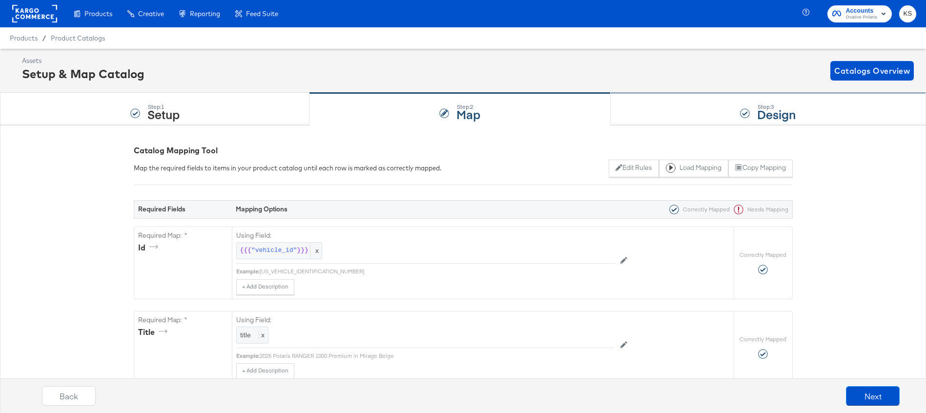
click at [653, 122] on div "Step: 3 Design" at bounding box center [768, 109] width 315 height 32
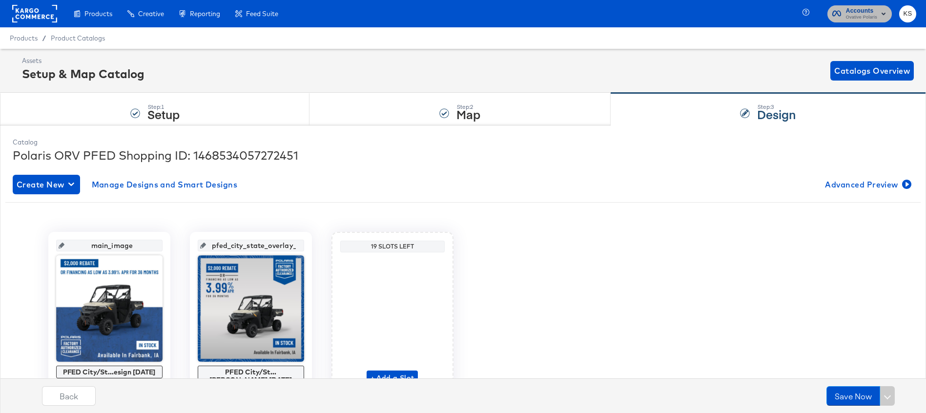
click at [870, 20] on span "Ovative Polaris" at bounding box center [861, 18] width 31 height 8
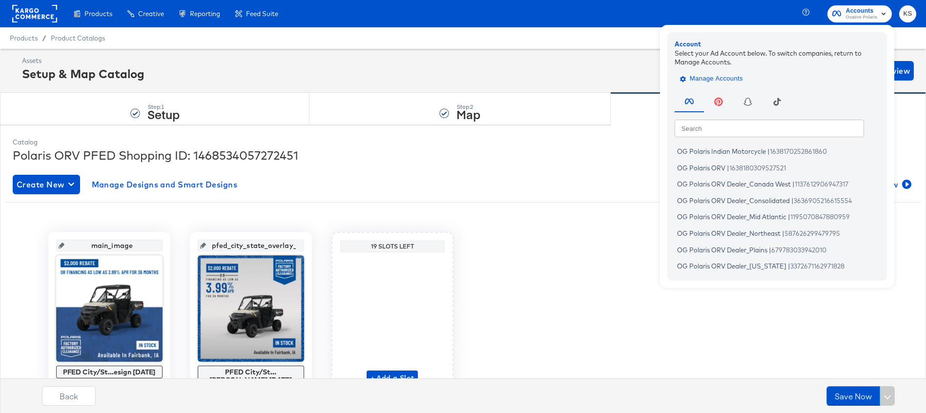
click at [701, 83] on span "Manage Accounts" at bounding box center [712, 78] width 61 height 11
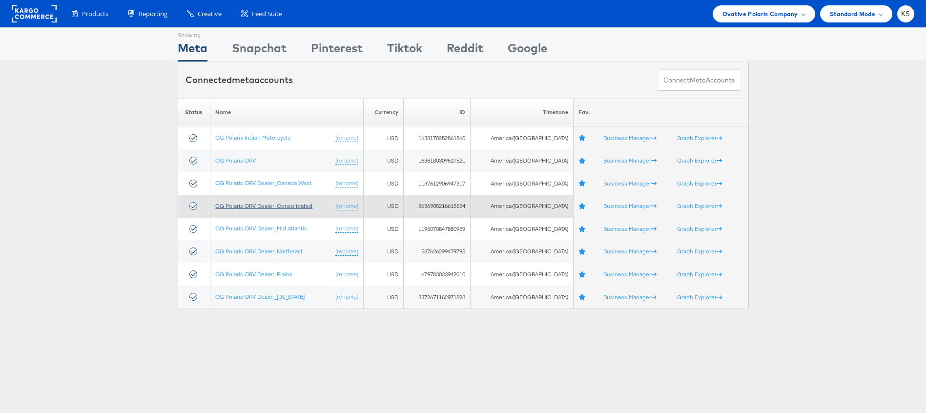
click at [247, 203] on link "OG Polaris ORV Dealer_Consolidated" at bounding box center [263, 205] width 97 height 7
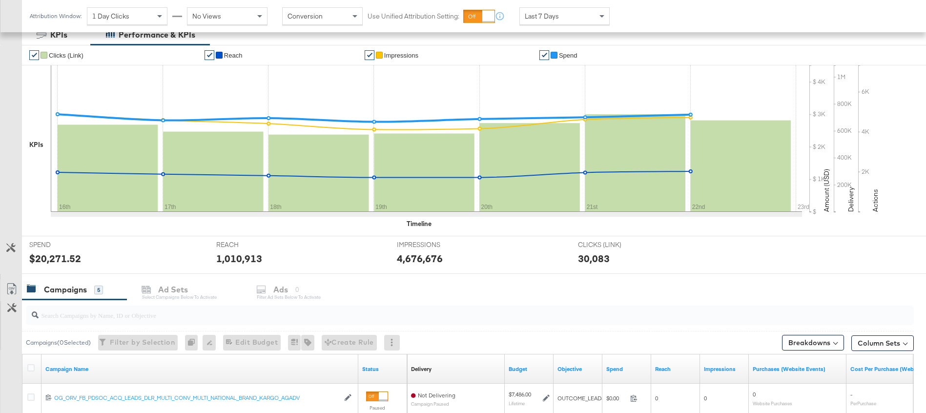
scroll to position [386, 0]
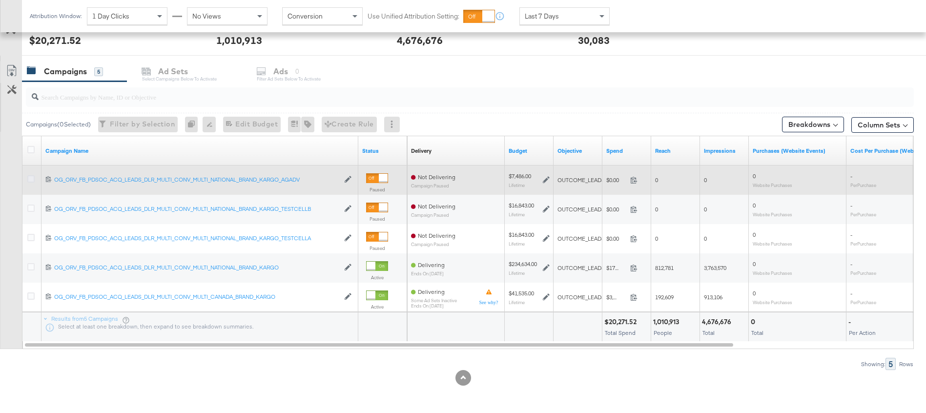
click at [31, 178] on icon at bounding box center [30, 178] width 7 height 7
click at [0, 0] on input "checkbox" at bounding box center [0, 0] width 0 height 0
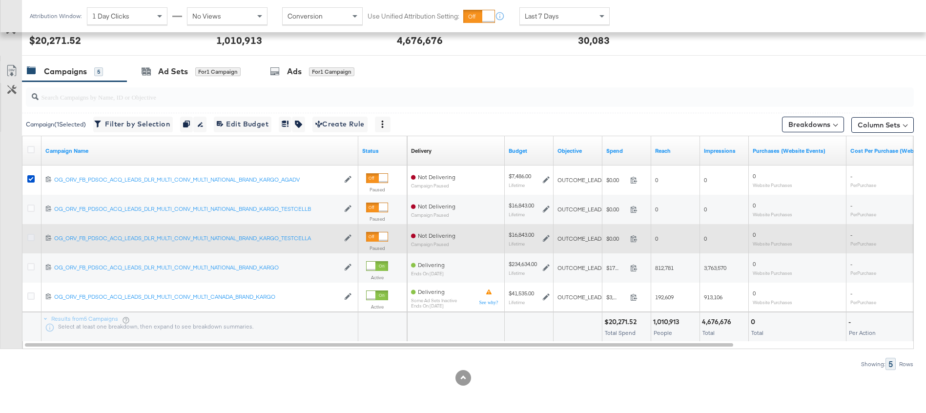
click at [33, 238] on icon at bounding box center [30, 237] width 7 height 7
click at [0, 0] on input "checkbox" at bounding box center [0, 0] width 0 height 0
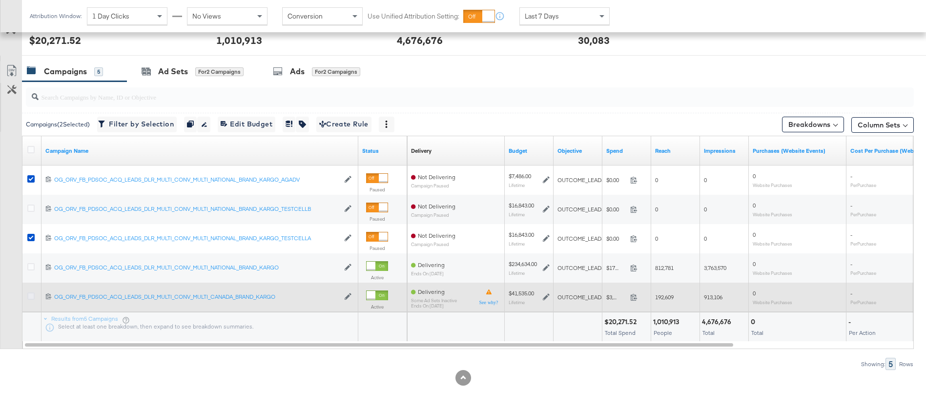
click at [32, 296] on icon at bounding box center [30, 296] width 7 height 7
click at [0, 0] on input "checkbox" at bounding box center [0, 0] width 0 height 0
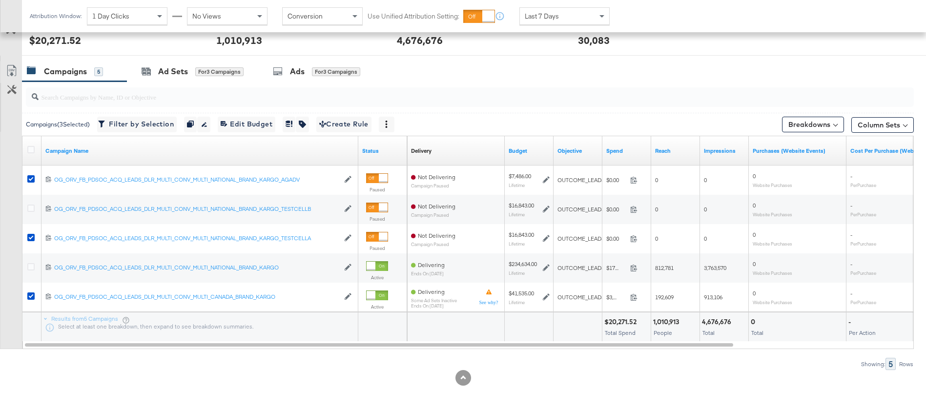
click at [299, 66] on div "Ads" at bounding box center [297, 71] width 15 height 11
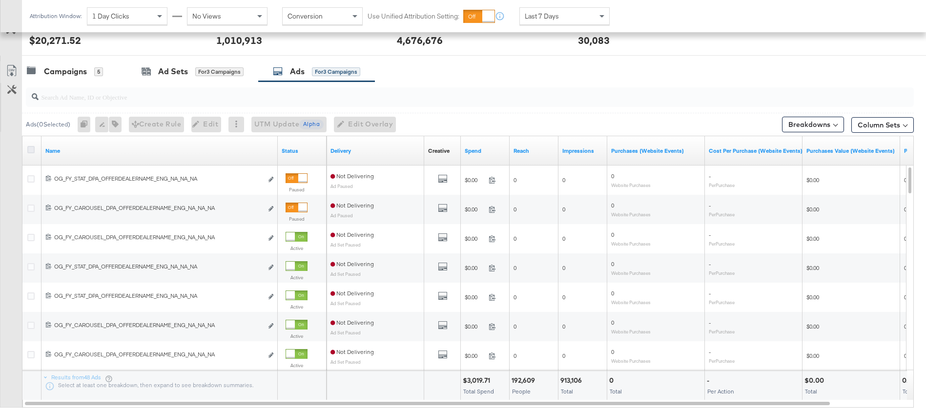
click at [31, 149] on icon at bounding box center [30, 149] width 7 height 7
click at [0, 0] on input "checkbox" at bounding box center [0, 0] width 0 height 0
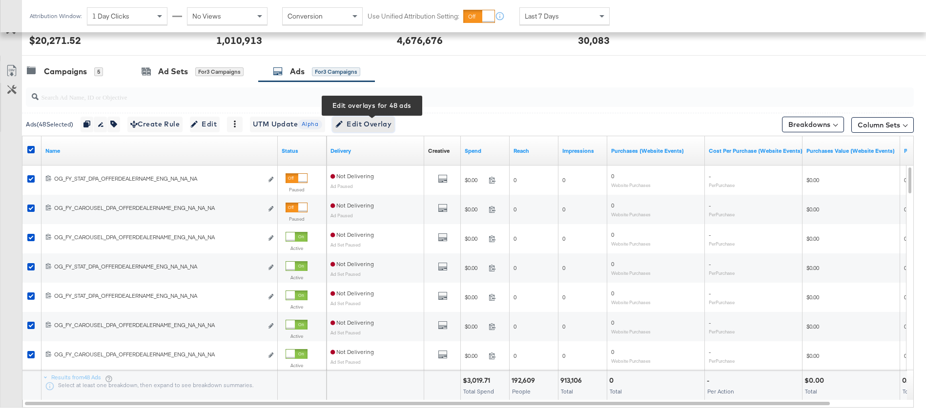
click at [378, 121] on span "Edit Overlay Edit overlays for 48 ads" at bounding box center [363, 124] width 56 height 12
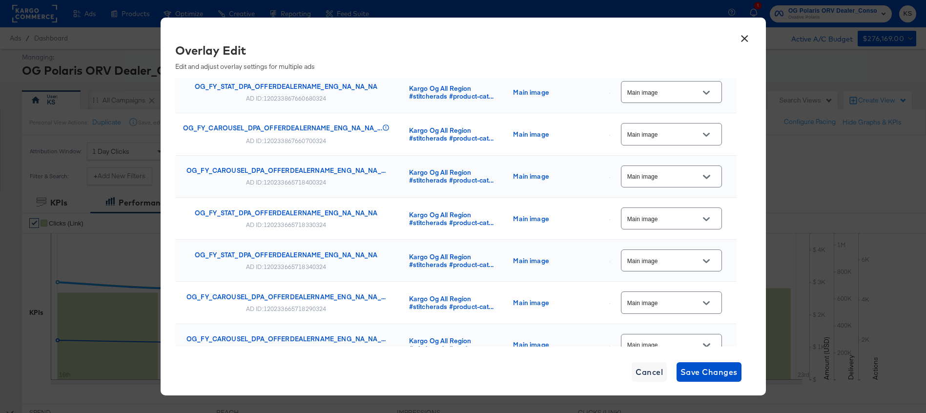
scroll to position [0, 0]
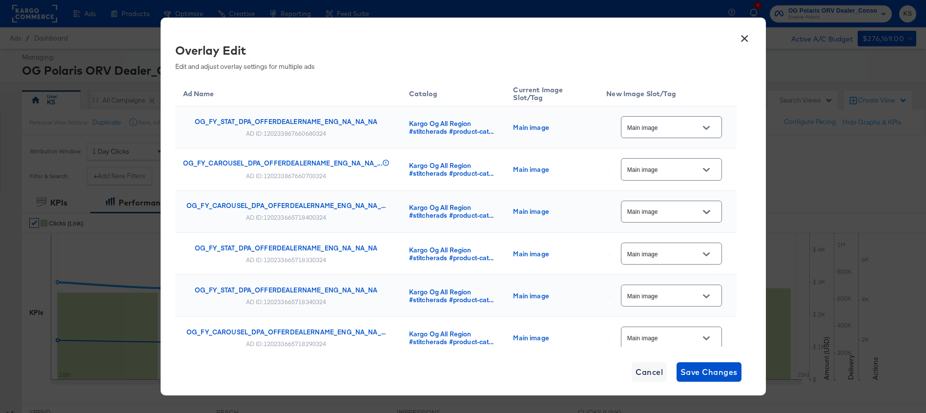
click at [743, 33] on button "×" at bounding box center [745, 36] width 18 height 18
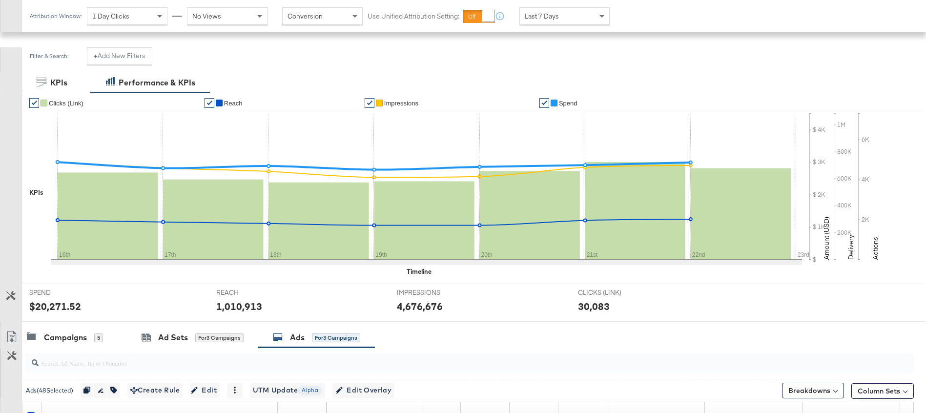
scroll to position [390, 0]
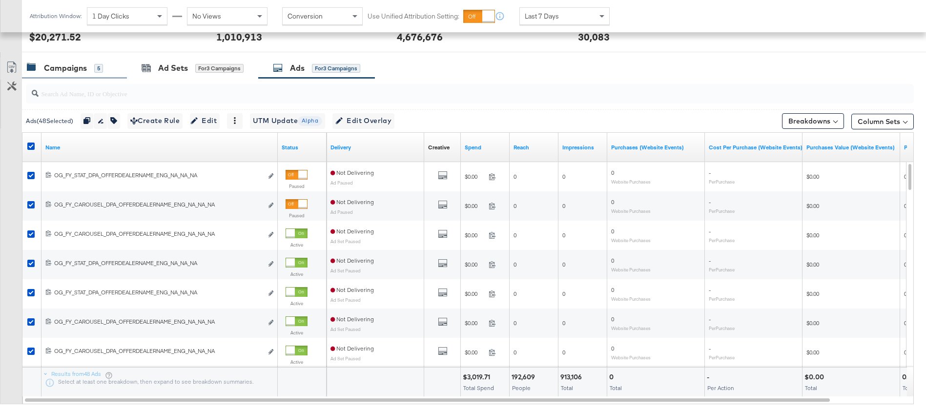
click at [56, 74] on div "Campaigns 5" at bounding box center [74, 68] width 105 height 21
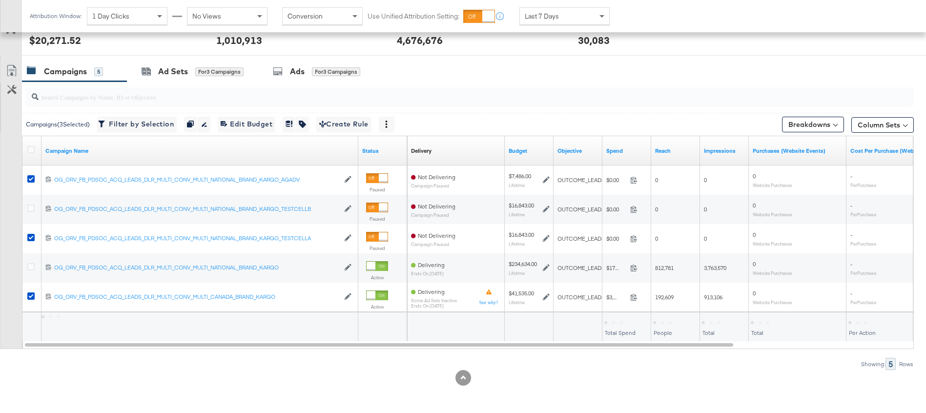
scroll to position [386, 0]
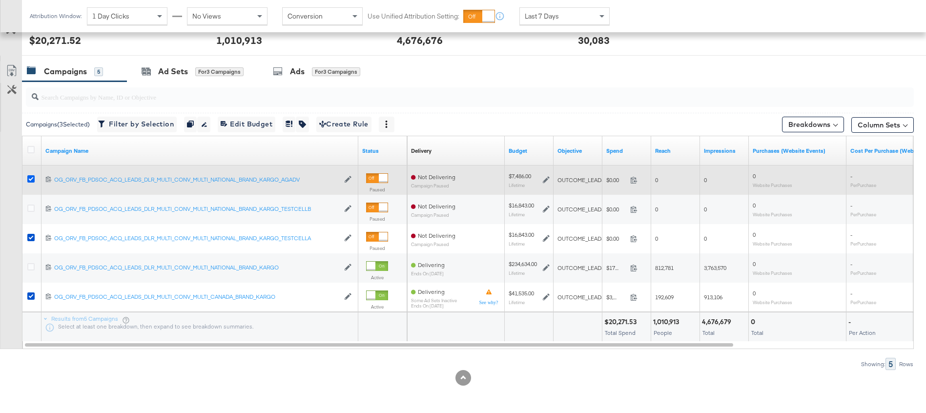
click at [29, 177] on icon at bounding box center [30, 178] width 7 height 7
click at [0, 0] on input "checkbox" at bounding box center [0, 0] width 0 height 0
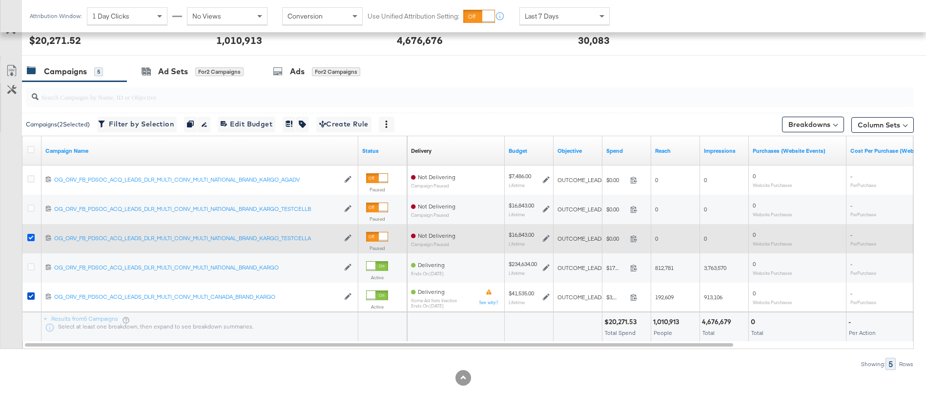
click at [33, 236] on icon at bounding box center [30, 237] width 7 height 7
click at [0, 0] on input "checkbox" at bounding box center [0, 0] width 0 height 0
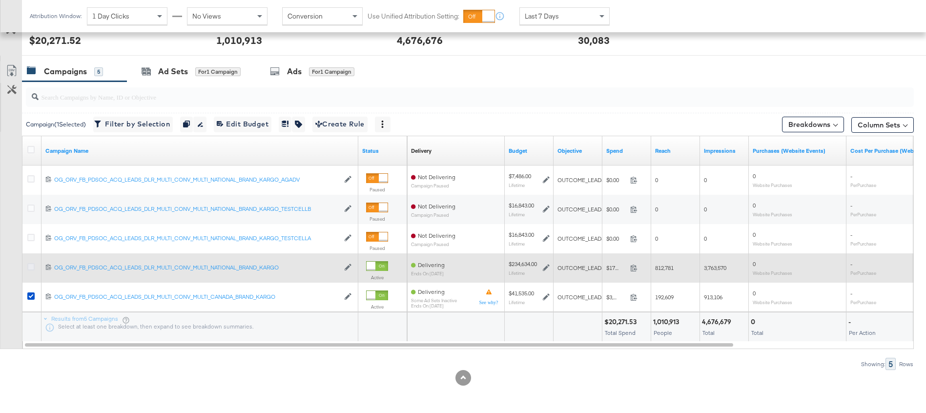
click at [30, 266] on icon at bounding box center [30, 266] width 7 height 7
click at [0, 0] on input "checkbox" at bounding box center [0, 0] width 0 height 0
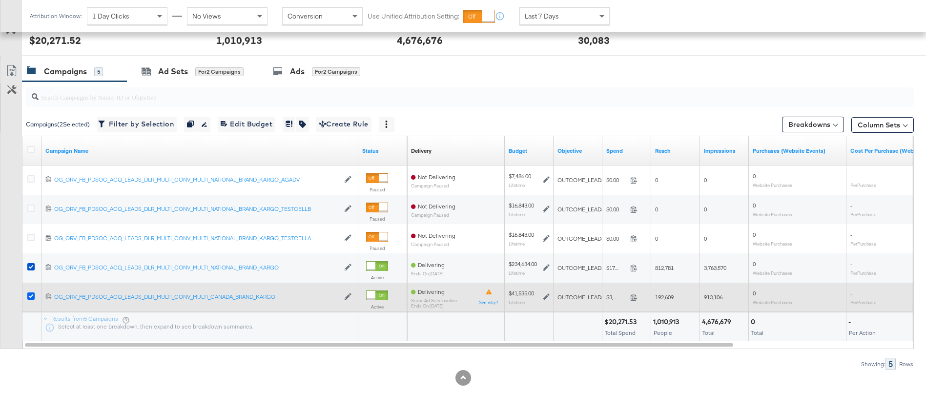
click at [31, 294] on icon at bounding box center [30, 296] width 7 height 7
click at [0, 0] on input "checkbox" at bounding box center [0, 0] width 0 height 0
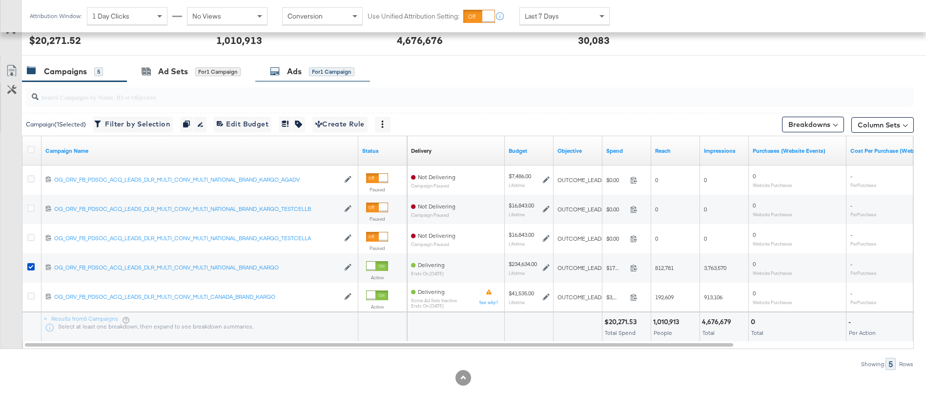
click at [299, 68] on div "Ads" at bounding box center [294, 71] width 15 height 11
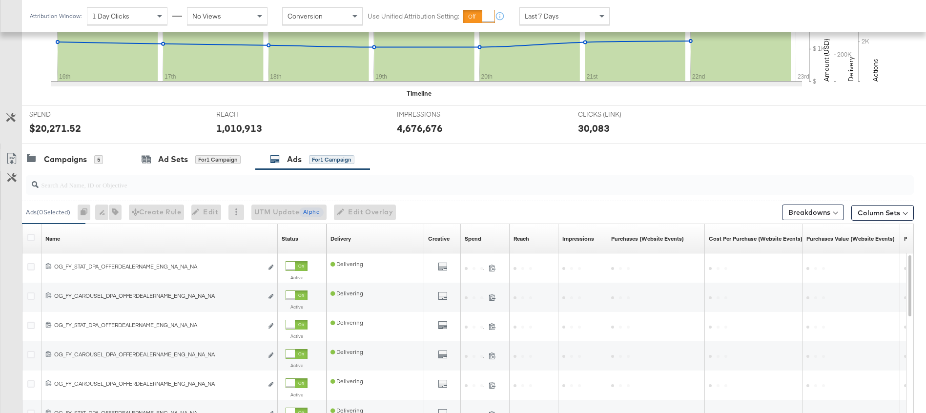
scroll to position [390, 0]
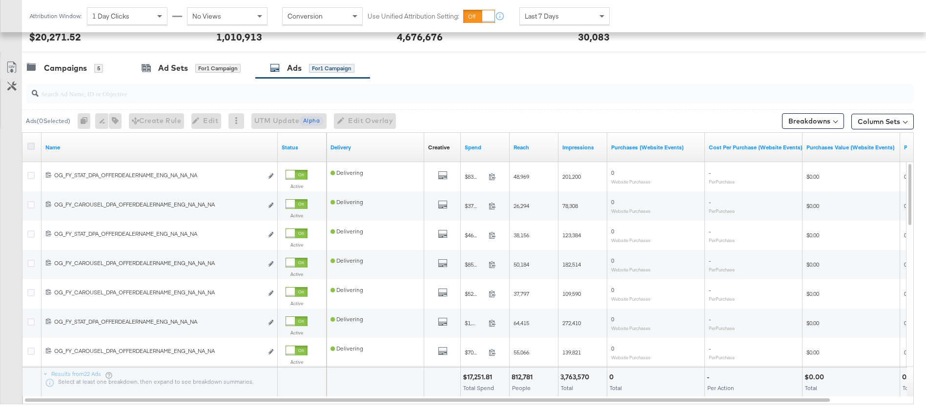
click at [30, 147] on icon at bounding box center [30, 146] width 7 height 7
click at [0, 0] on input "checkbox" at bounding box center [0, 0] width 0 height 0
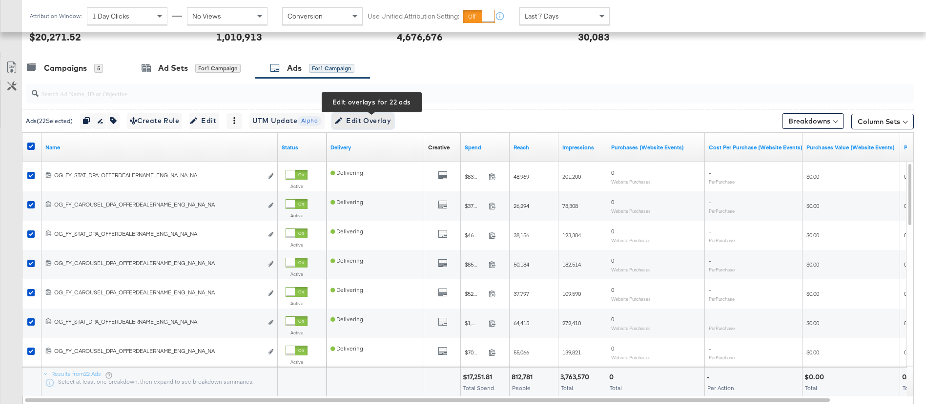
click at [364, 120] on span "Edit Overlay Edit overlays for 22 ads" at bounding box center [363, 121] width 56 height 12
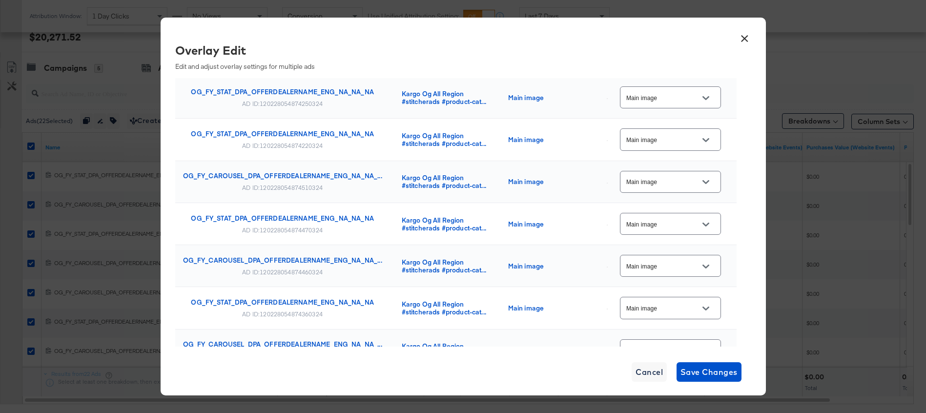
scroll to position [735, 0]
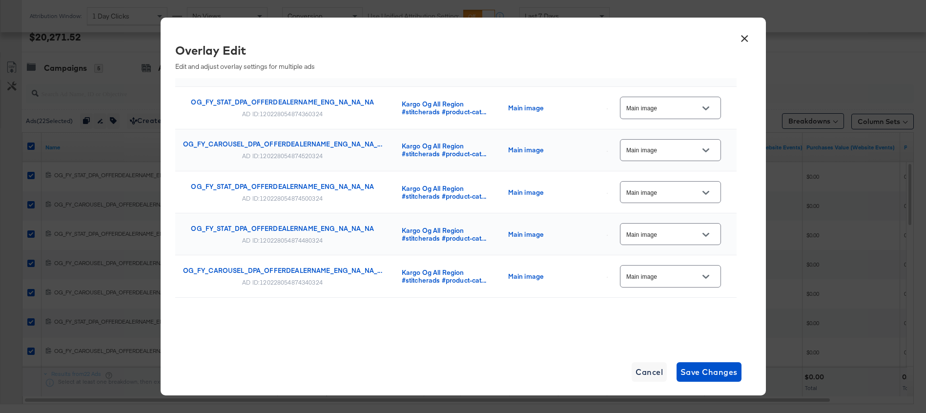
click at [748, 35] on button "×" at bounding box center [745, 36] width 18 height 18
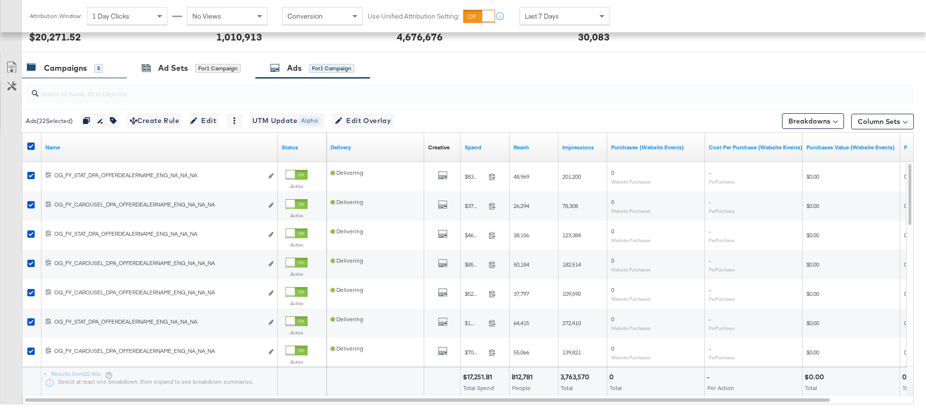
click at [62, 73] on div "Campaigns" at bounding box center [65, 68] width 43 height 11
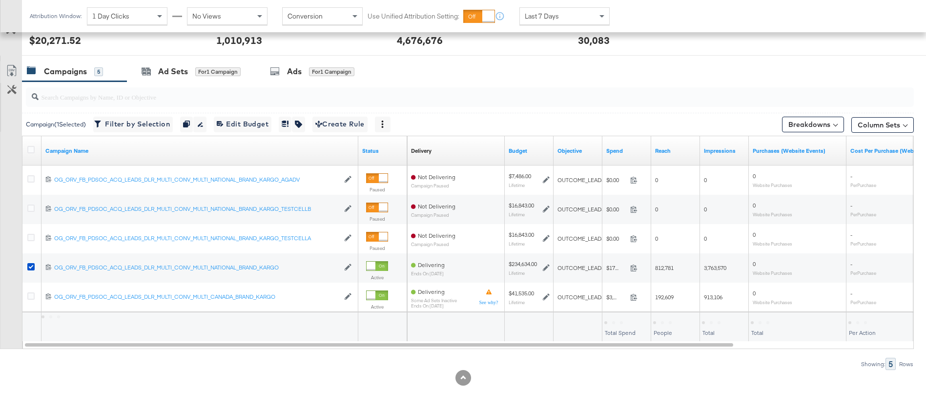
scroll to position [386, 0]
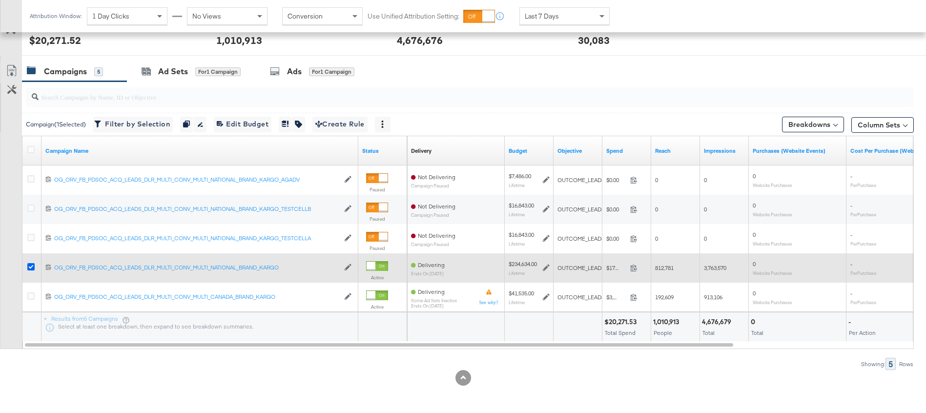
click at [29, 270] on icon at bounding box center [30, 266] width 7 height 7
click at [0, 0] on input "checkbox" at bounding box center [0, 0] width 0 height 0
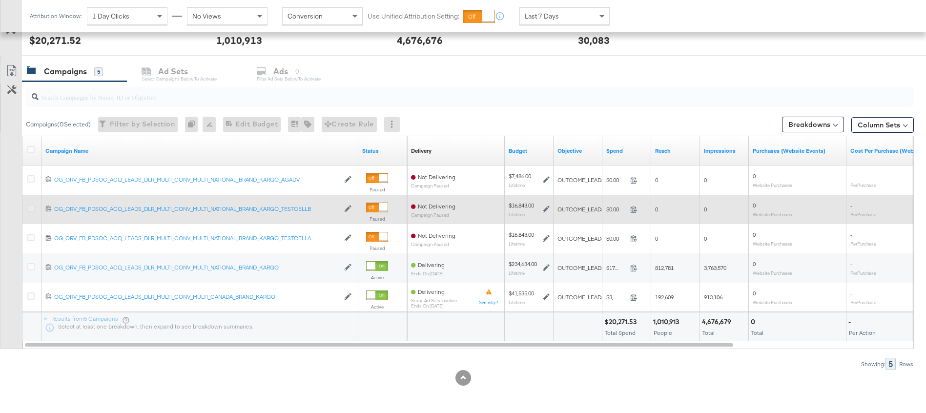
click at [31, 209] on icon at bounding box center [30, 208] width 7 height 7
click at [0, 0] on input "checkbox" at bounding box center [0, 0] width 0 height 0
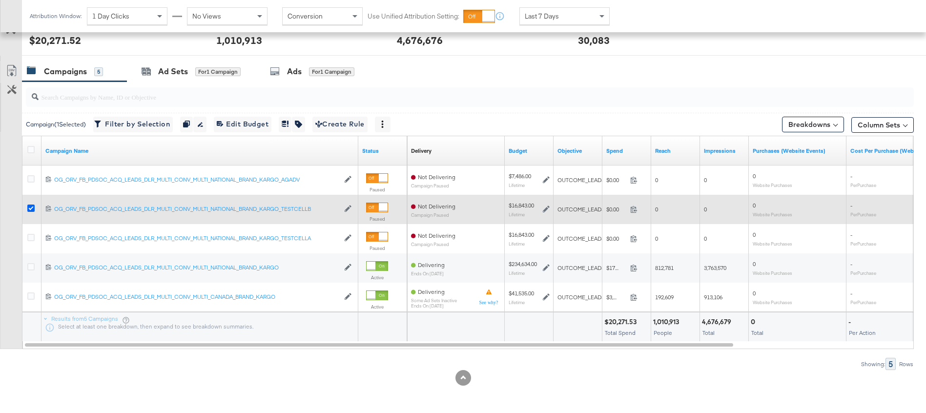
click at [29, 208] on icon at bounding box center [30, 208] width 7 height 7
click at [0, 0] on input "checkbox" at bounding box center [0, 0] width 0 height 0
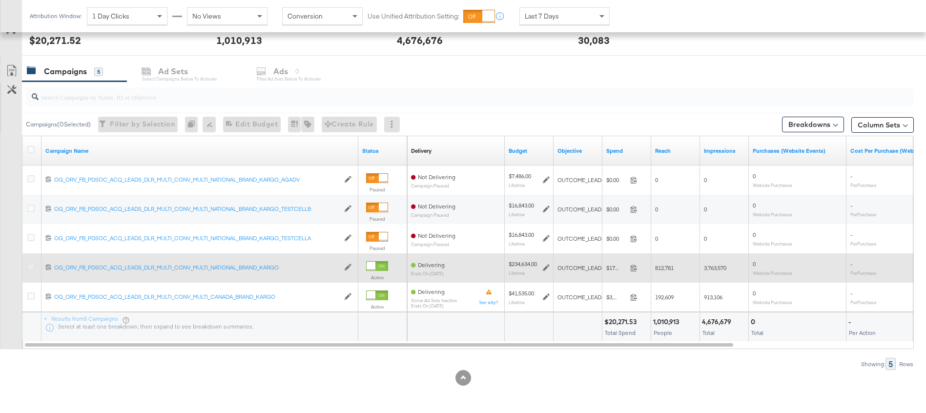
click at [30, 266] on icon at bounding box center [30, 266] width 7 height 7
click at [0, 0] on input "checkbox" at bounding box center [0, 0] width 0 height 0
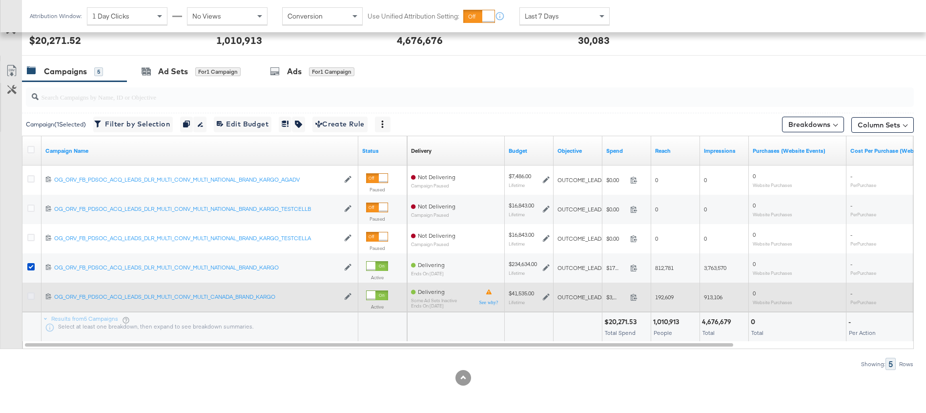
click at [30, 295] on icon at bounding box center [30, 296] width 7 height 7
click at [0, 0] on input "checkbox" at bounding box center [0, 0] width 0 height 0
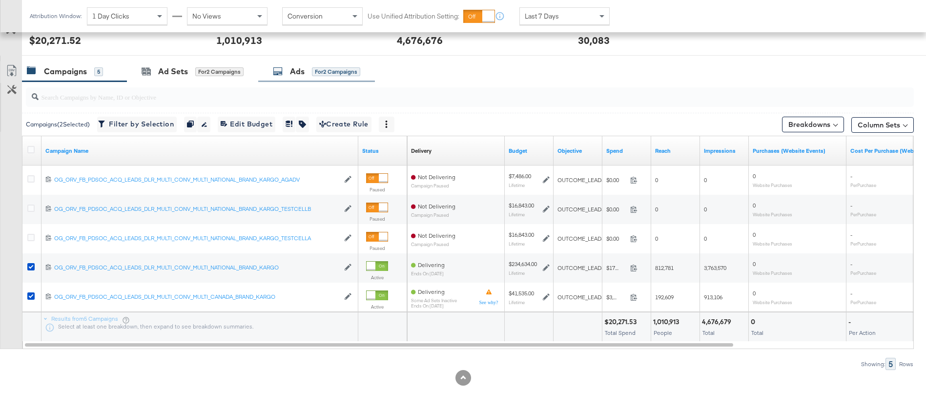
click at [293, 76] on div "Ads" at bounding box center [297, 71] width 15 height 11
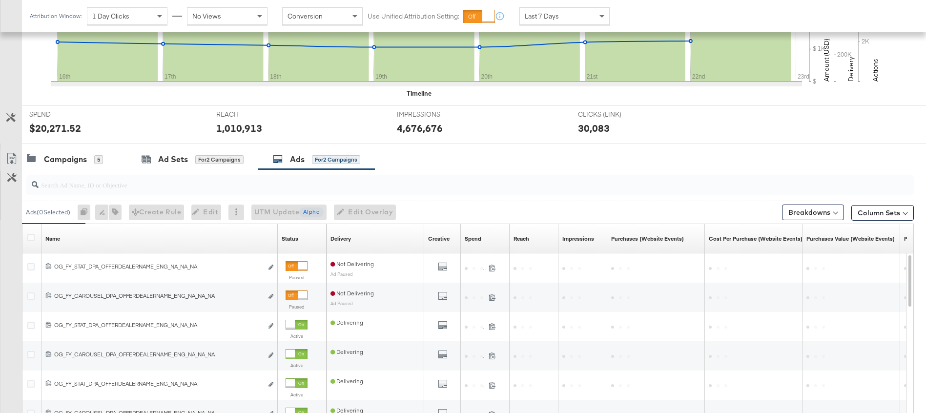
scroll to position [390, 0]
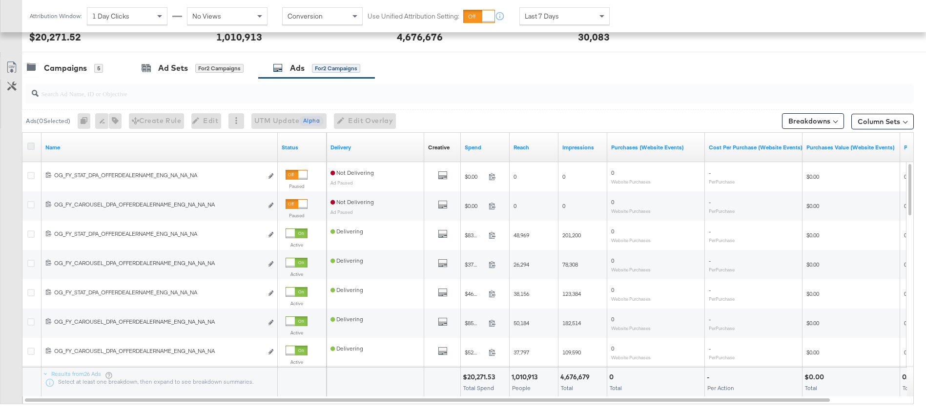
click at [29, 146] on icon at bounding box center [30, 146] width 7 height 7
click at [0, 0] on input "checkbox" at bounding box center [0, 0] width 0 height 0
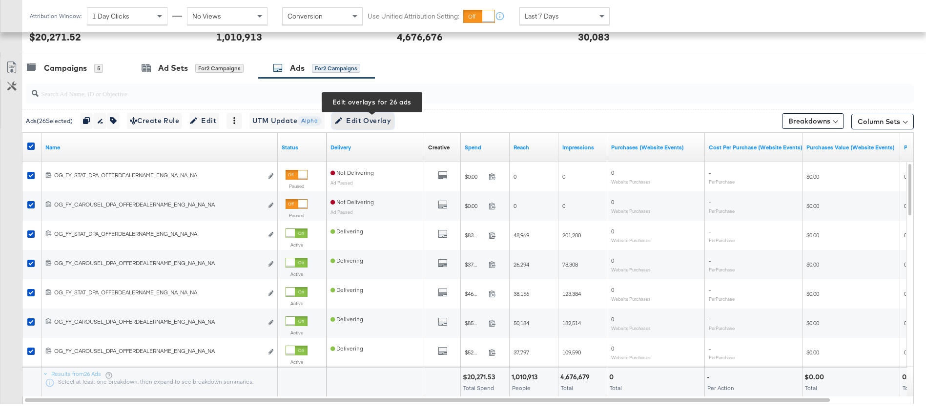
click at [377, 115] on span "Edit Overlay Edit overlays for 26 ads" at bounding box center [363, 121] width 56 height 12
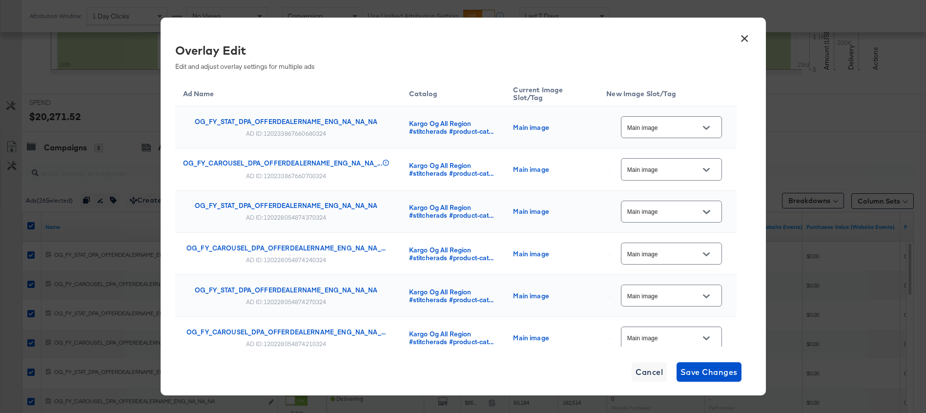
scroll to position [166, 0]
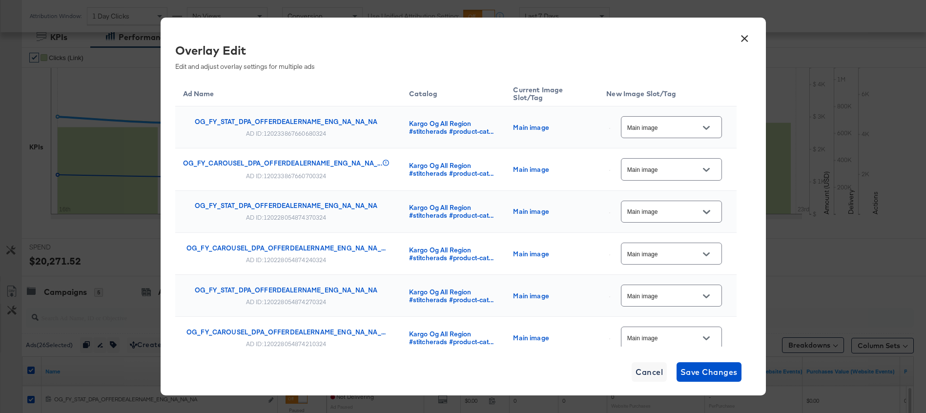
click at [747, 36] on button "×" at bounding box center [745, 36] width 18 height 18
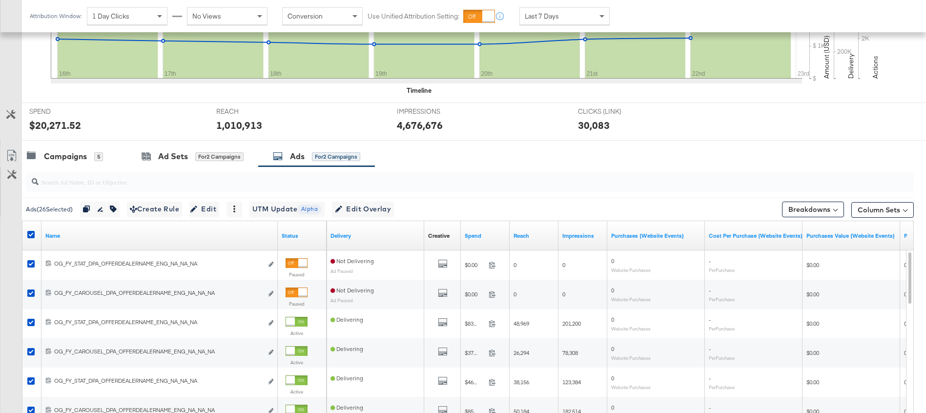
scroll to position [337, 0]
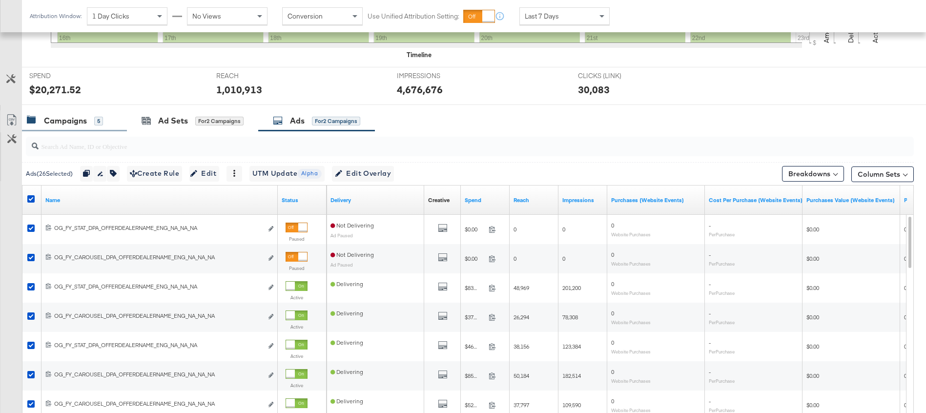
click at [63, 123] on div "Campaigns" at bounding box center [65, 120] width 43 height 11
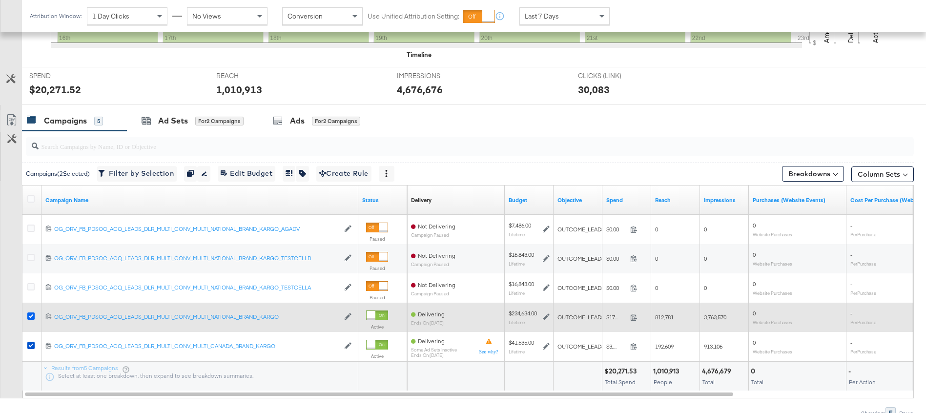
click at [31, 315] on icon at bounding box center [30, 316] width 7 height 7
click at [0, 0] on input "checkbox" at bounding box center [0, 0] width 0 height 0
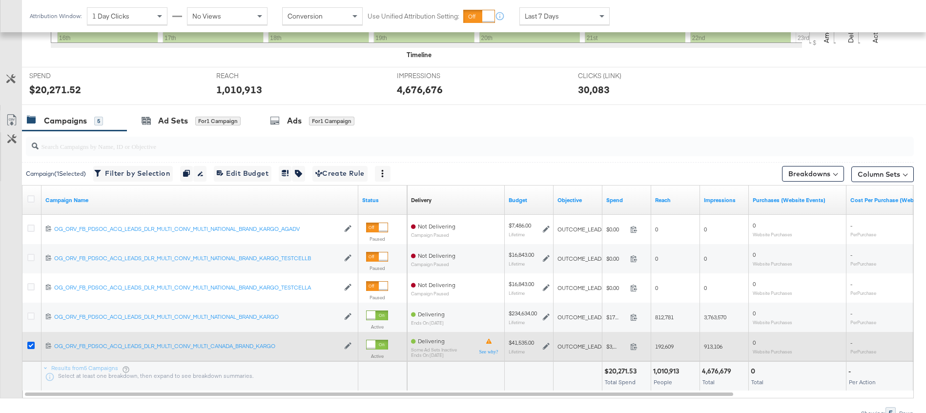
click at [30, 345] on icon at bounding box center [30, 345] width 7 height 7
click at [0, 0] on input "checkbox" at bounding box center [0, 0] width 0 height 0
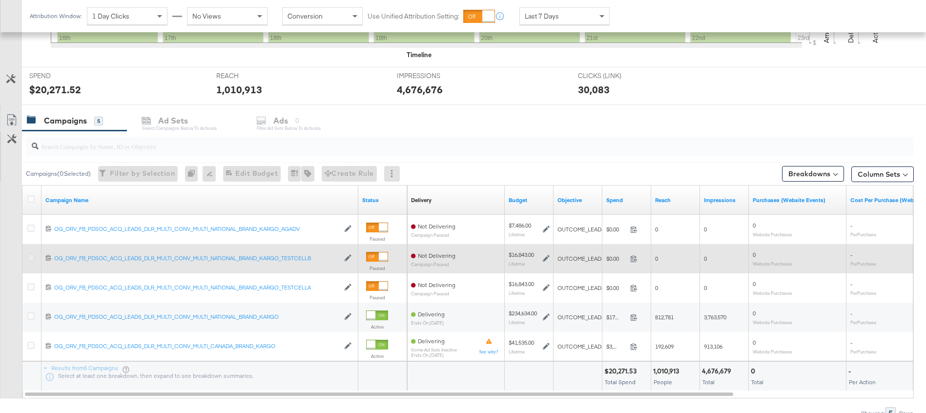
click at [30, 255] on icon at bounding box center [30, 257] width 7 height 7
click at [0, 0] on input "checkbox" at bounding box center [0, 0] width 0 height 0
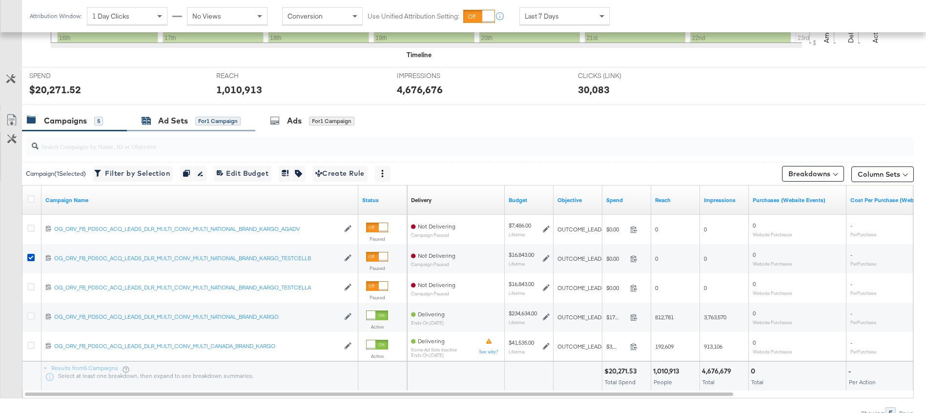
click at [164, 119] on div "Ad Sets" at bounding box center [173, 120] width 30 height 11
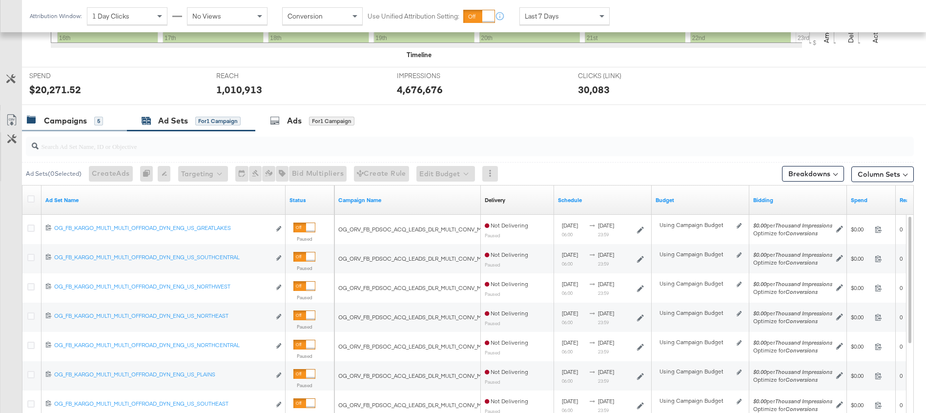
click at [62, 121] on div "Campaigns" at bounding box center [65, 120] width 43 height 11
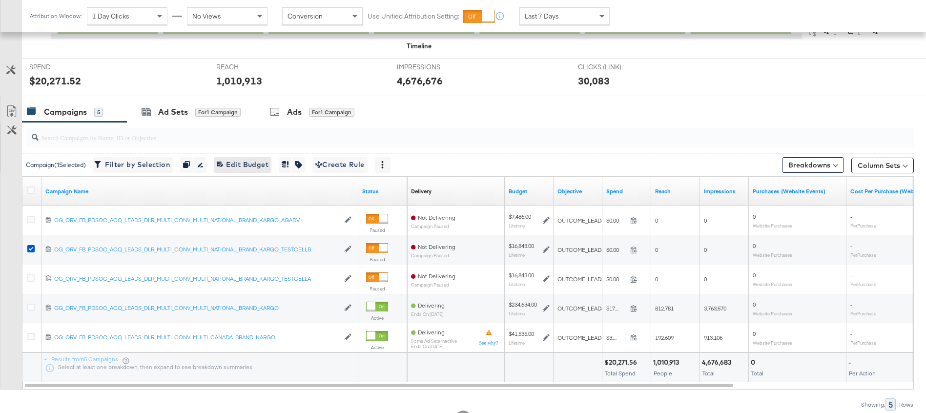
scroll to position [345, 0]
click at [182, 110] on div "Ad Sets" at bounding box center [173, 112] width 30 height 11
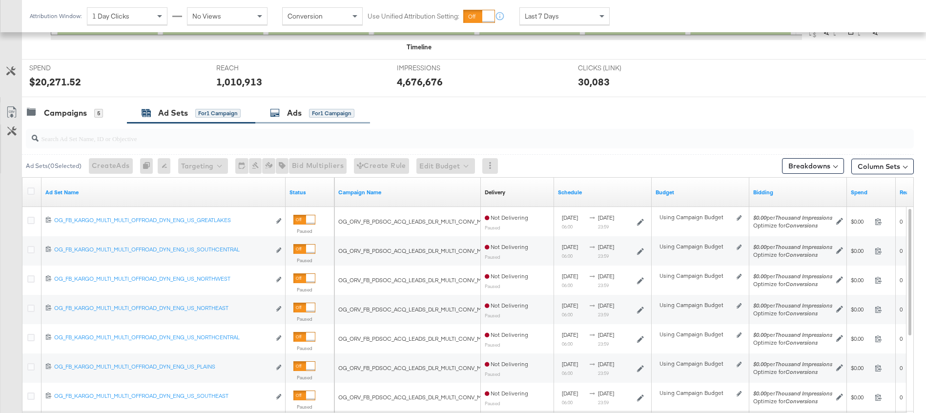
click at [298, 110] on div "Ads" at bounding box center [294, 112] width 15 height 11
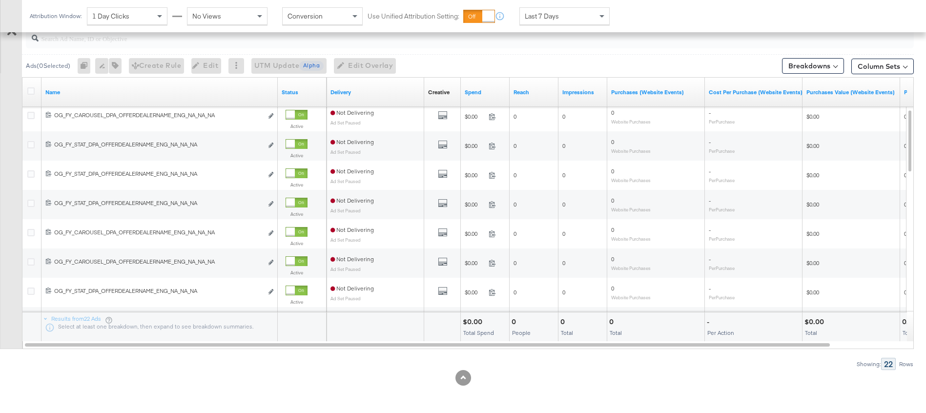
scroll to position [387, 0]
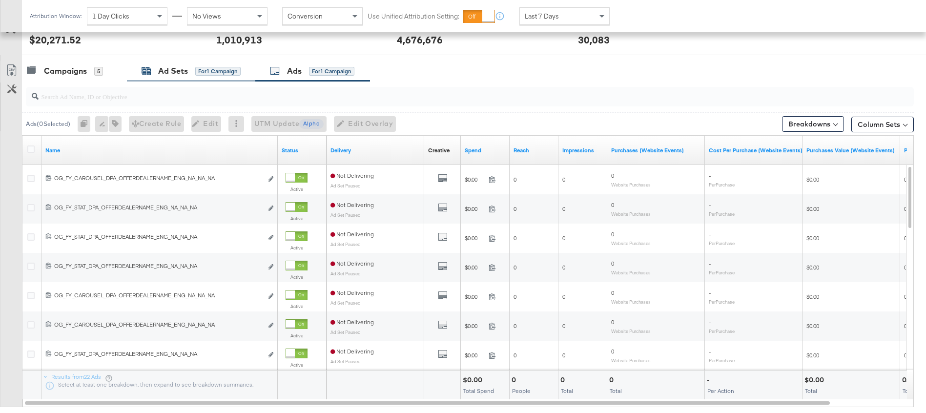
click at [174, 69] on div "Ad Sets" at bounding box center [173, 70] width 30 height 11
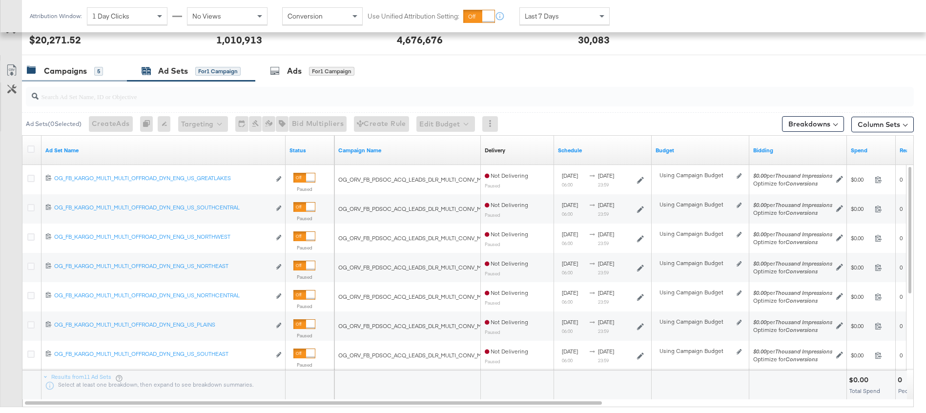
click at [64, 75] on div "Campaigns" at bounding box center [65, 70] width 43 height 11
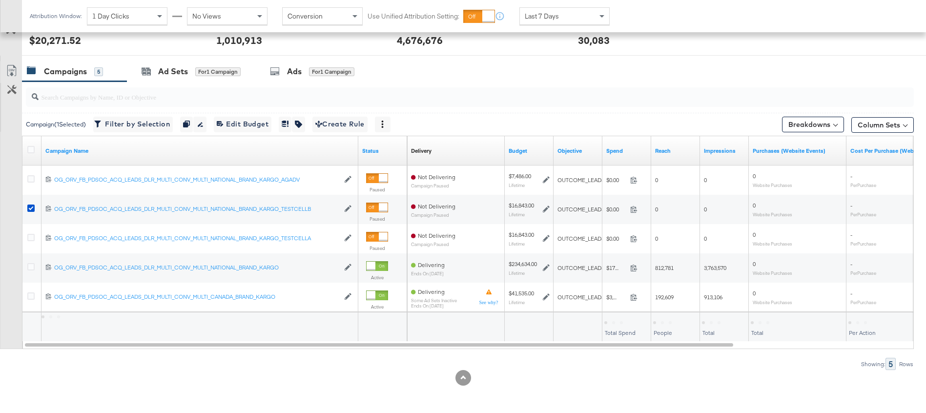
scroll to position [386, 0]
click at [178, 77] on div "Ad Sets for 1 Campaign" at bounding box center [191, 71] width 128 height 21
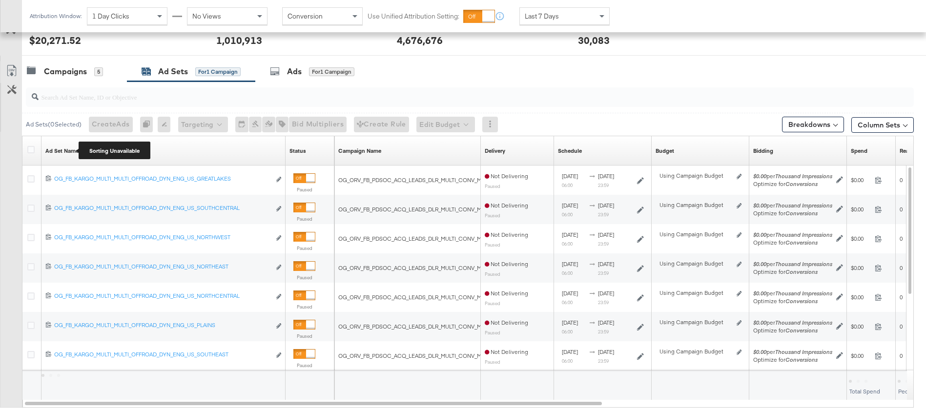
scroll to position [387, 0]
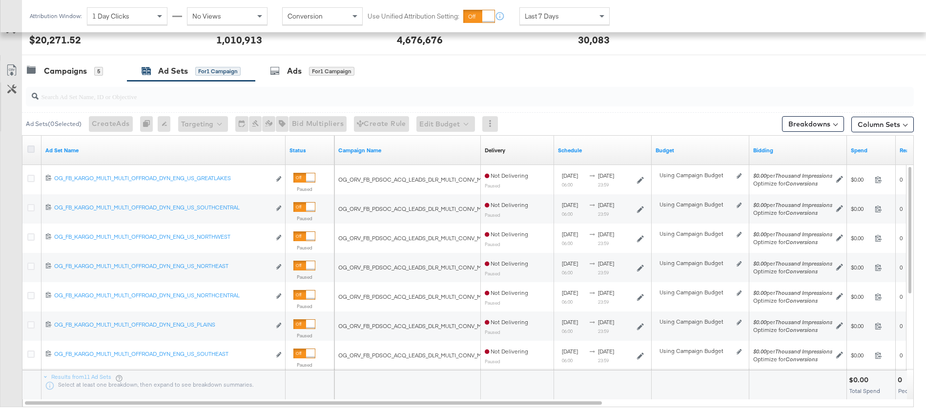
click at [31, 150] on icon at bounding box center [30, 149] width 7 height 7
click at [0, 0] on input "checkbox" at bounding box center [0, 0] width 0 height 0
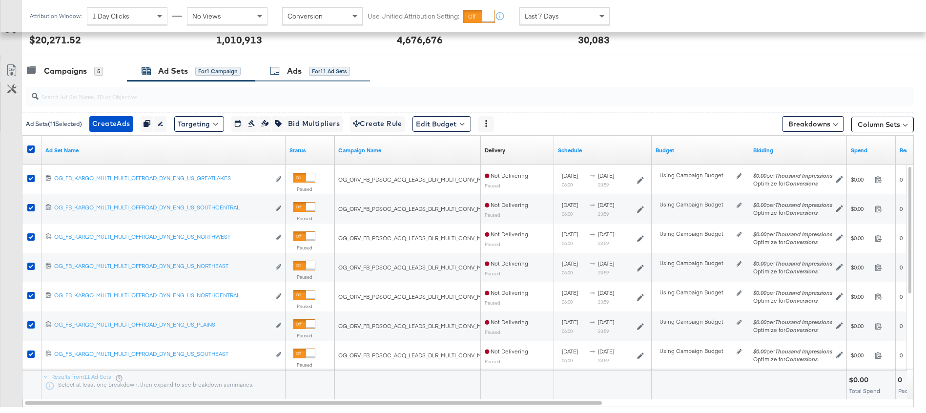
click at [295, 69] on div "Ads" at bounding box center [294, 70] width 15 height 11
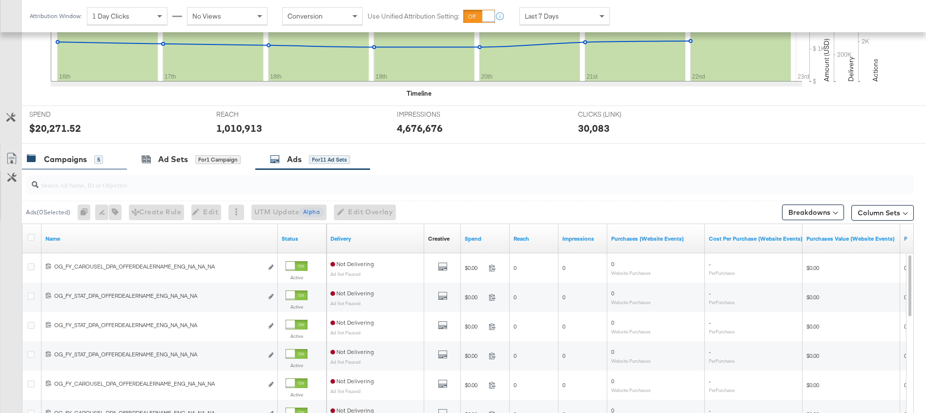
scroll to position [388, 0]
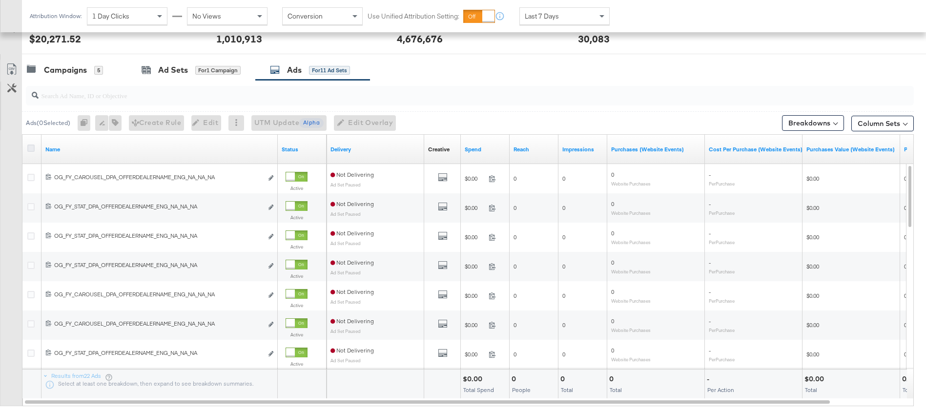
click at [31, 149] on icon at bounding box center [30, 148] width 7 height 7
click at [0, 0] on input "checkbox" at bounding box center [0, 0] width 0 height 0
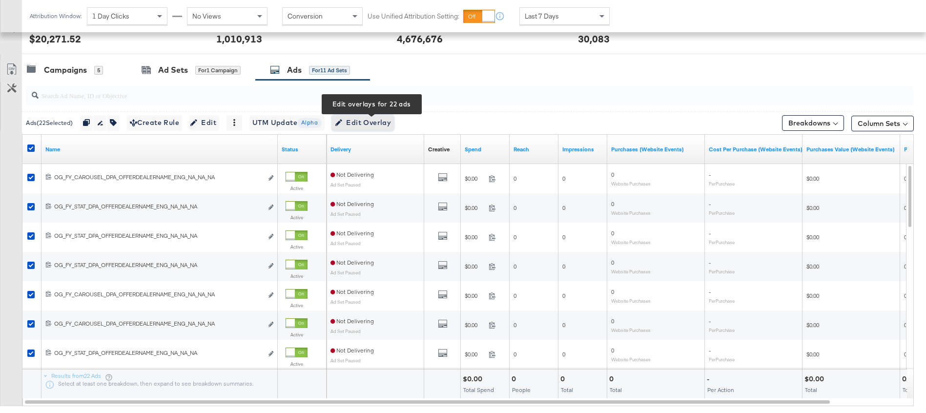
click at [364, 121] on span "Edit Overlay Edit overlays for 22 ads" at bounding box center [363, 123] width 56 height 12
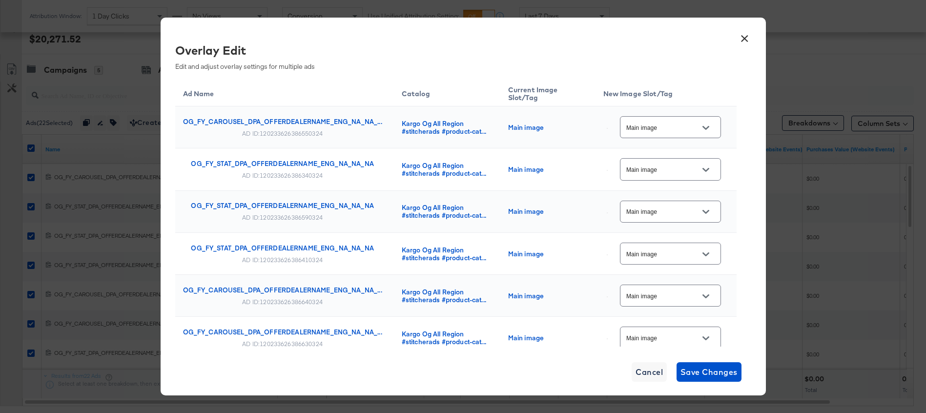
click at [701, 124] on div at bounding box center [706, 128] width 21 height 15
click at [710, 129] on icon "Open" at bounding box center [706, 128] width 7 height 7
click at [744, 35] on button "×" at bounding box center [745, 36] width 18 height 18
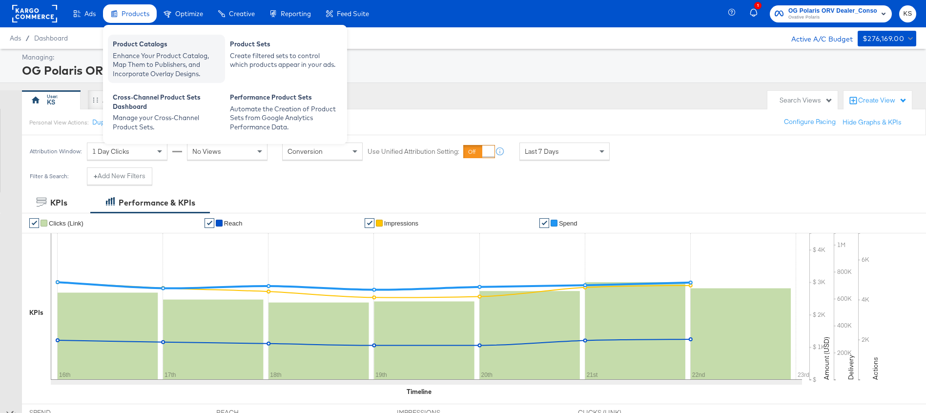
click at [133, 61] on div "Enhance Your Product Catalog, Map Them to Publishers, and Incorporate Overlay D…" at bounding box center [166, 64] width 107 height 27
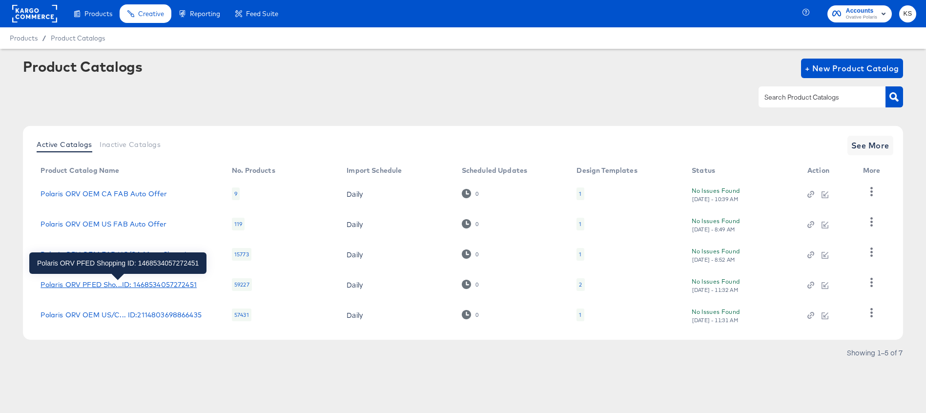
click at [124, 288] on div "Polaris ORV PFED Sho...ID: 1468534057272451" at bounding box center [119, 285] width 156 height 8
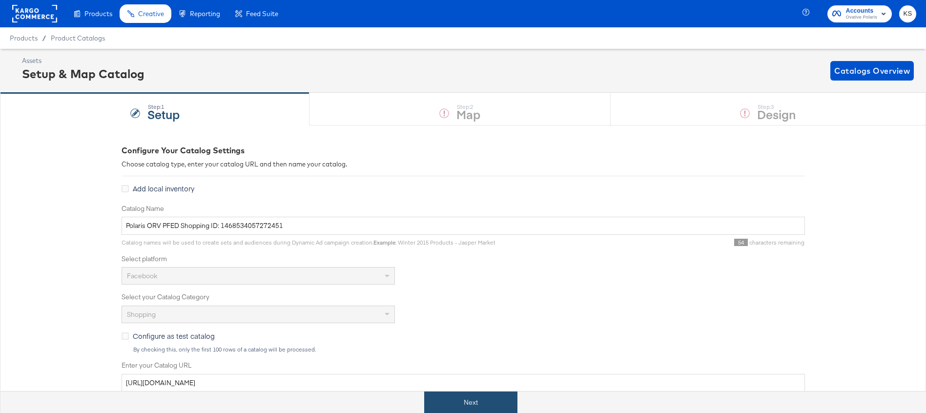
click at [450, 400] on button "Next" at bounding box center [470, 403] width 93 height 22
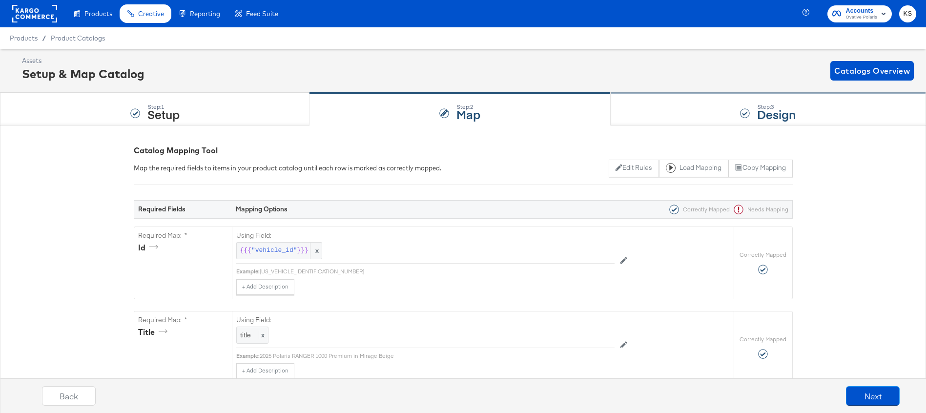
click at [642, 113] on div "Step: 3 Design" at bounding box center [768, 109] width 315 height 32
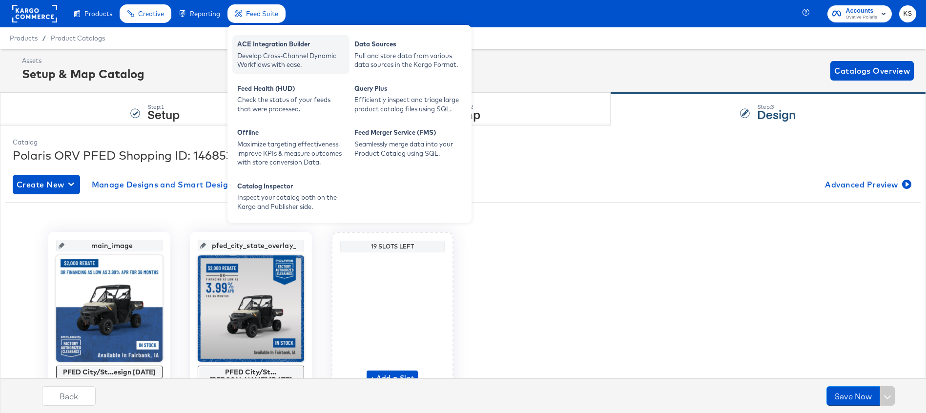
click at [254, 46] on div "ACE Integration Builder" at bounding box center [290, 46] width 107 height 12
